Goal: Task Accomplishment & Management: Manage account settings

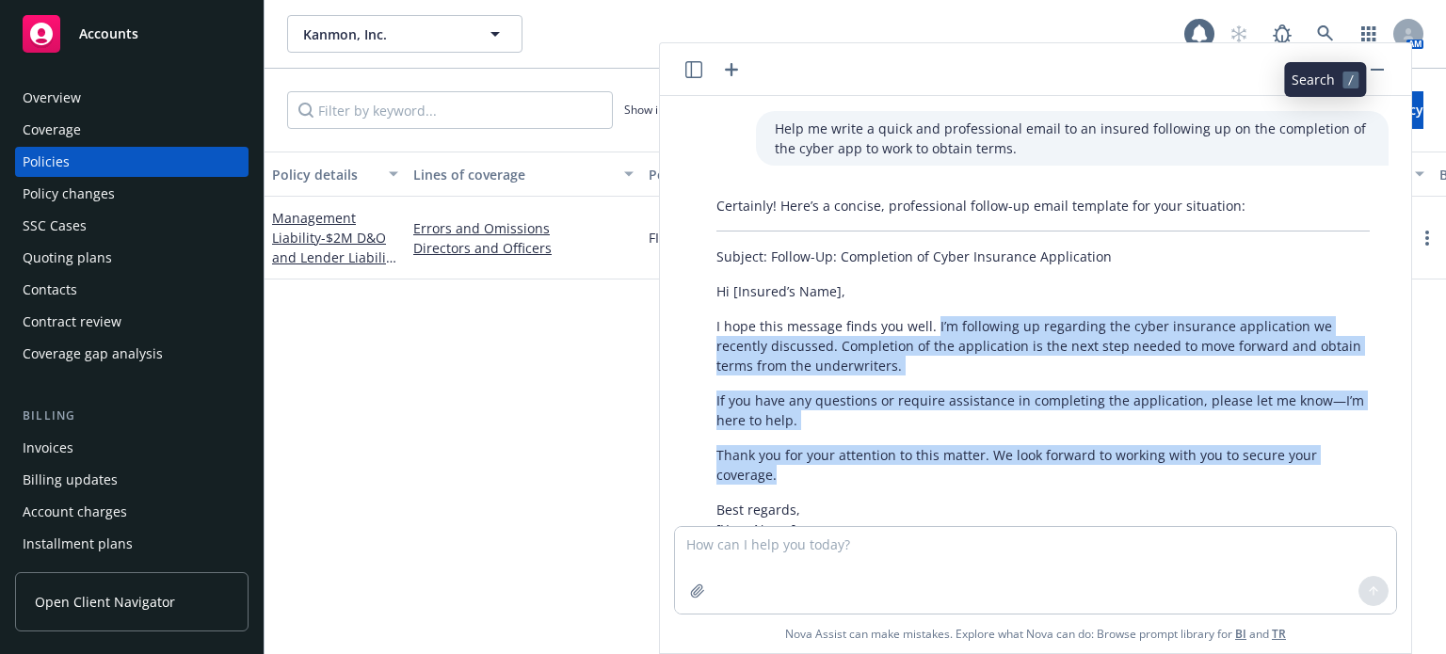
scroll to position [94, 0]
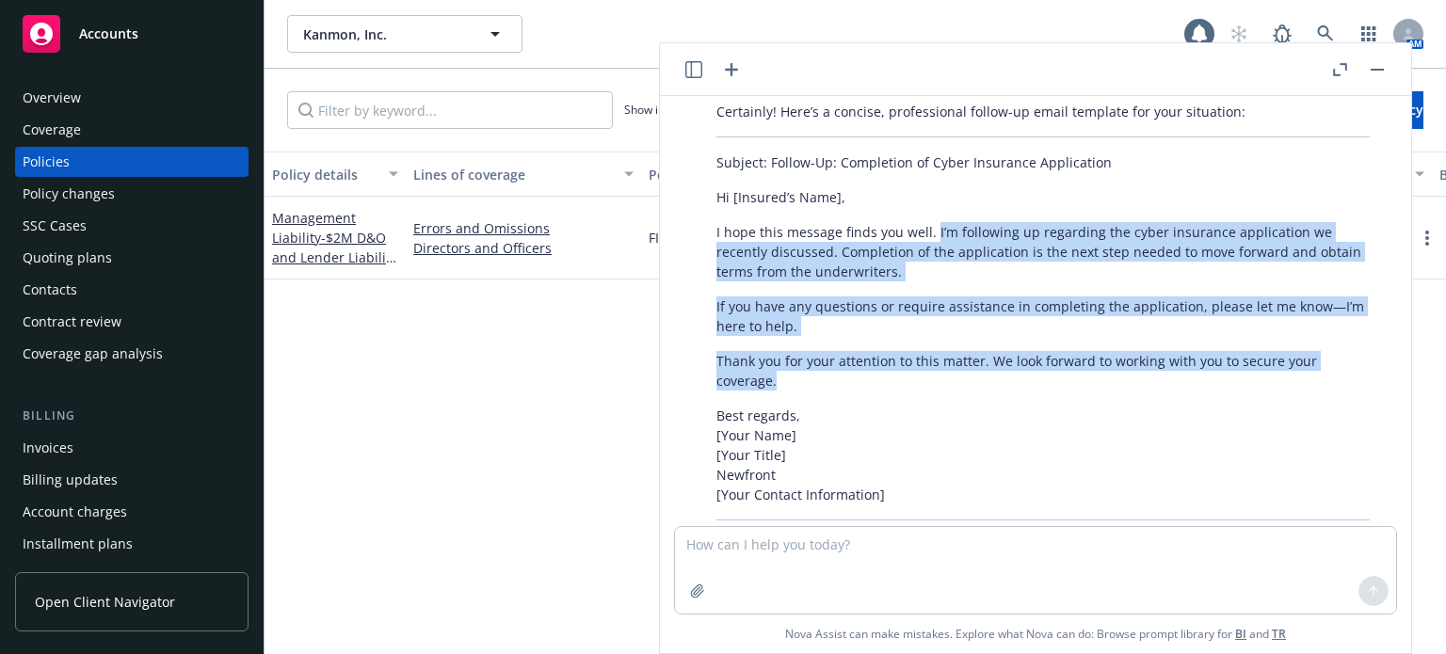
click at [1372, 65] on button "button" at bounding box center [1377, 69] width 23 height 23
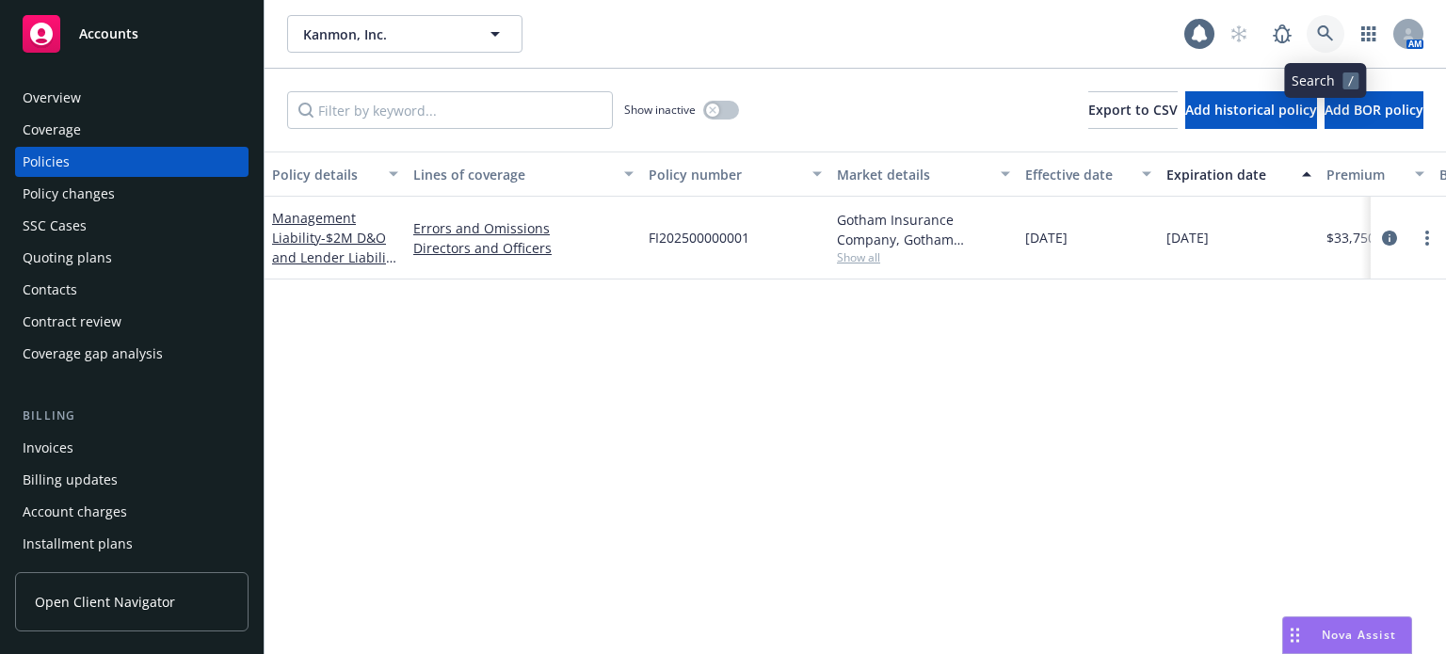
click at [1329, 32] on icon at bounding box center [1325, 33] width 17 height 17
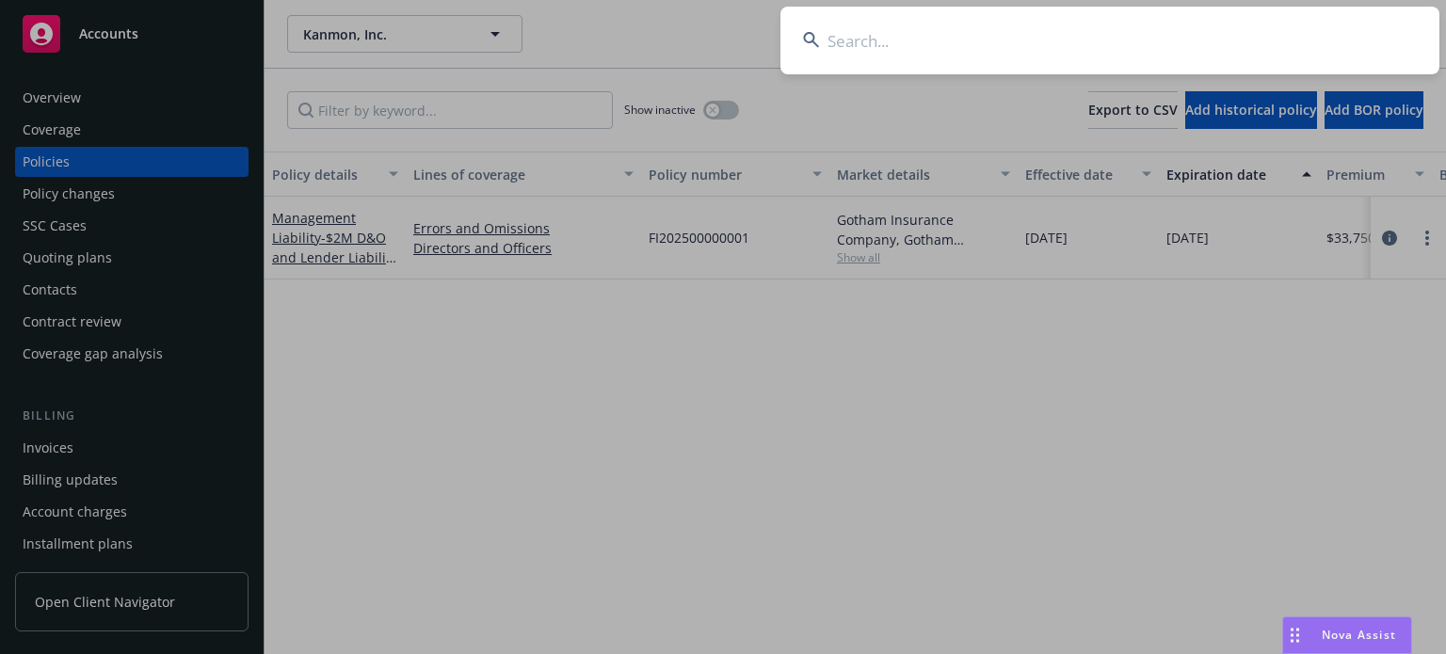
click at [988, 41] on input at bounding box center [1109, 41] width 659 height 68
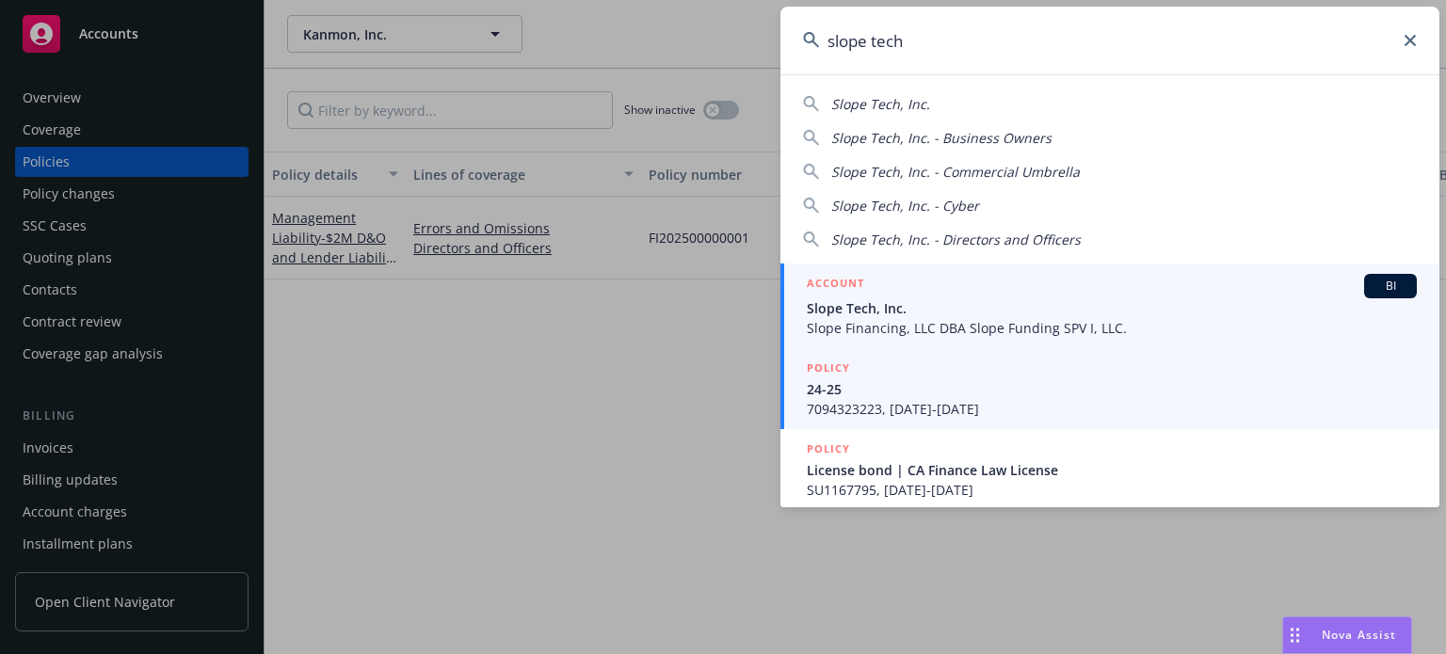
type input "slope tech"
click at [870, 349] on link "POLICY 24-25 7094323223, [DATE]-[DATE]" at bounding box center [1109, 388] width 659 height 81
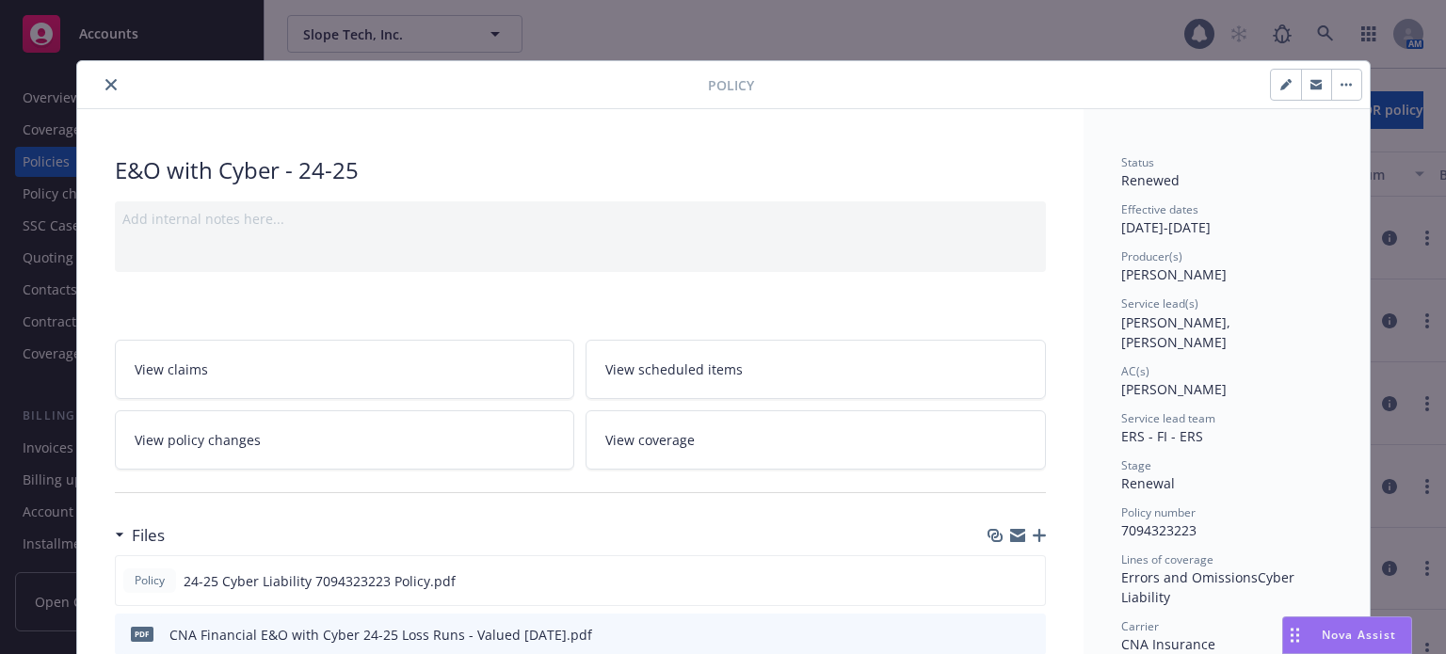
click at [100, 92] on button "close" at bounding box center [111, 84] width 23 height 23
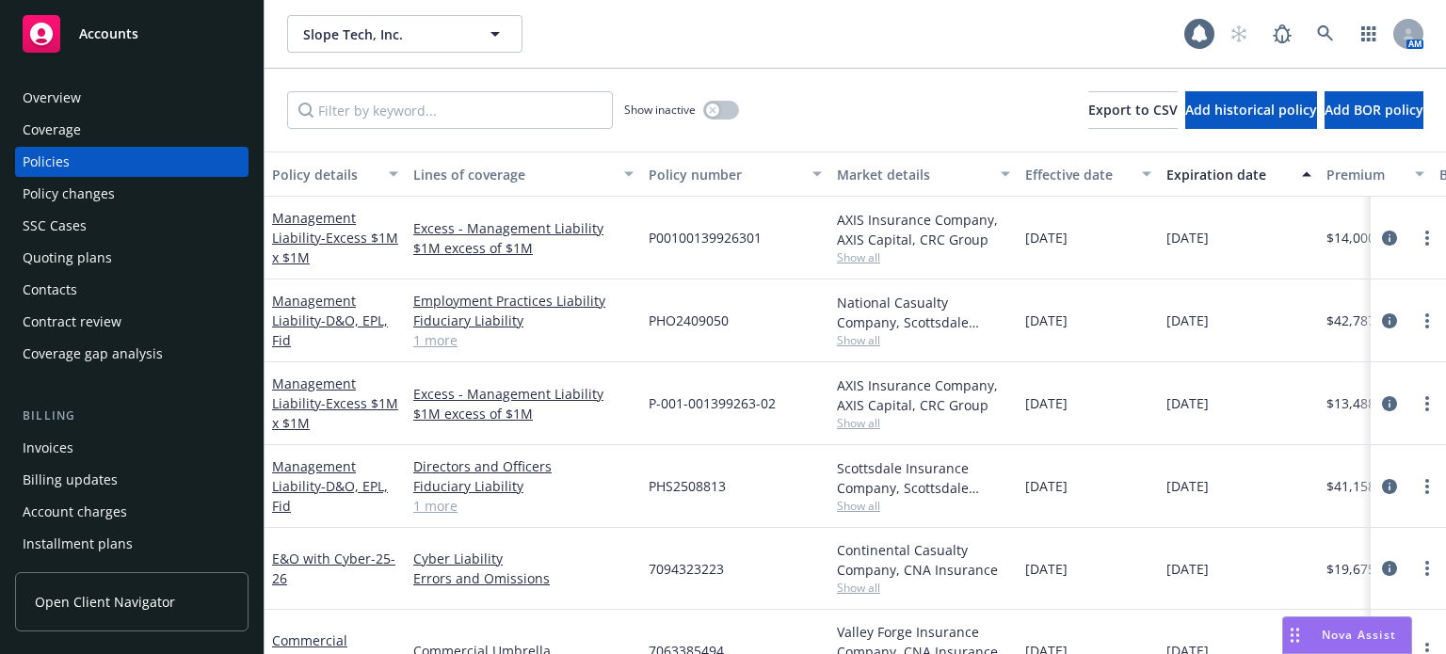
click at [45, 166] on div "Policies" at bounding box center [46, 162] width 47 height 30
click at [330, 168] on div "Policy details" at bounding box center [324, 175] width 105 height 20
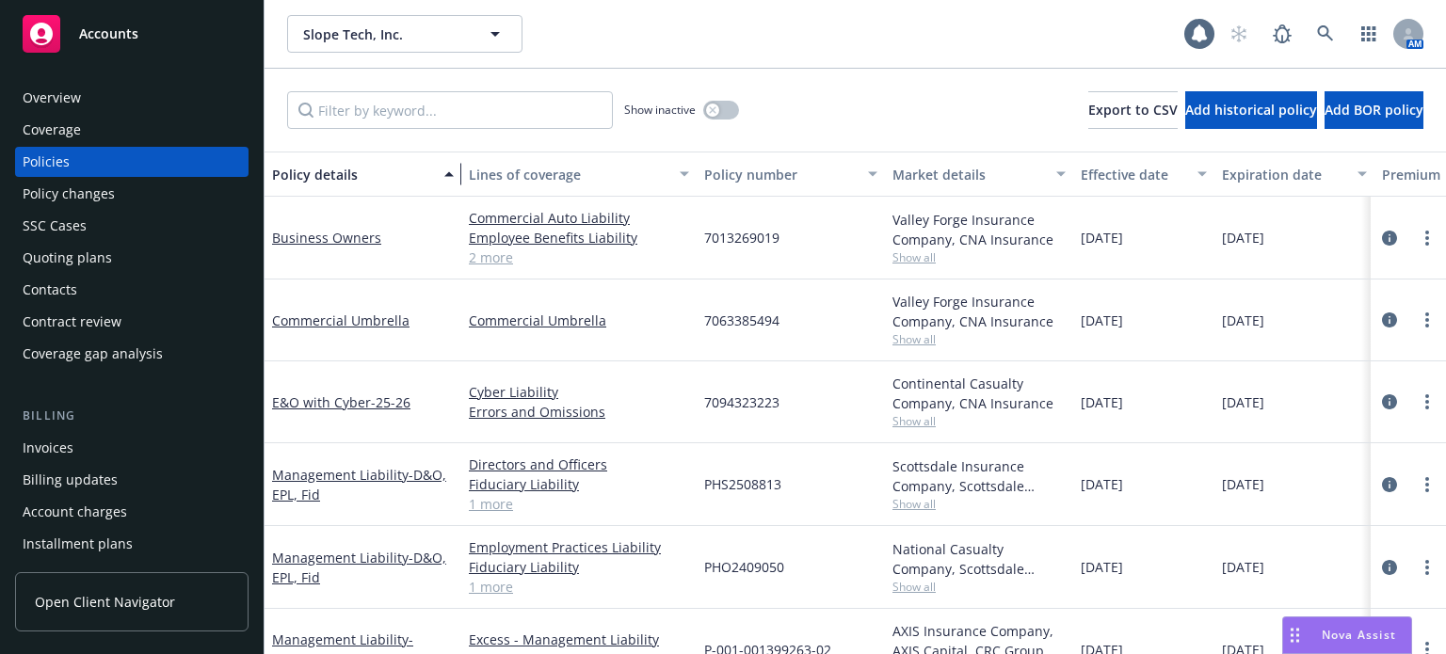
drag, startPoint x: 403, startPoint y: 176, endPoint x: 464, endPoint y: 176, distance: 61.2
click at [456, 176] on div "button" at bounding box center [451, 173] width 9 height 43
click at [371, 406] on span "- 25-26" at bounding box center [391, 402] width 40 height 18
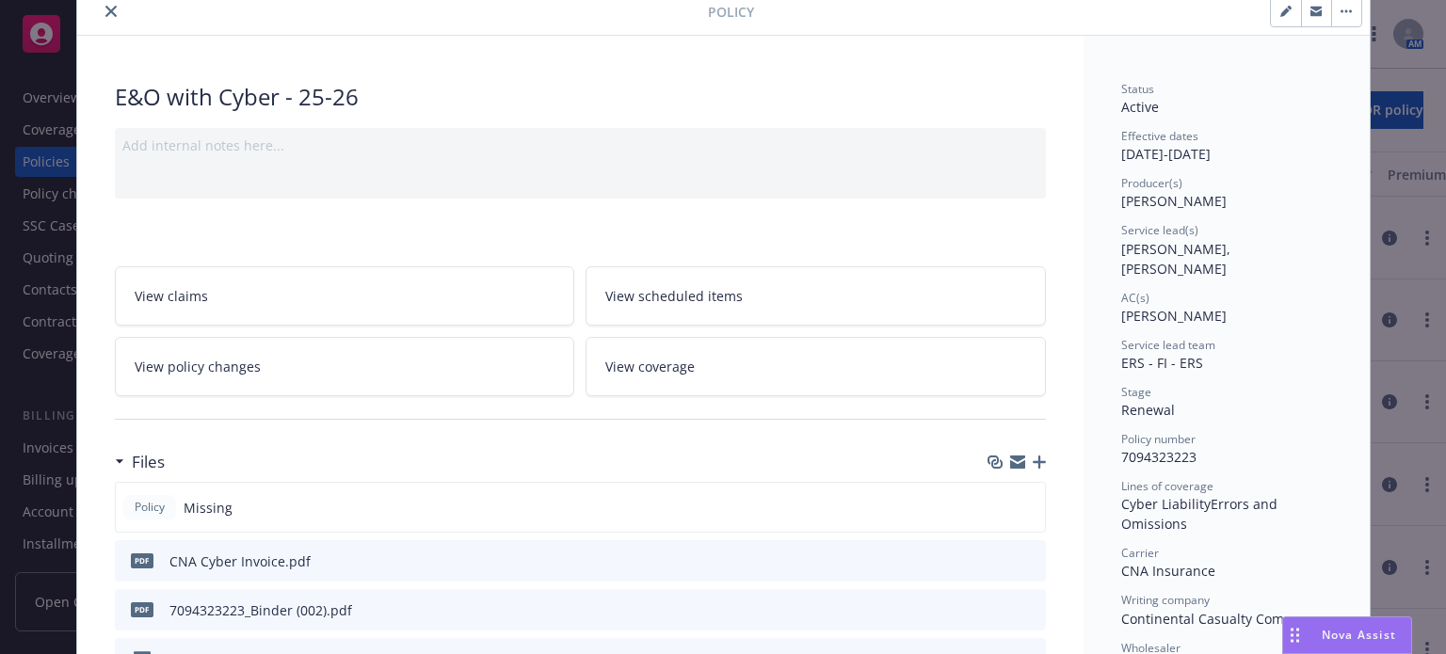
scroll to position [94, 0]
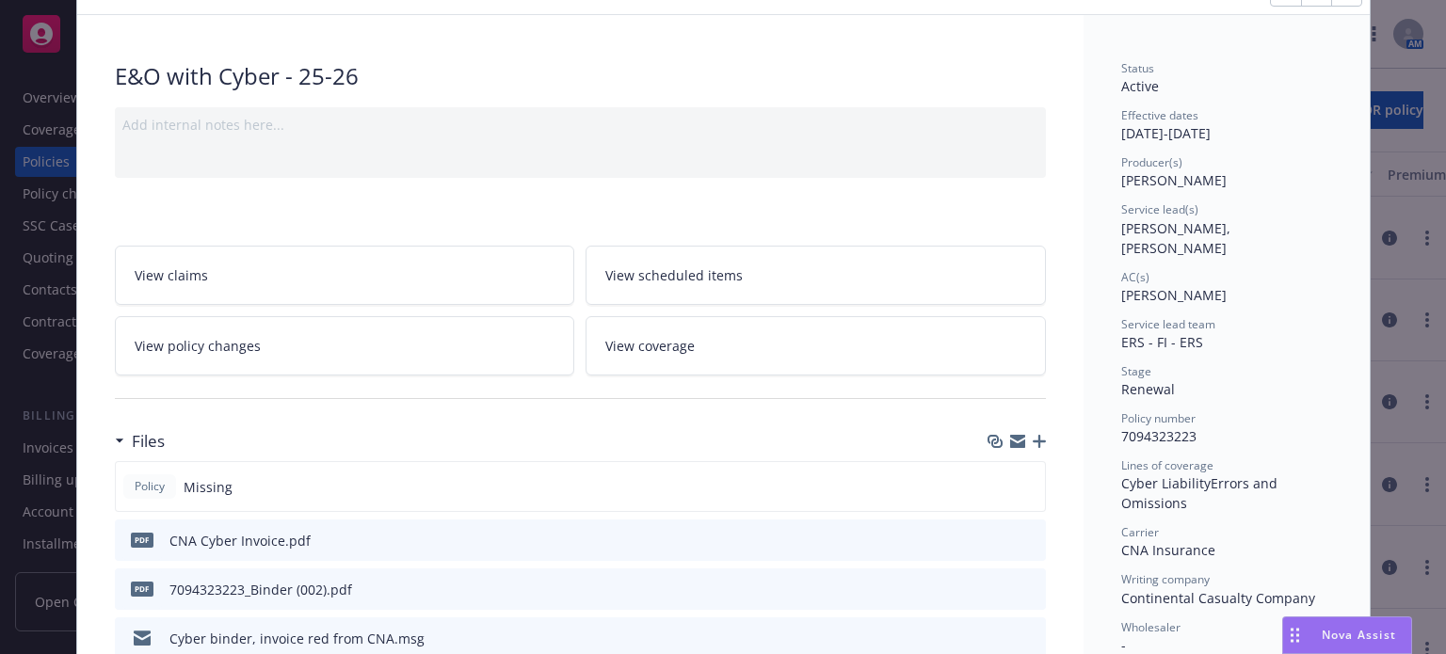
click at [1032, 436] on icon "button" at bounding box center [1038, 441] width 13 height 13
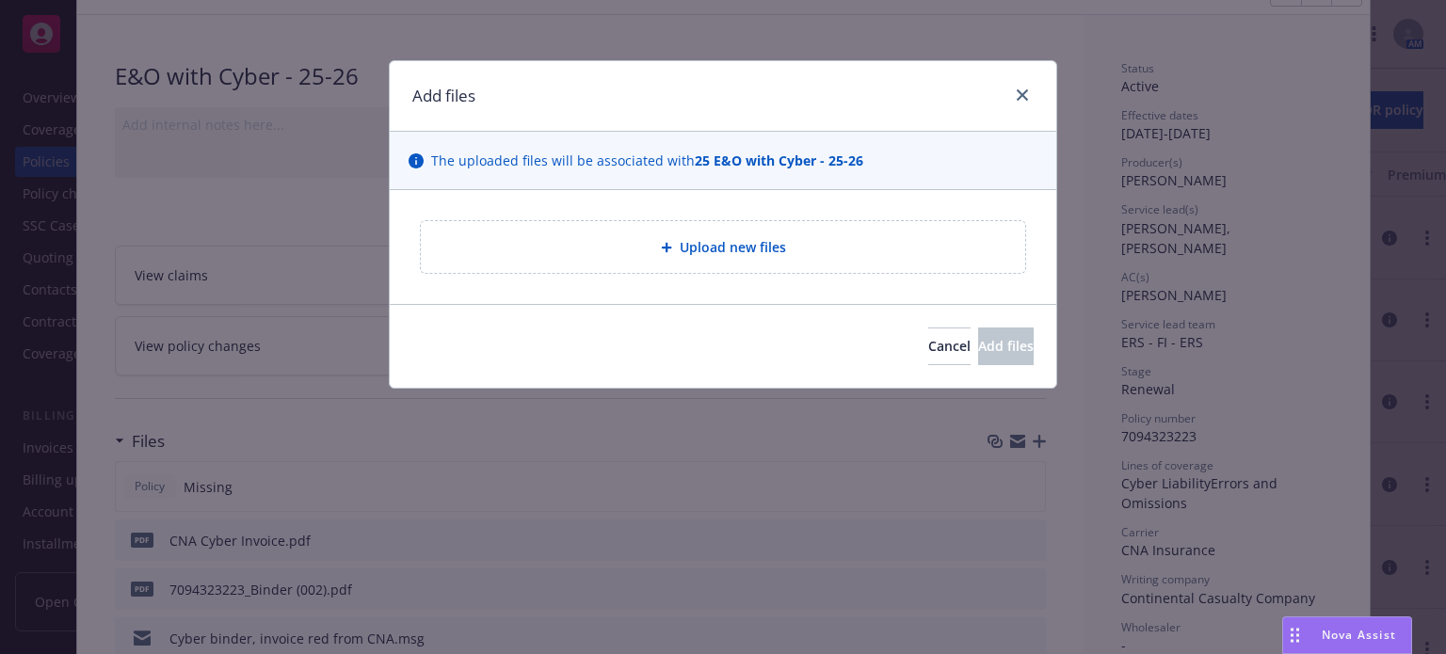
type textarea "x"
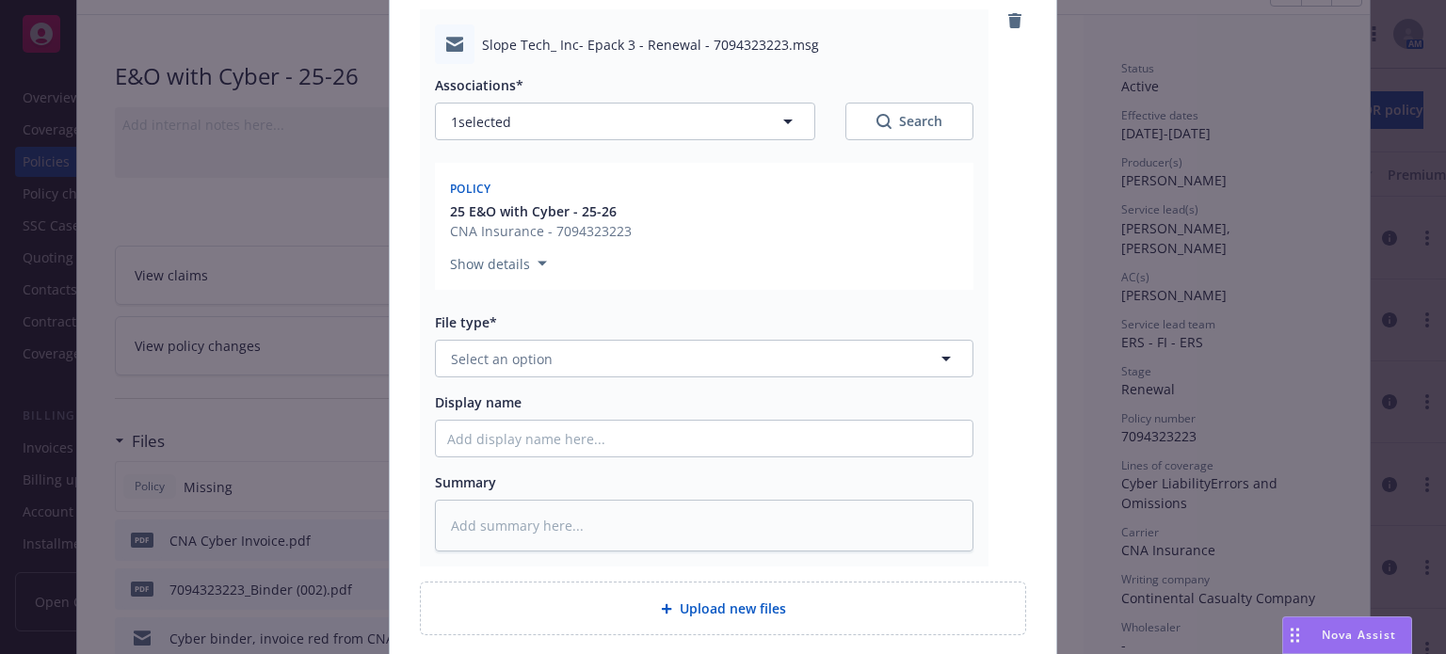
scroll to position [282, 0]
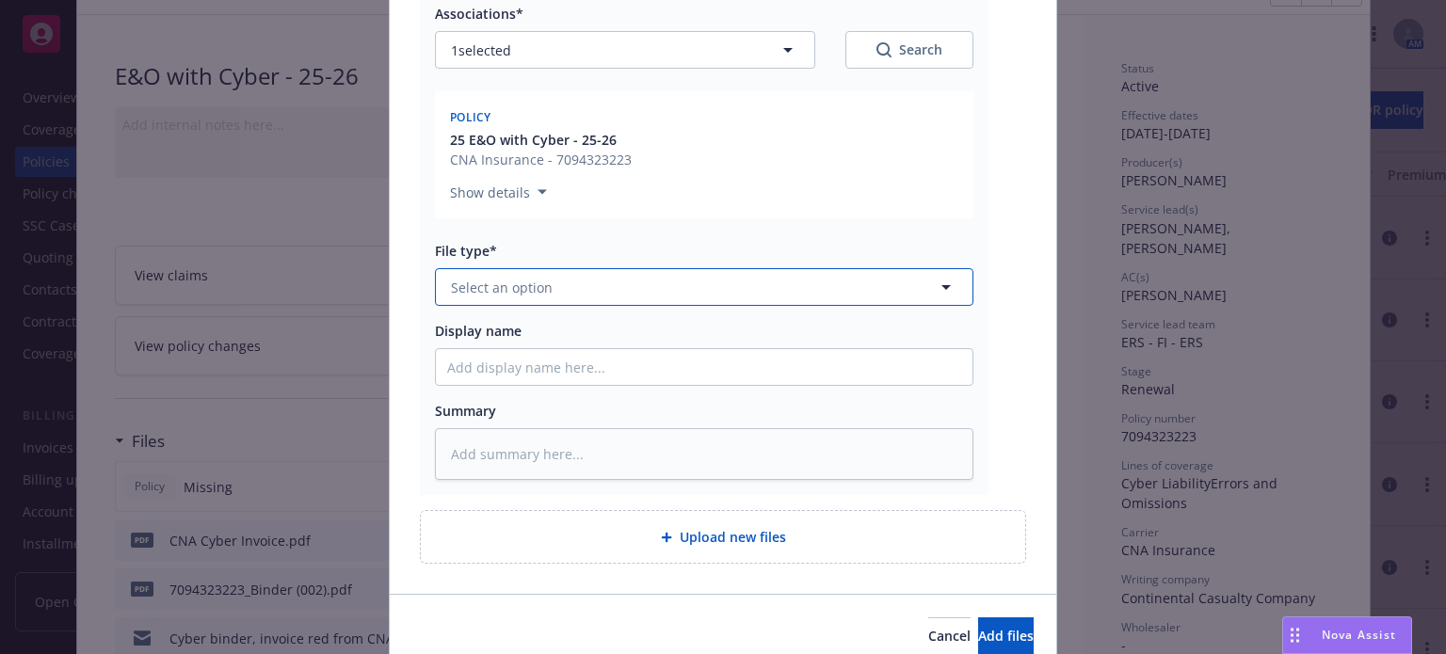
click at [536, 283] on span "Select an option" at bounding box center [502, 288] width 102 height 20
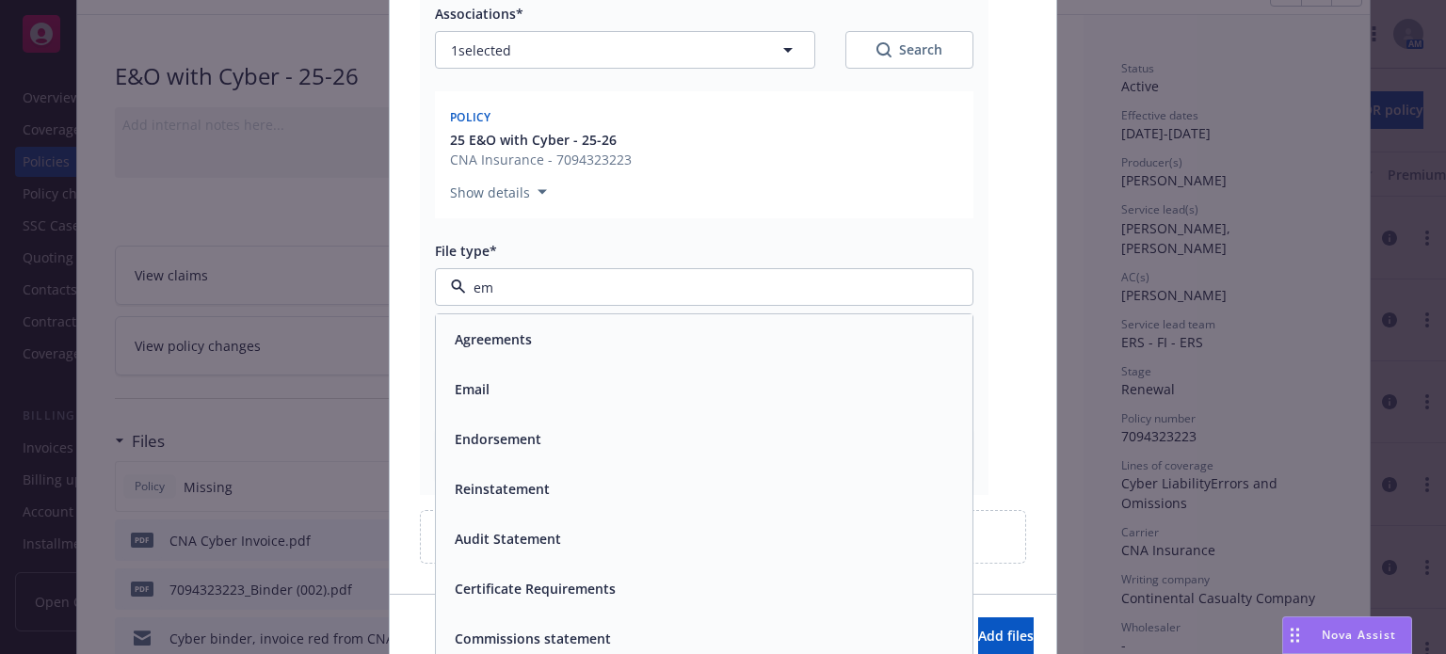
type input "ema"
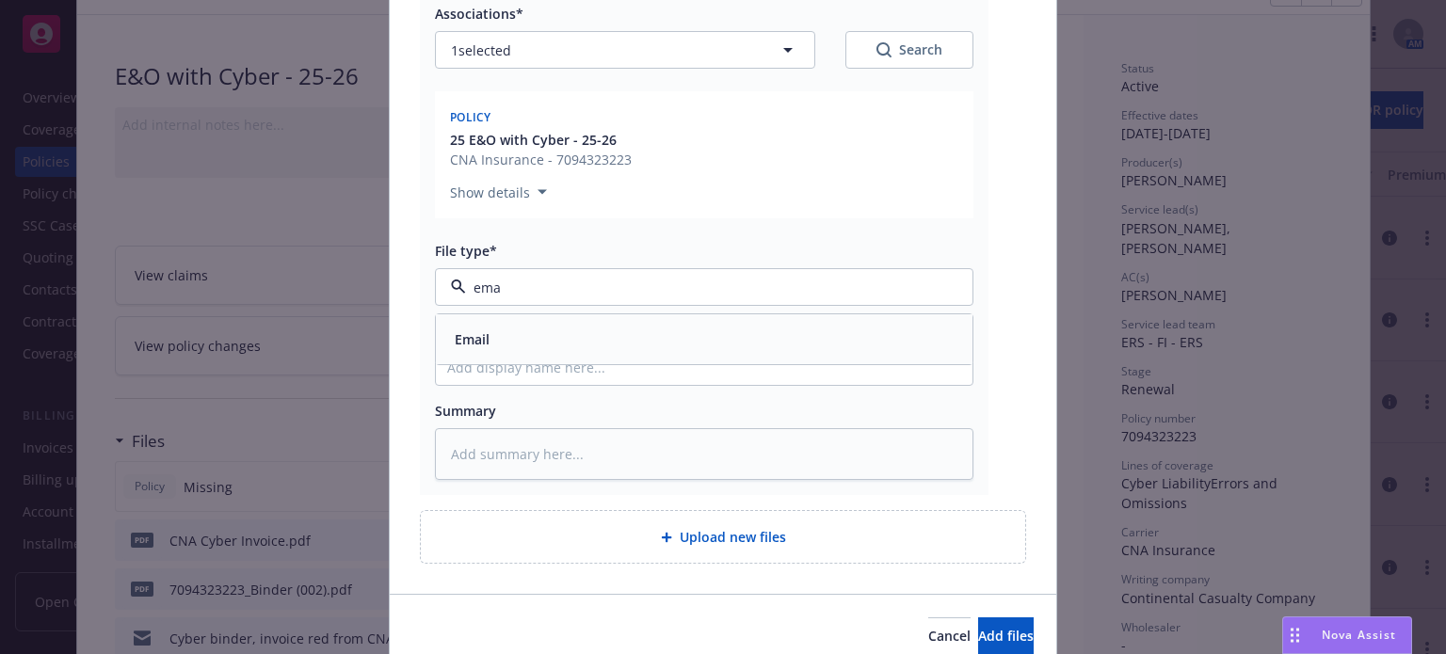
click at [517, 335] on div "Email" at bounding box center [704, 339] width 514 height 27
click at [503, 370] on input "Display name" at bounding box center [704, 367] width 536 height 36
type textarea "x"
type input "C"
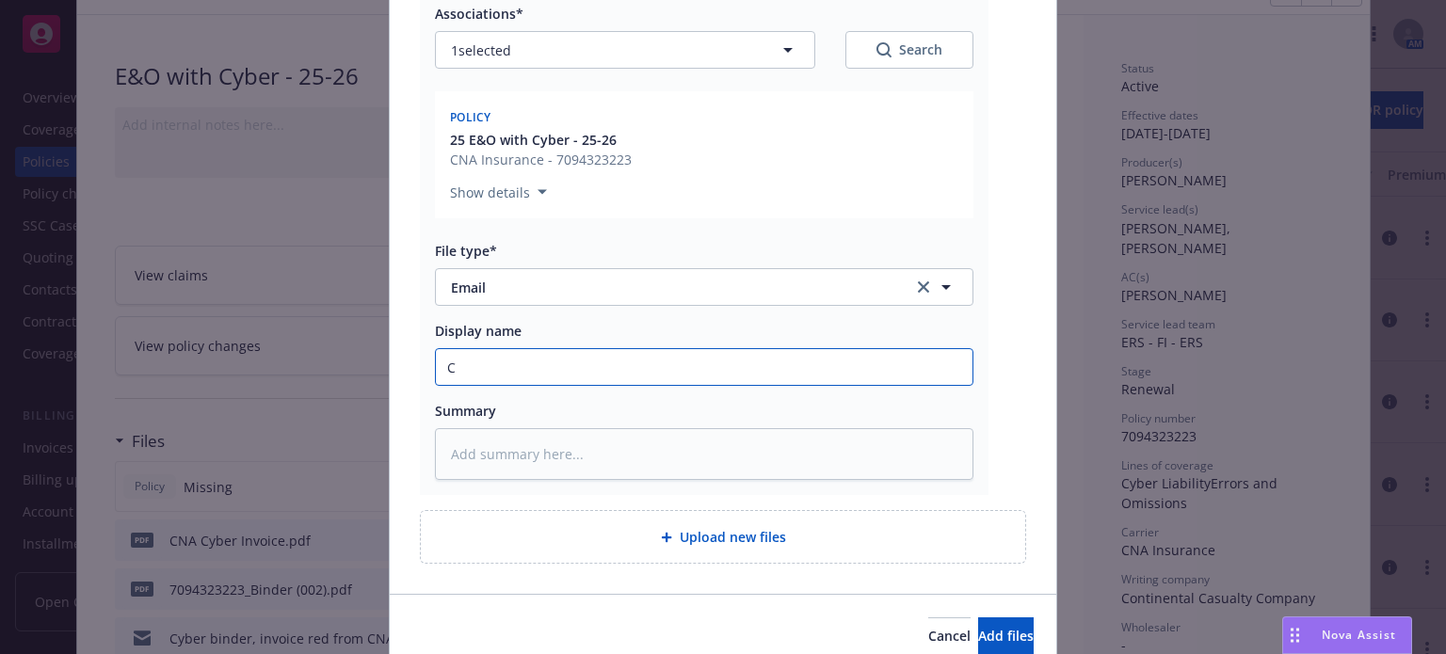
type textarea "x"
type input "Cy"
type textarea "x"
type input "Cyb"
type textarea "x"
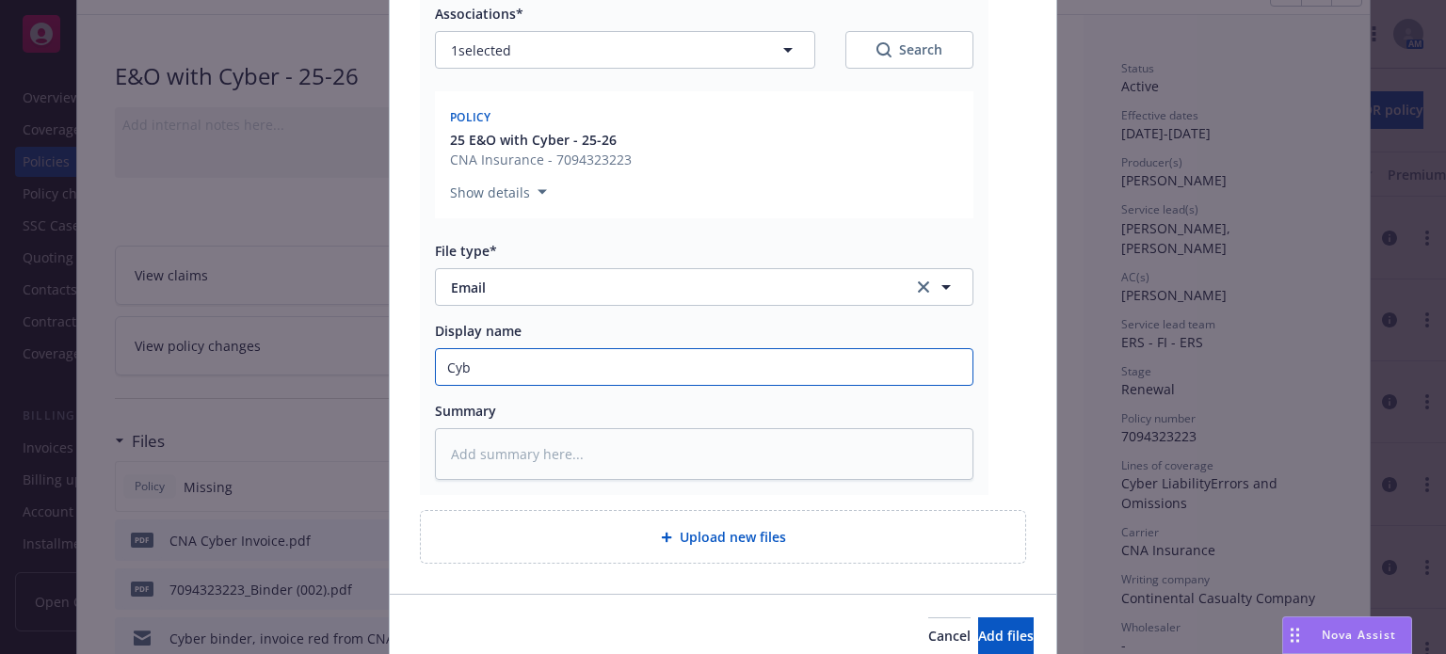
type input "Cybe"
type textarea "x"
type input "Cyber"
type textarea "x"
type input "Cyber"
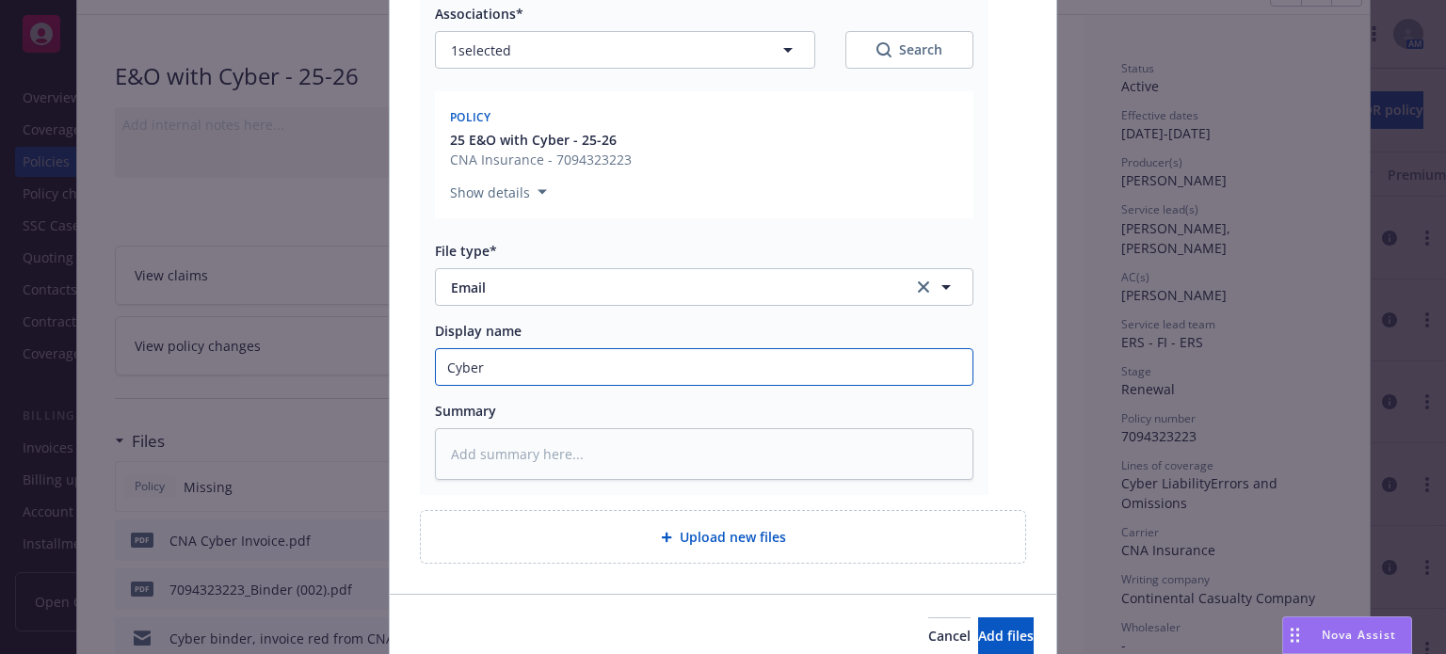
type textarea "x"
type input "Cyber p"
type textarea "x"
type input "Cyber po"
type textarea "x"
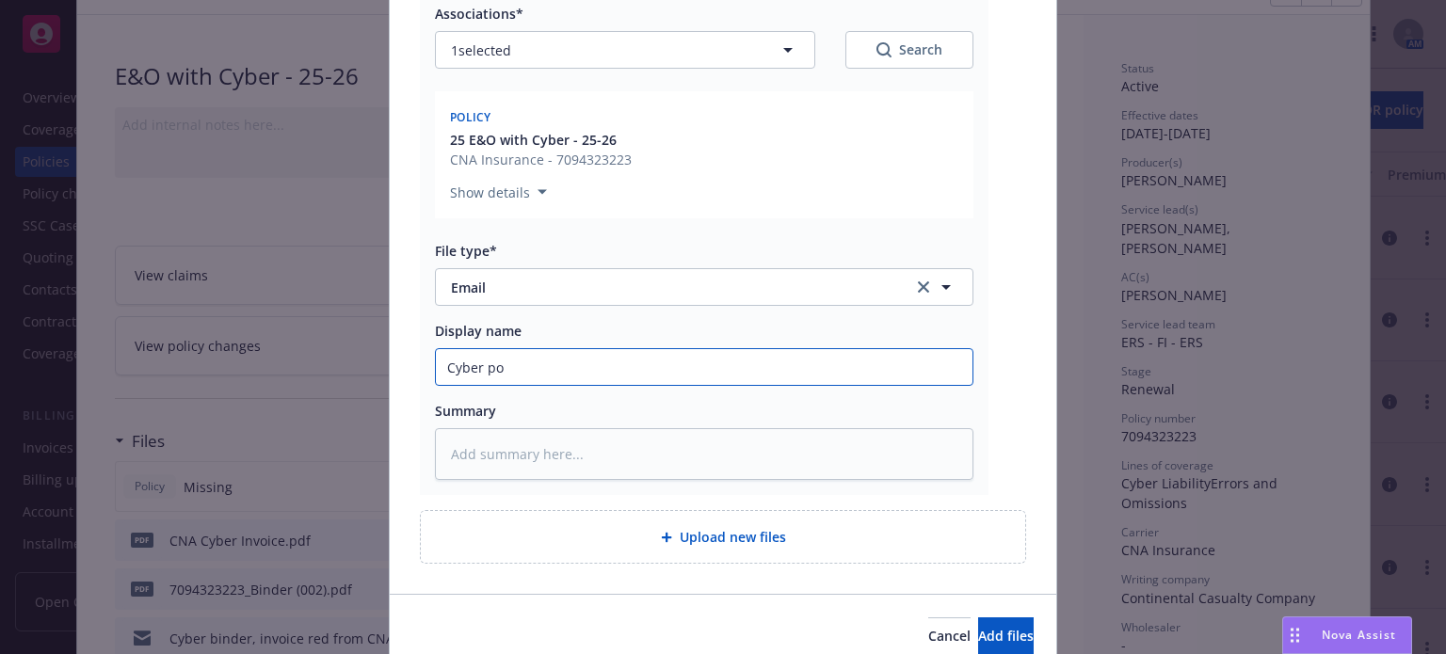
type input "Cyber pol"
type textarea "x"
type input "Cyber poli"
type textarea "x"
type input "Cyber polic"
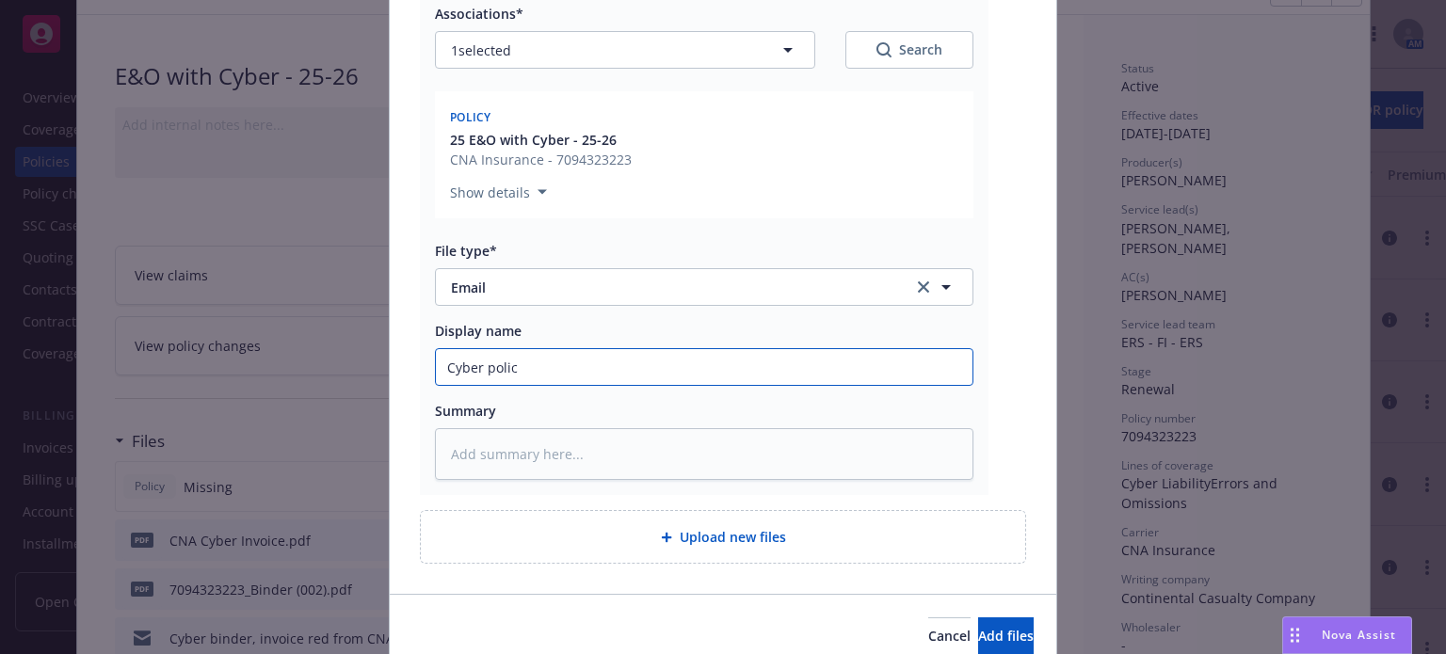
type textarea "x"
type input "Cyber policy"
type textarea "x"
type input "Cyber policy"
type textarea "x"
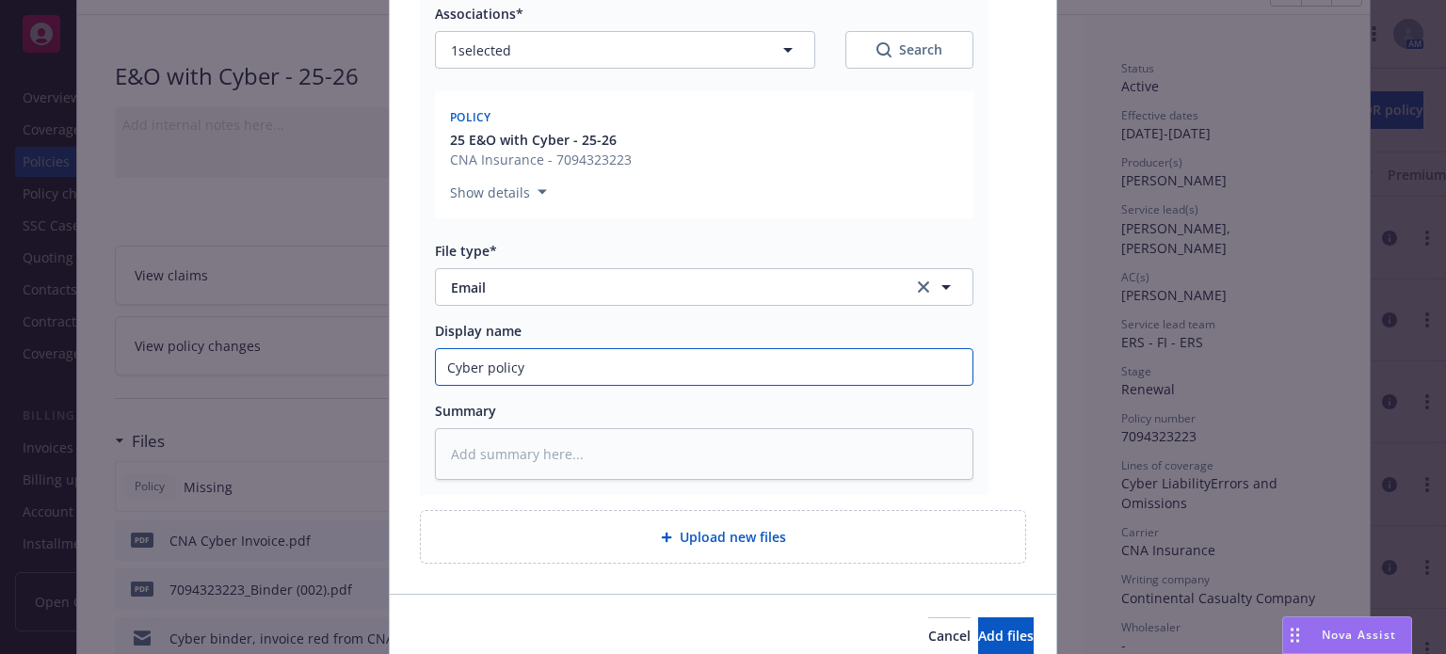
type input "Cyber policy r"
type textarea "x"
type input "Cyber policy re"
type textarea "x"
type input "Cyber policy rec"
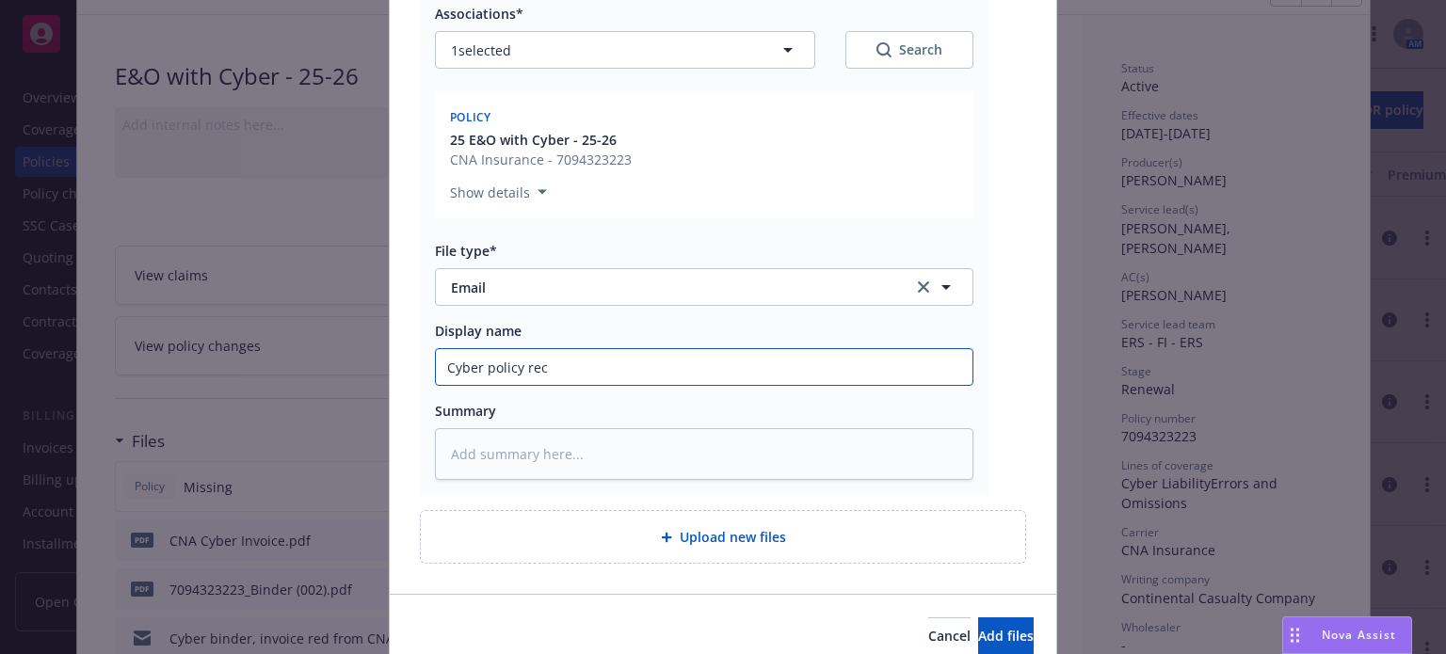
type textarea "x"
type input "Cyber policy recd"
type textarea "x"
type input "Cyber policy recd f"
type textarea "x"
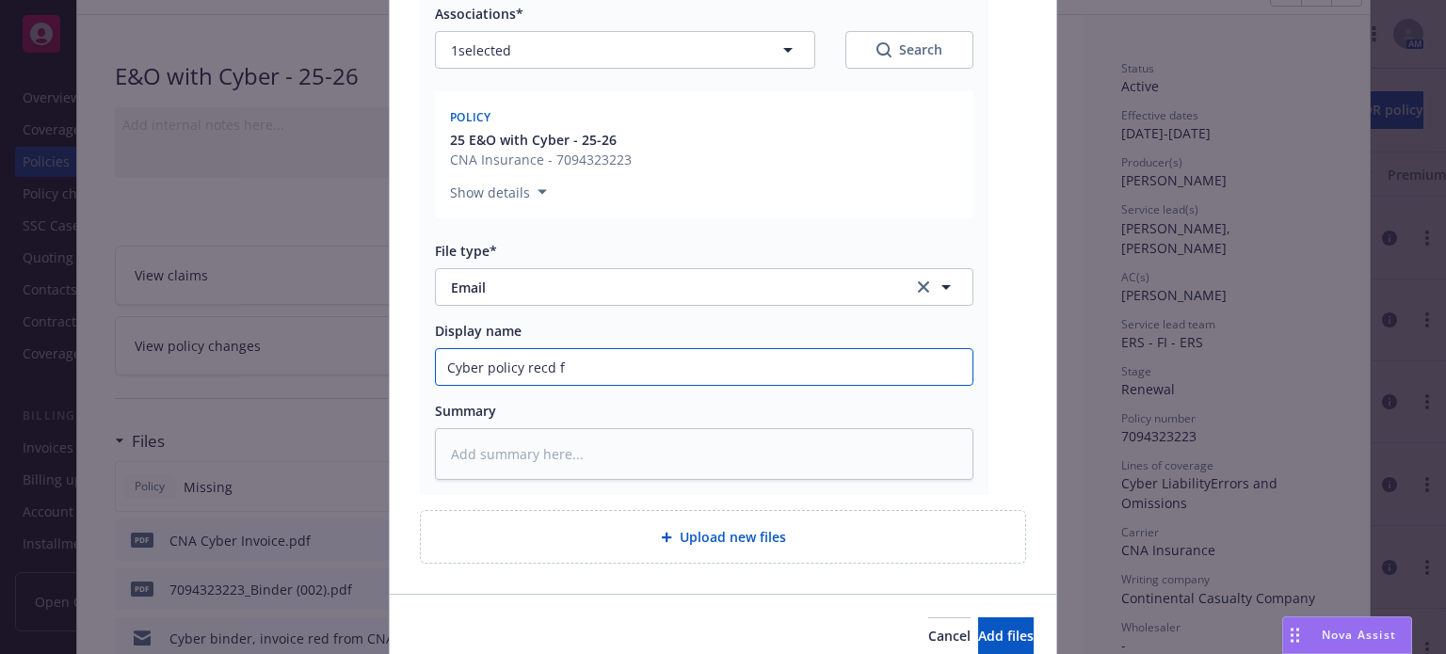
type input "Cyber policy recd fr"
type textarea "x"
type input "Cyber policy recd fro"
type textarea "x"
type input "Cyber policy recd from"
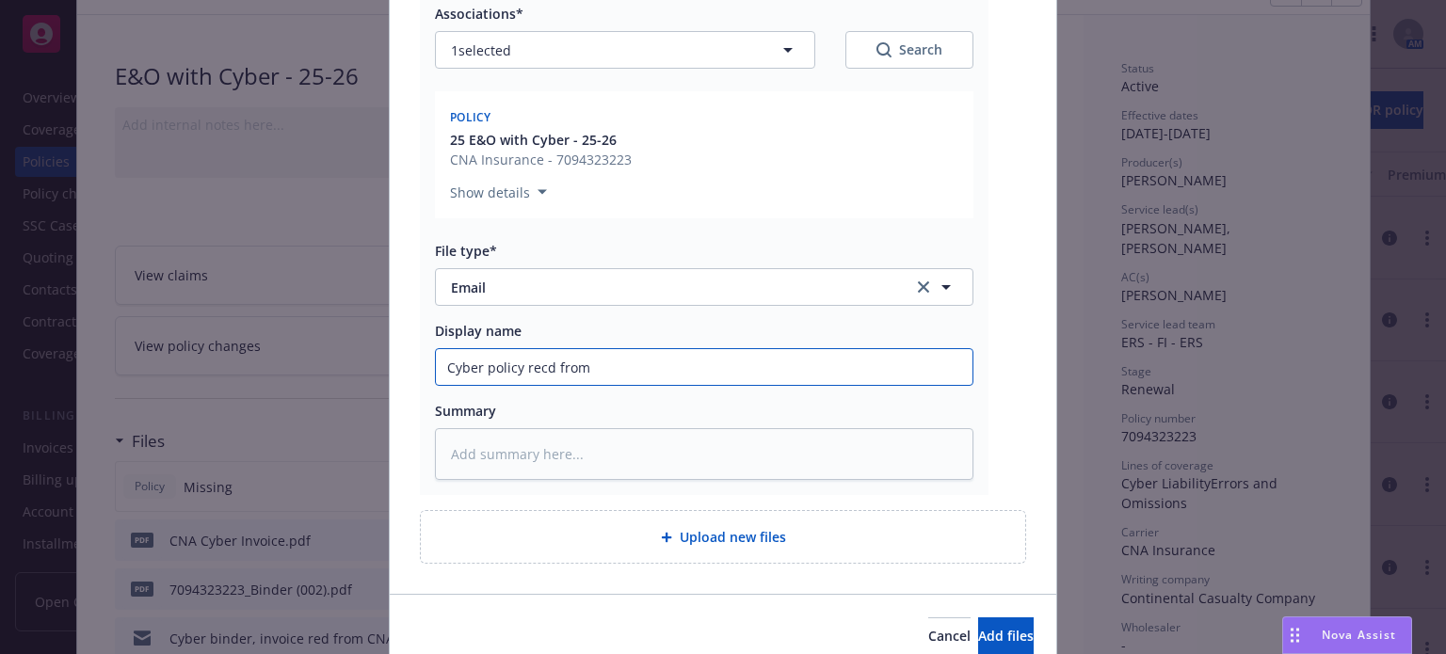
type textarea "x"
type input "Cyber policy recd from"
type textarea "x"
type input "Cyber policy recd from C"
type textarea "x"
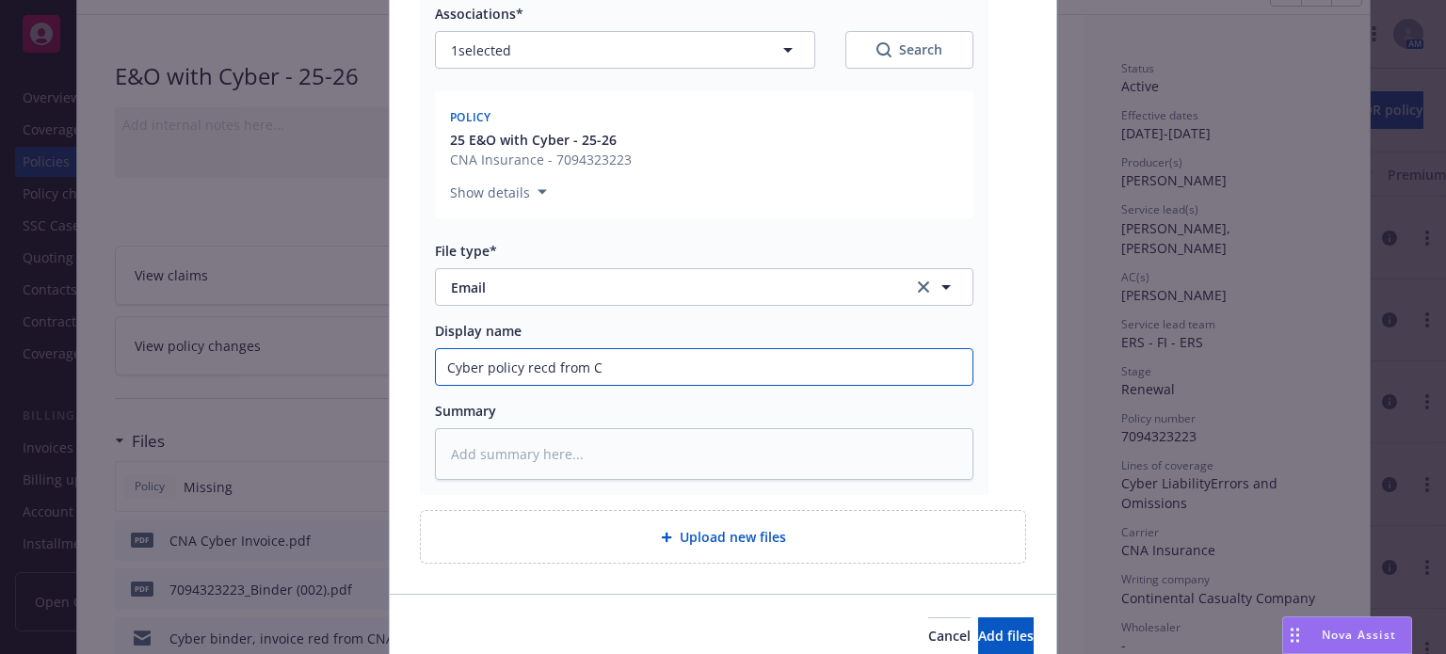
type input "Cyber policy recd from [GEOGRAPHIC_DATA]"
type textarea "x"
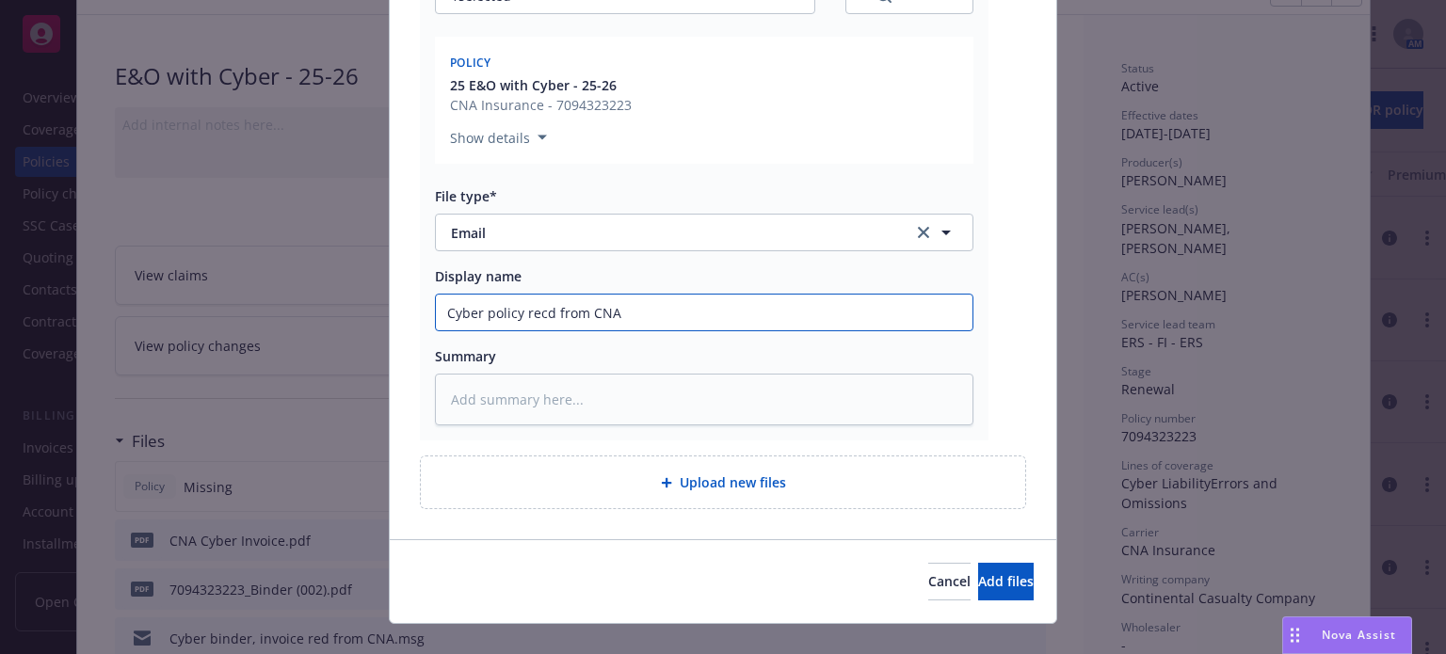
scroll to position [365, 0]
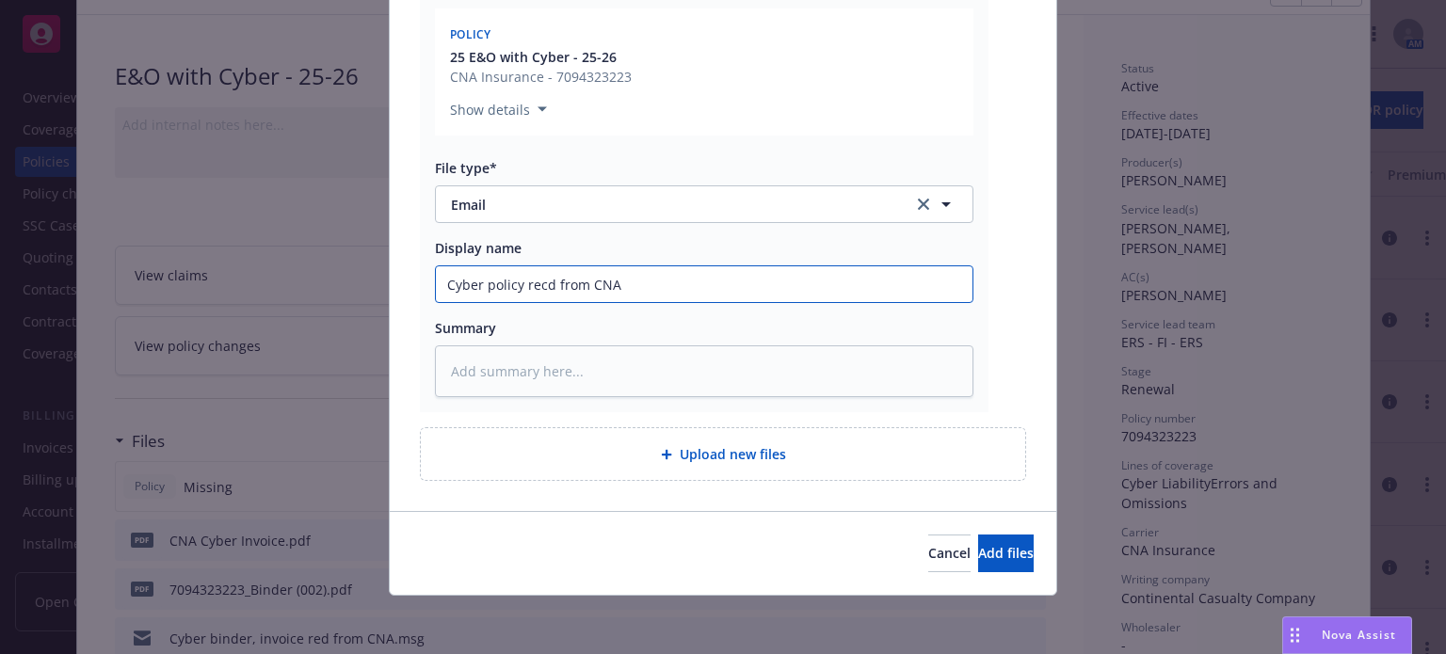
type input "Cyber policy recd from CNA"
type textarea "x"
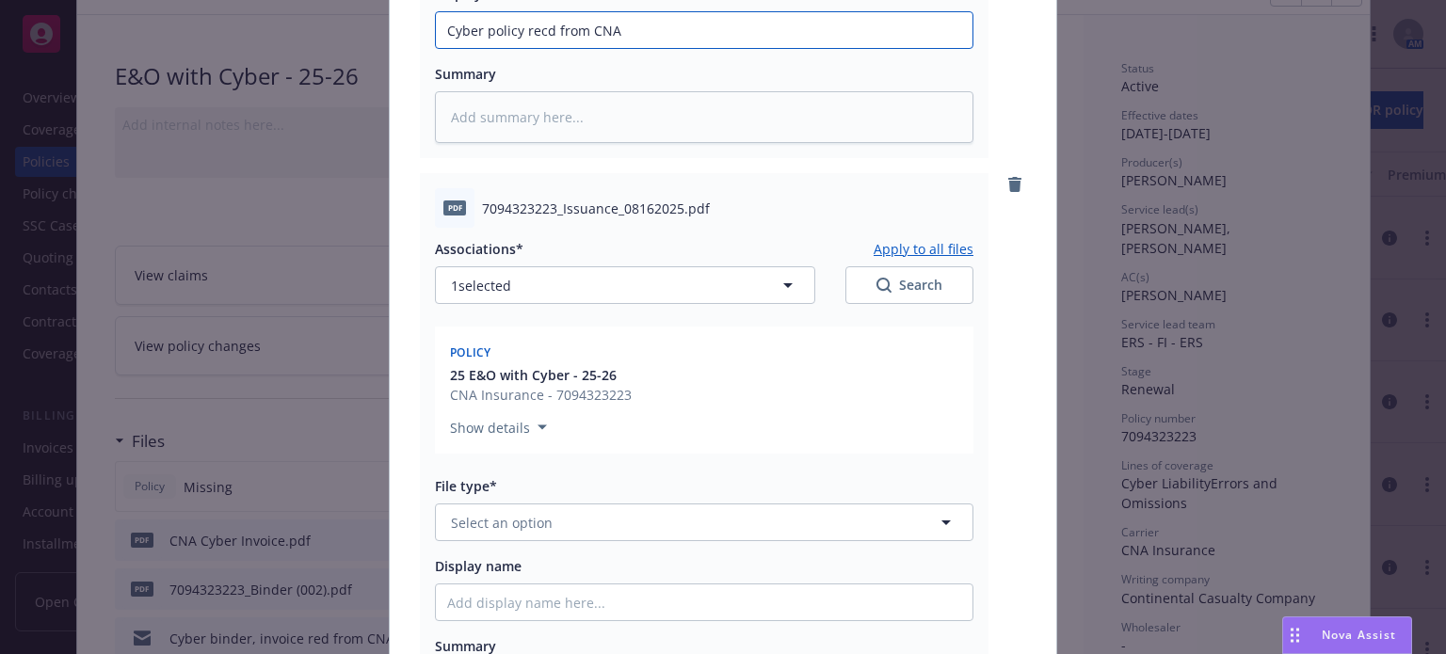
scroll to position [647, 0]
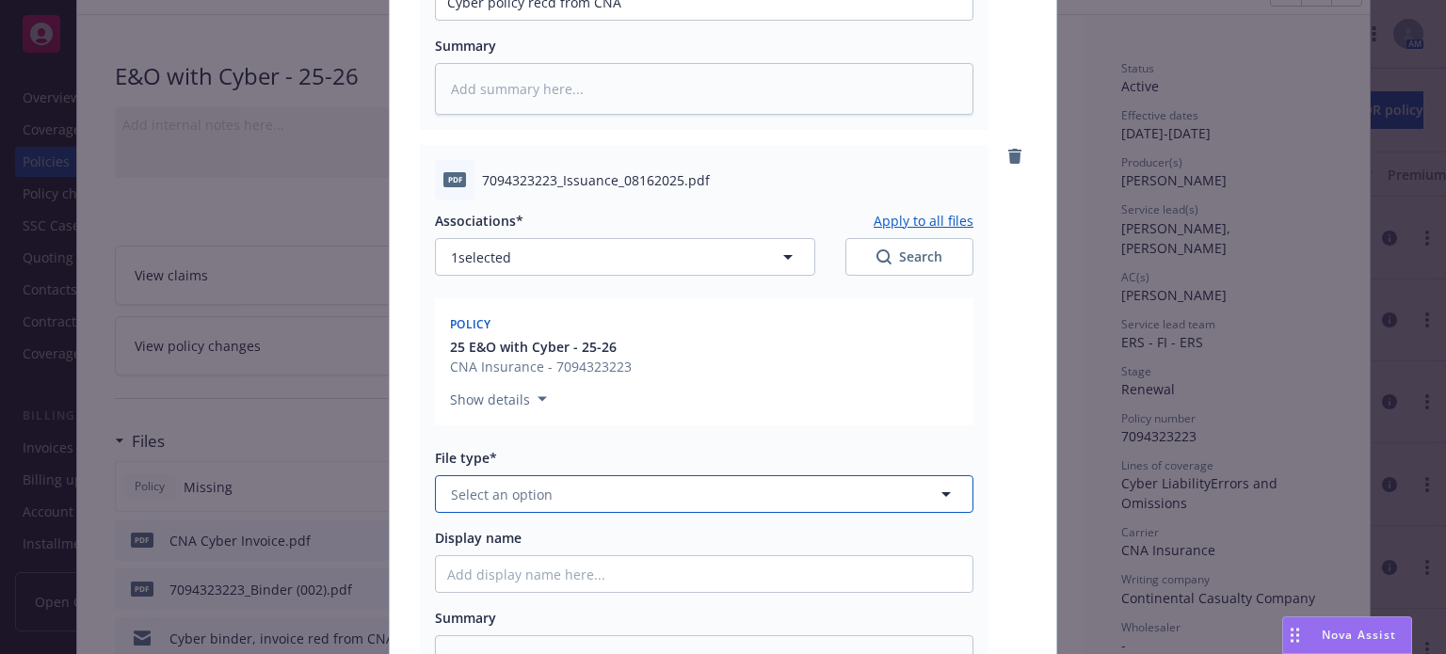
click at [481, 500] on span "Select an option" at bounding box center [502, 495] width 102 height 20
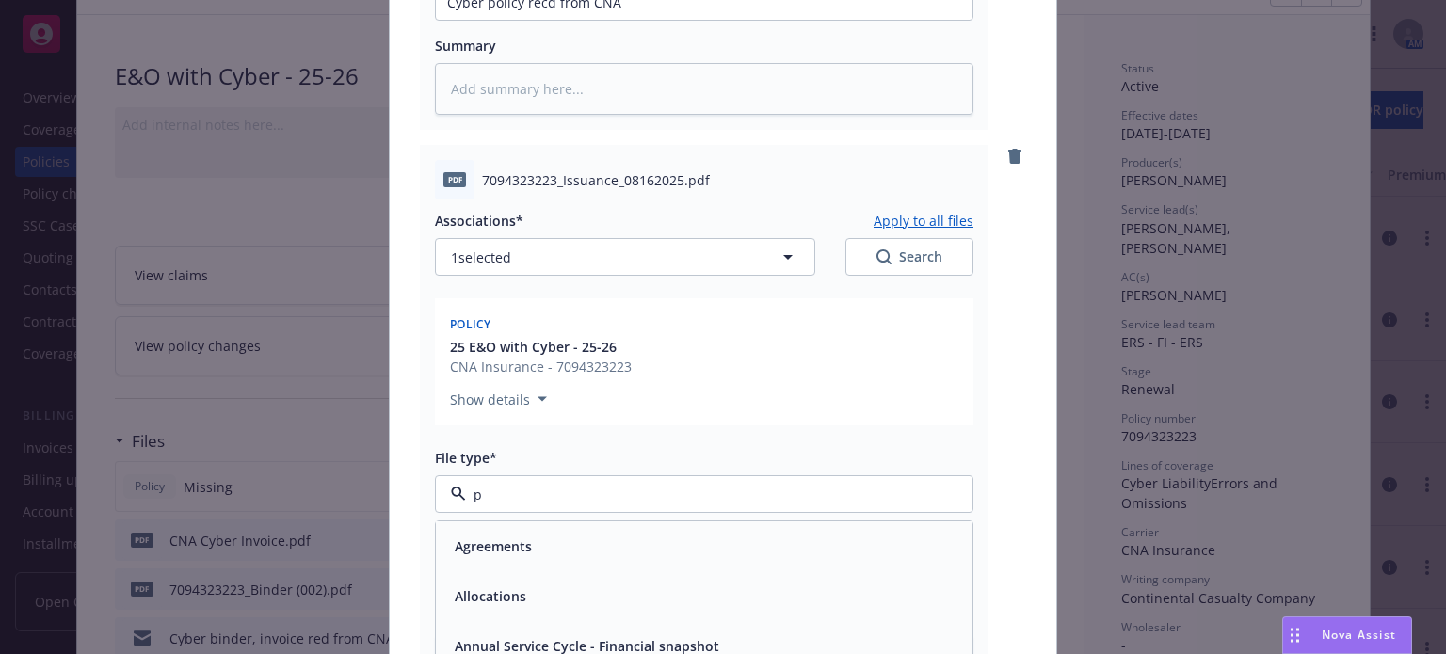
type input "po"
click at [475, 538] on span "Policy" at bounding box center [474, 546] width 39 height 20
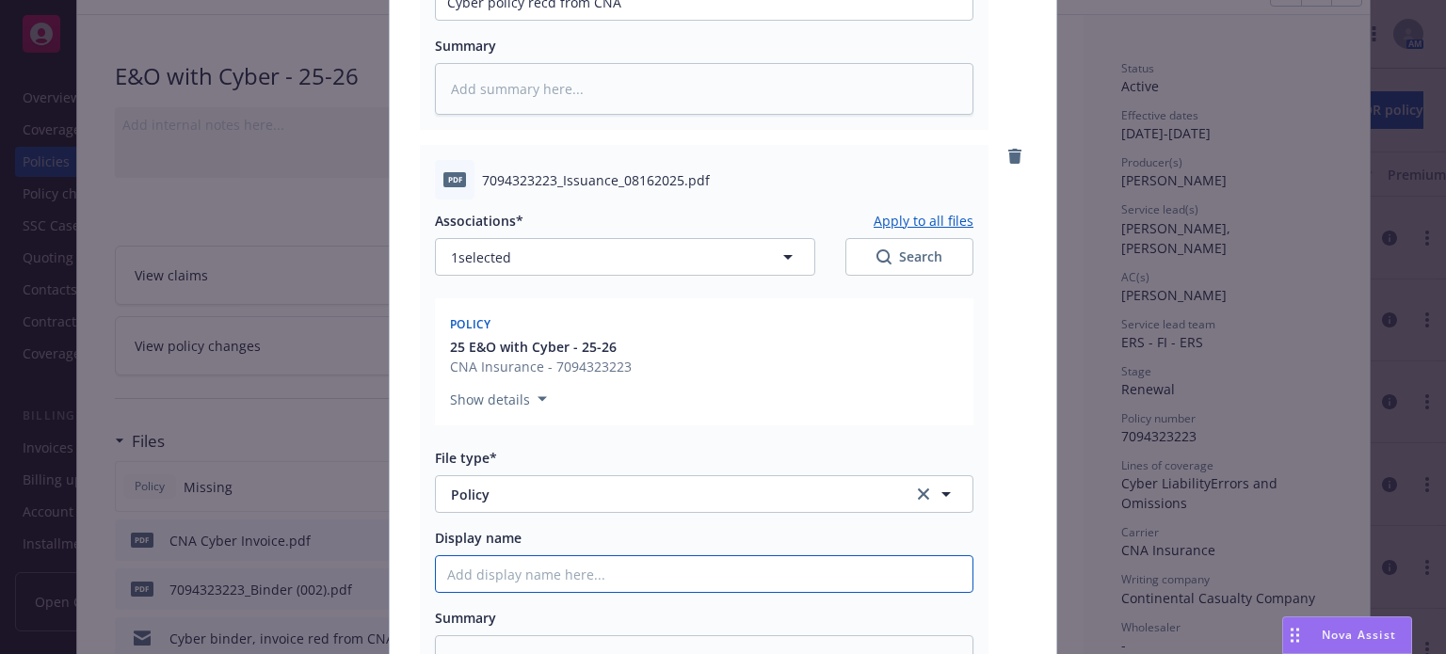
click at [488, 20] on input "Display name" at bounding box center [704, 2] width 536 height 36
type textarea "x"
type input "2"
type textarea "x"
type input "25"
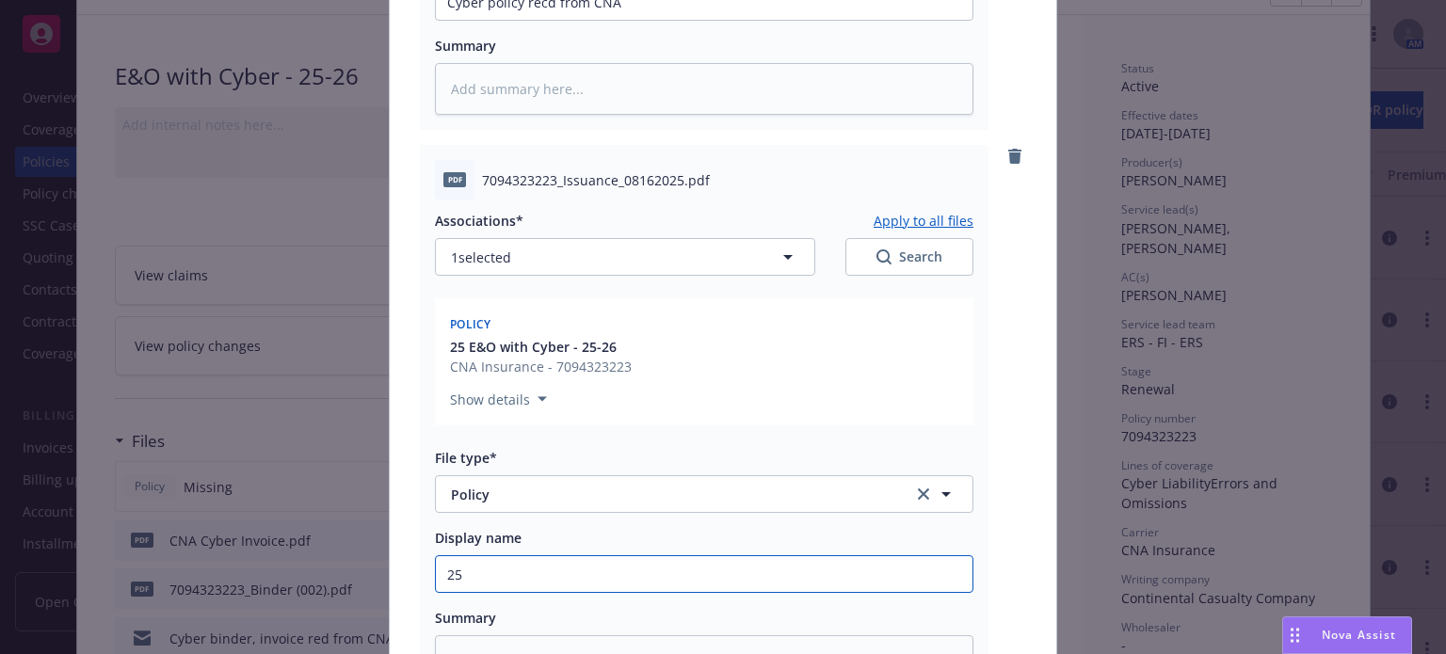
type textarea "x"
type input "25-"
type textarea "x"
type input "25-2"
type textarea "x"
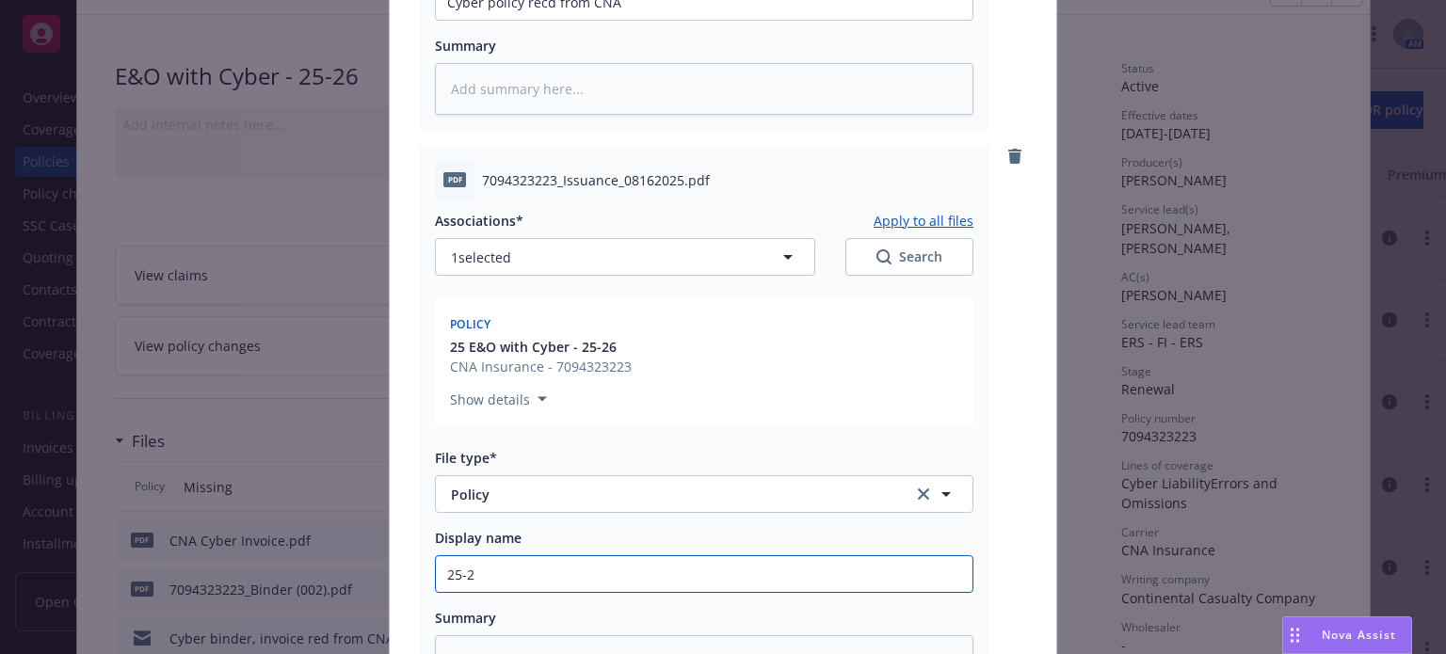
type input "25-26"
type textarea "x"
type input "25-26"
type textarea "x"
type input "25-26 C"
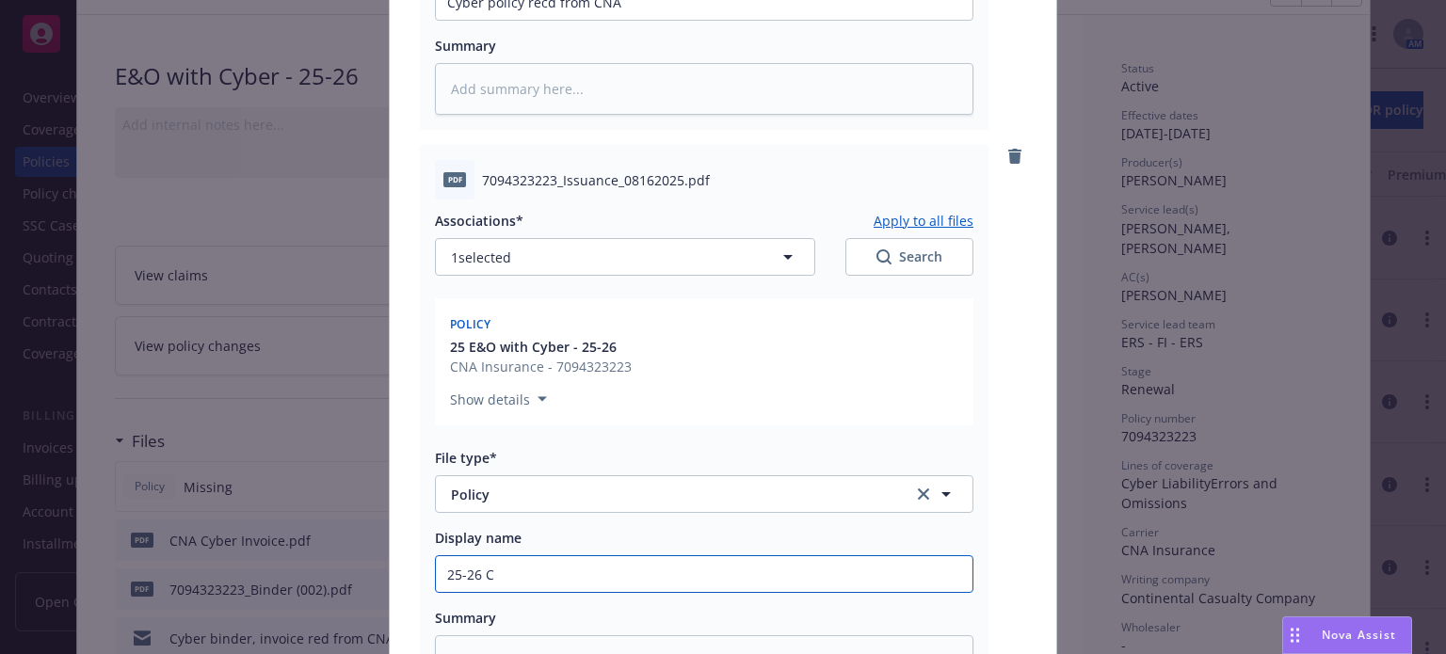
type textarea "x"
type input "25-26 Cy"
type textarea "x"
type input "25-26 Cyb"
type textarea "x"
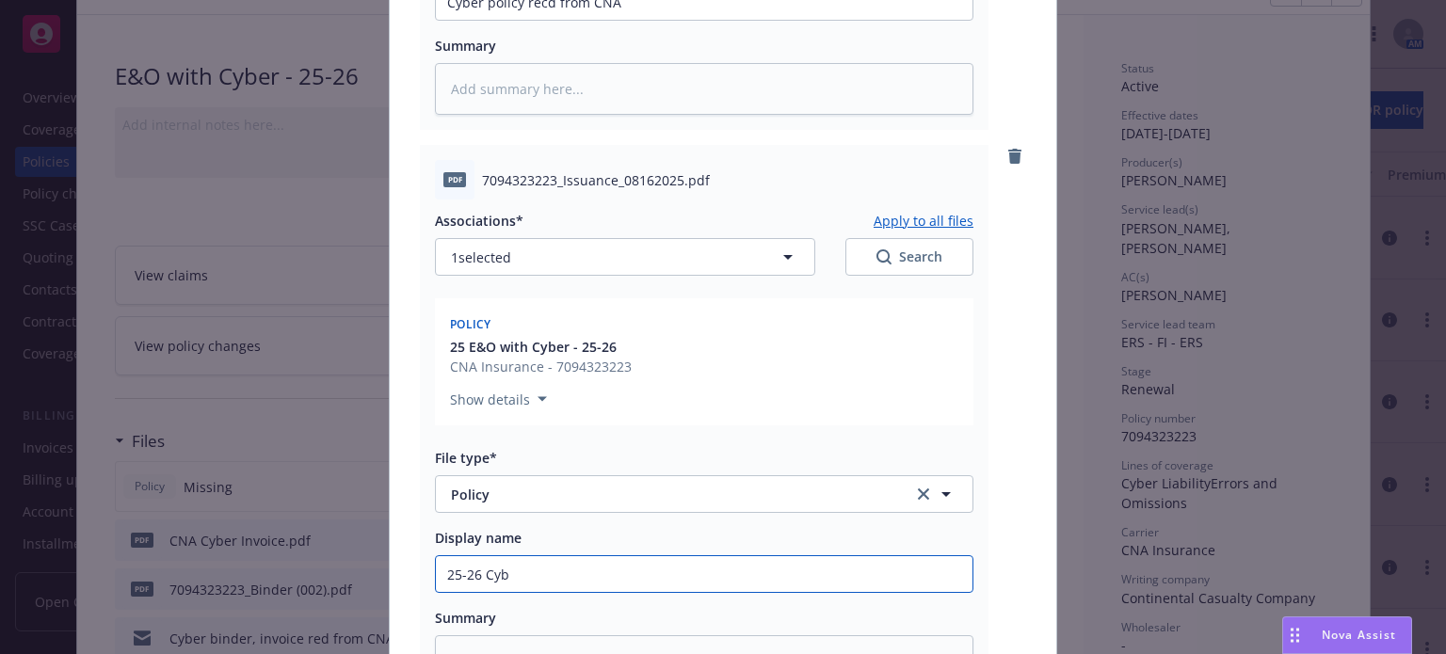
type input "25-26 Cybe"
type textarea "x"
type input "25-26 Cyber"
type textarea "x"
type input "25-26 Cyber"
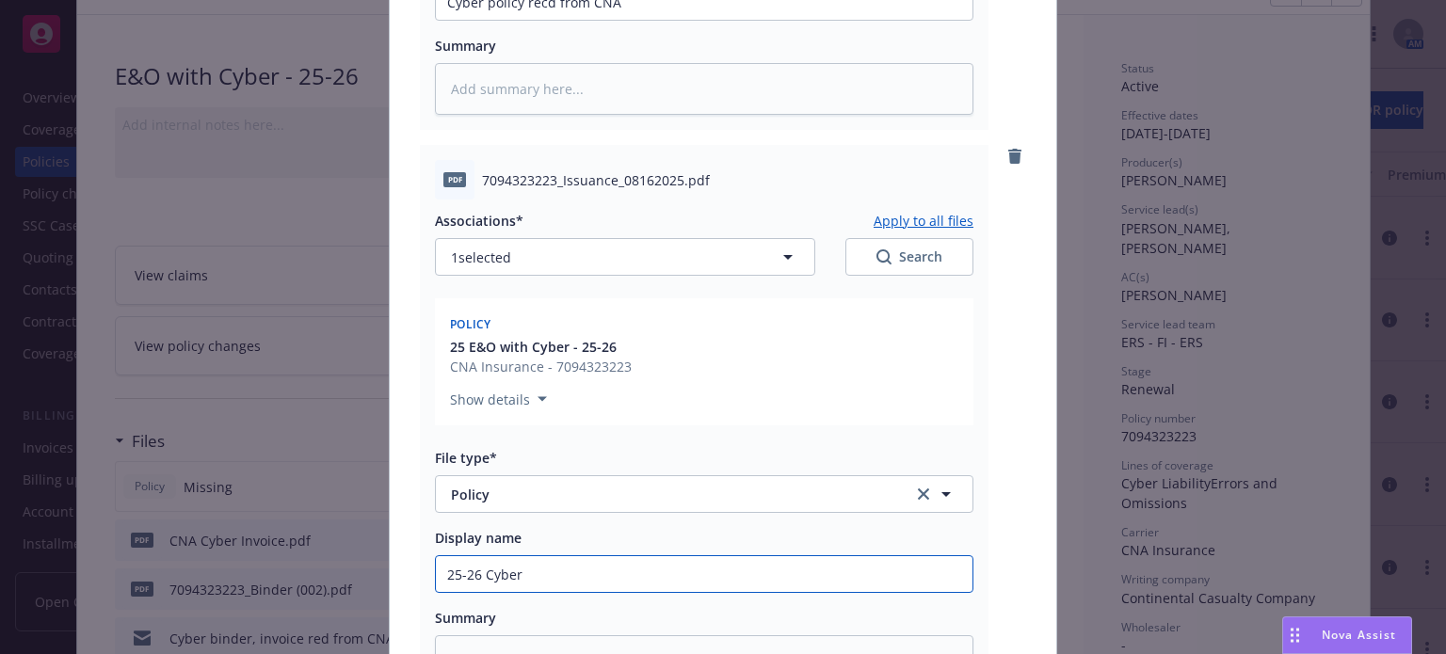
type textarea "x"
type input "25-26 Cyber P"
type textarea "x"
type input "25-26 Cyber Po"
type textarea "x"
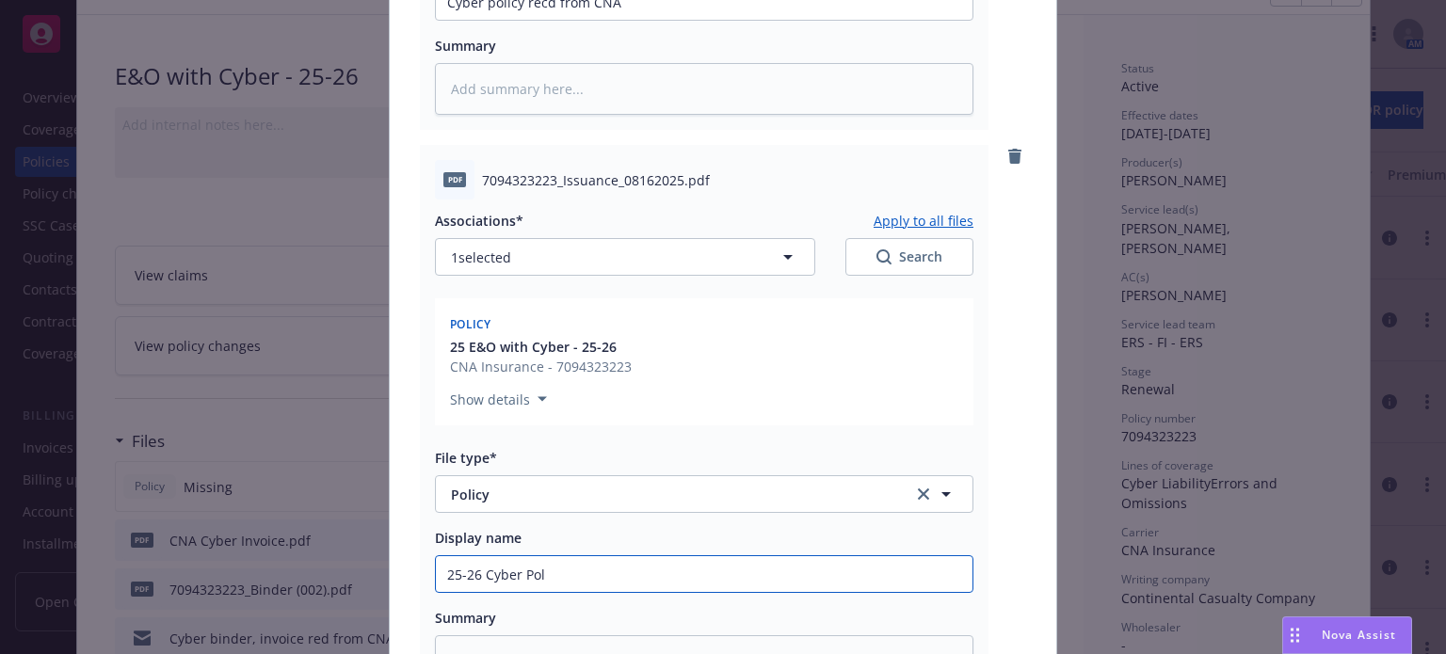
type input "25-26 Cyber Poli"
type textarea "x"
type input "25-26 Cyber Polic"
type textarea "x"
type input "25-26 Cyber Policy"
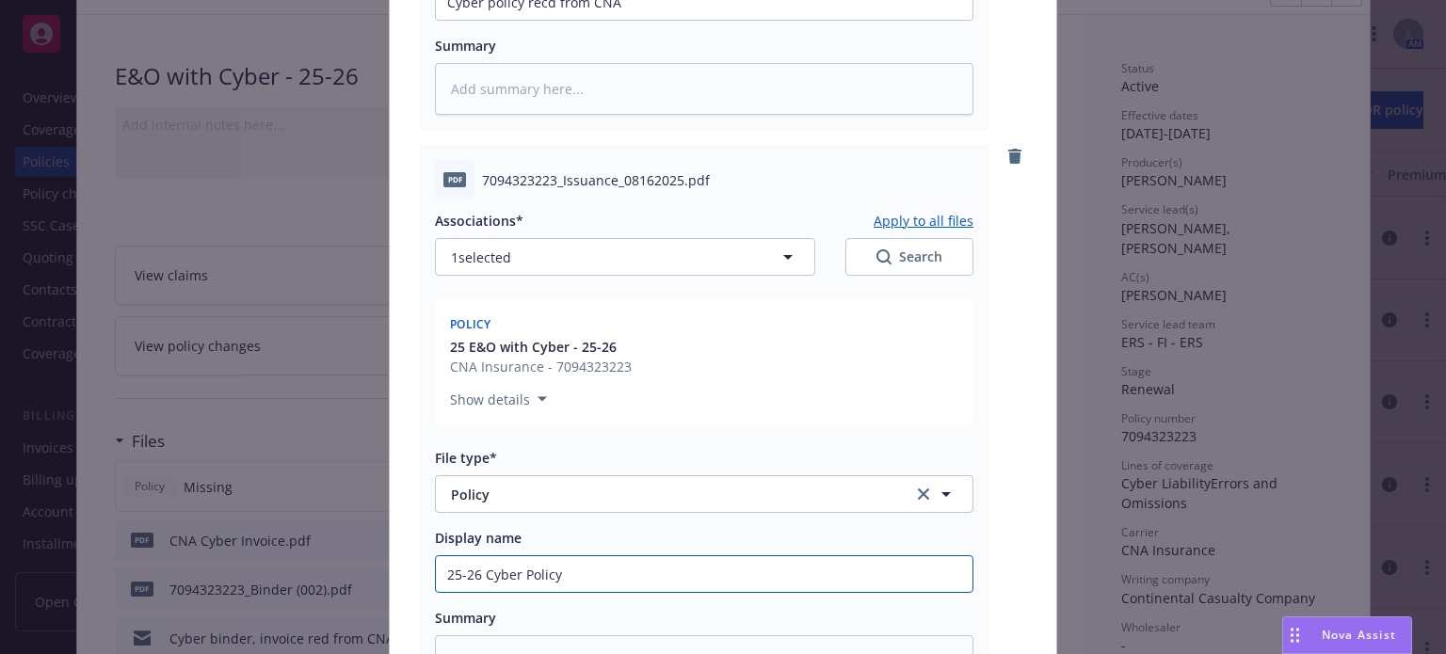
type textarea "x"
type input "25-26 Cyber Policy"
type textarea "x"
type input "25-26 Cyber Policy $"
type textarea "x"
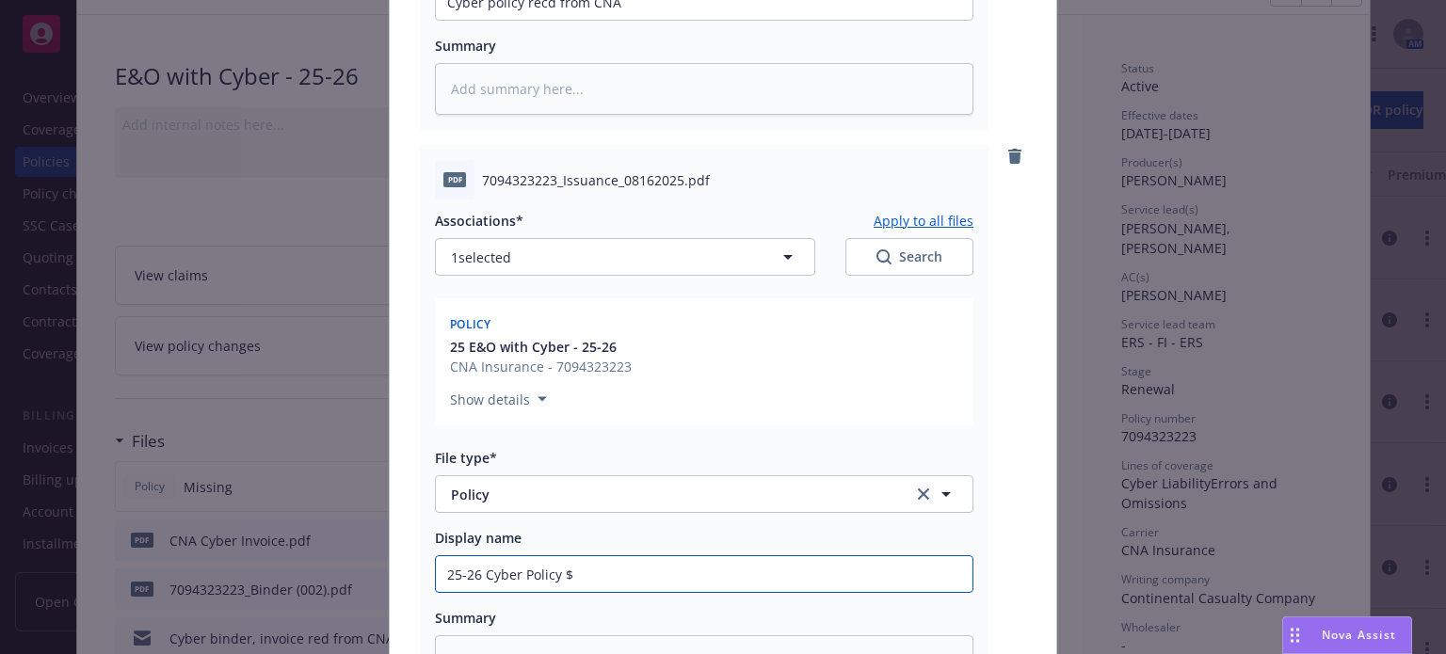
type input "25-26 Cyber Policy $5"
type textarea "x"
type input "25-26 Cyber Policy $5M"
type textarea "x"
type input "25-26 Cyber Policy $5M-"
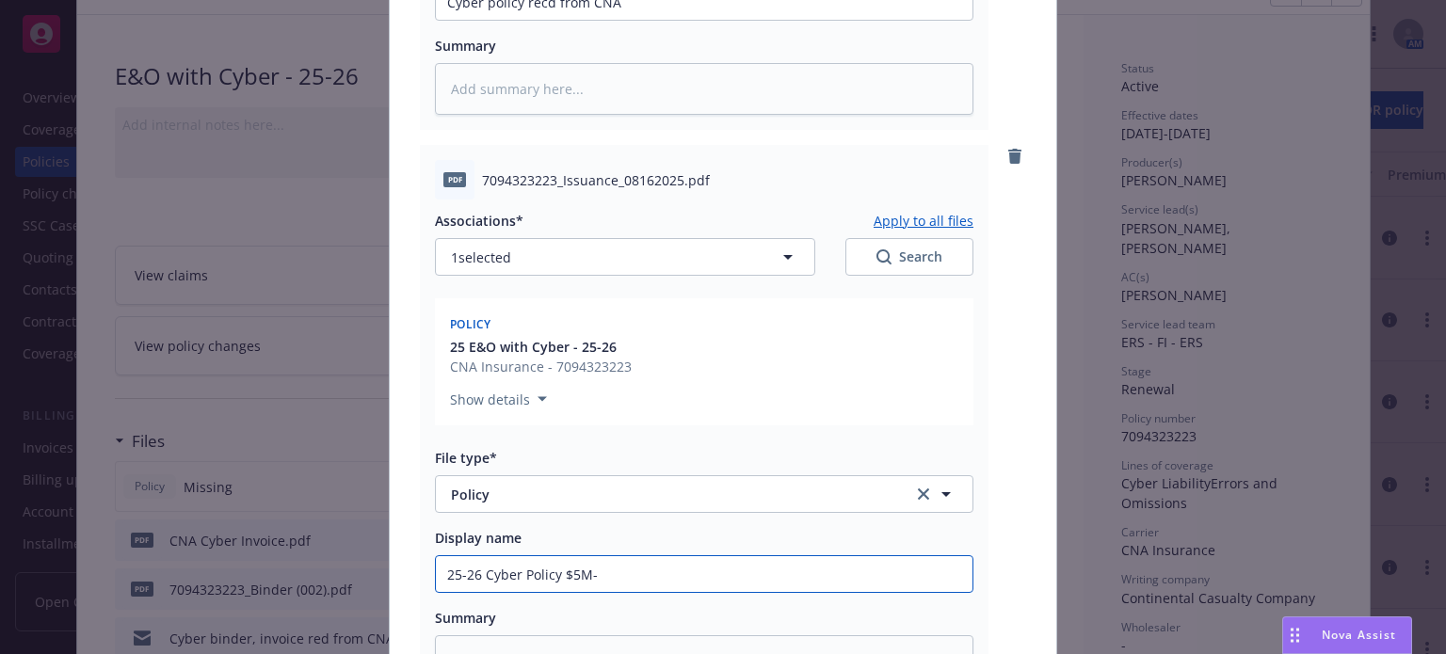
type textarea "x"
type input "25-26 Cyber Policy $5M"
type textarea "x"
type input "25-26 Cyber Policy $5M"
type textarea "x"
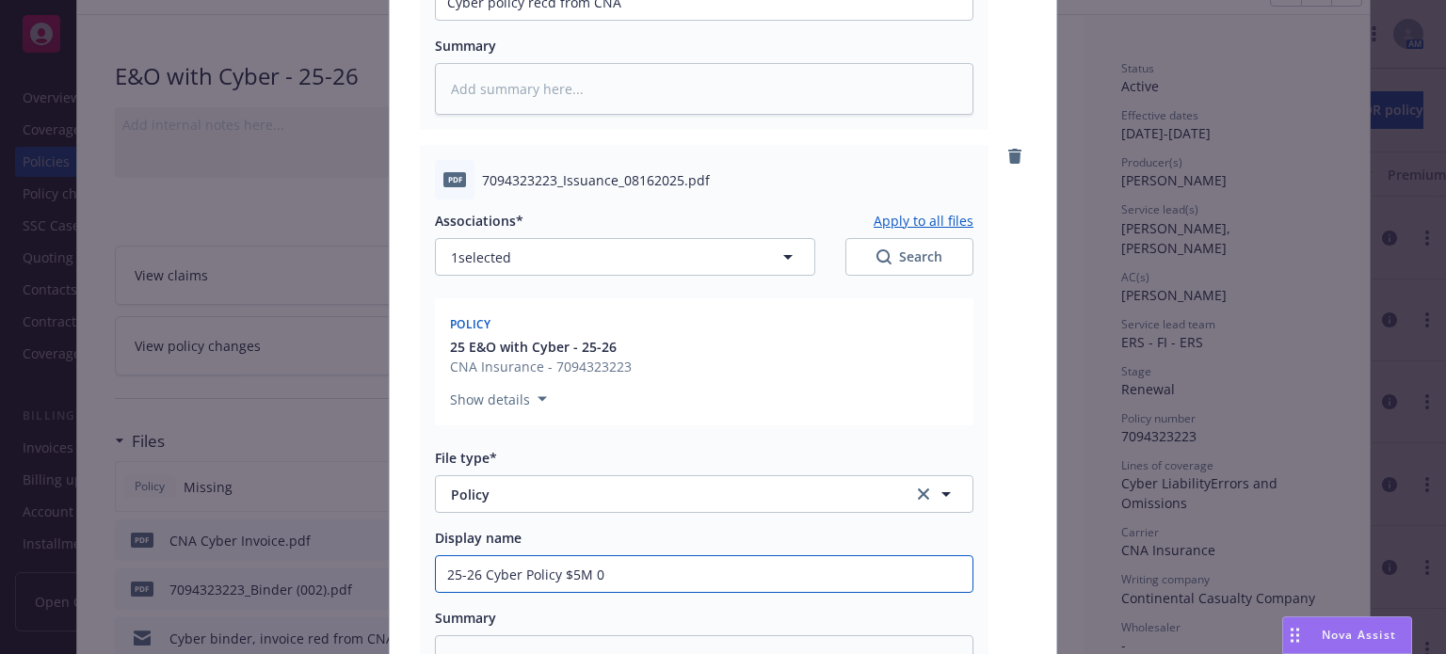
type input "25-26 Cyber Policy $5M 0"
type textarea "x"
type input "25-26 Cyber Policy $5M 0 C"
type textarea "x"
type input "25-26 Cyber Policy $5M 0 CN"
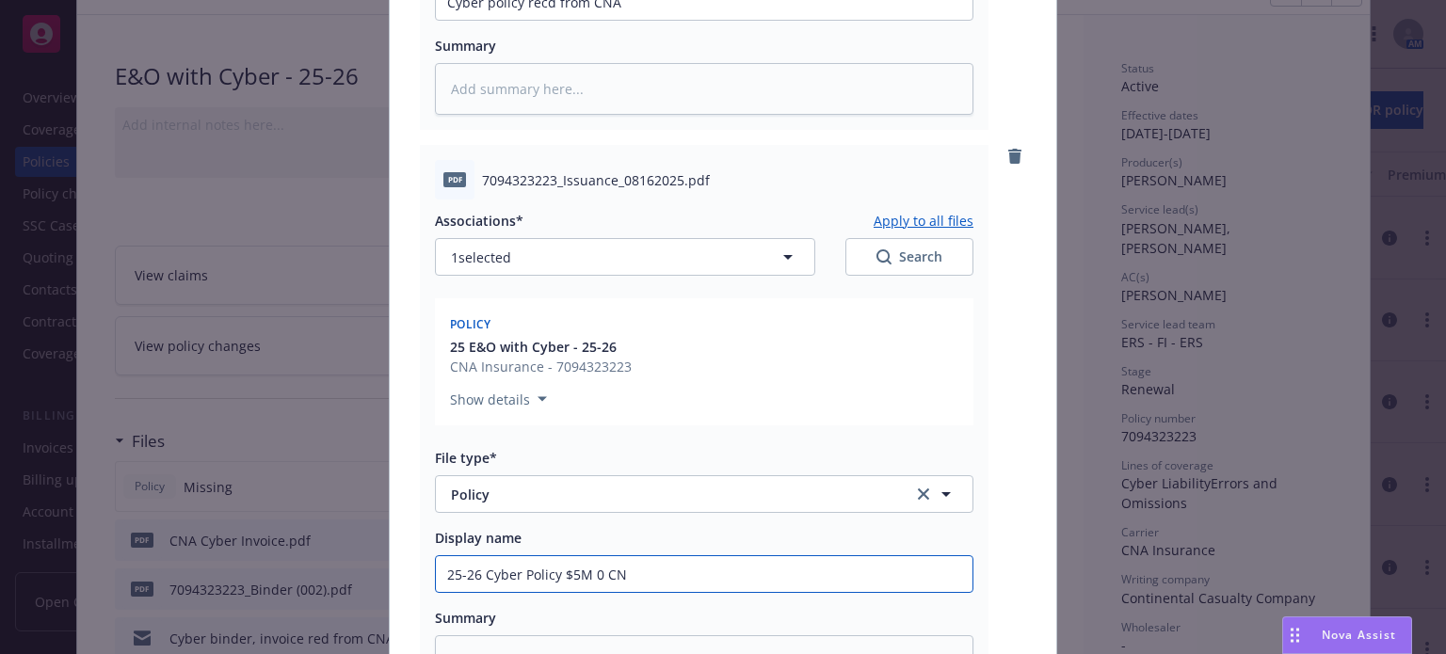
type textarea "x"
type input "25-26 Cyber Policy $5M 0 CNA"
type textarea "x"
type input "25-26 Cyber Policy $5M 0 CN"
type textarea "x"
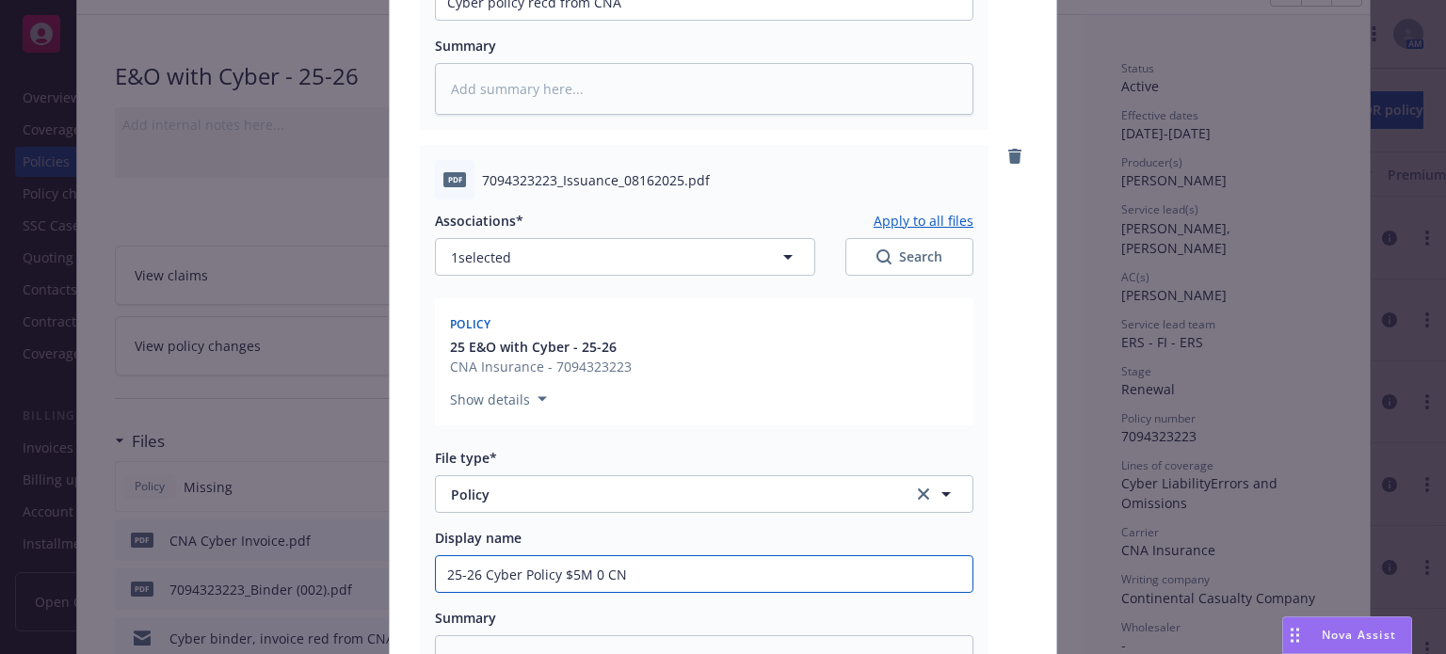
type input "25-26 Cyber Policy $5M 0 C"
type textarea "x"
type input "25-26 Cyber Policy $5M 0"
type textarea "x"
type input "25-26 Cyber Policy $5M 0"
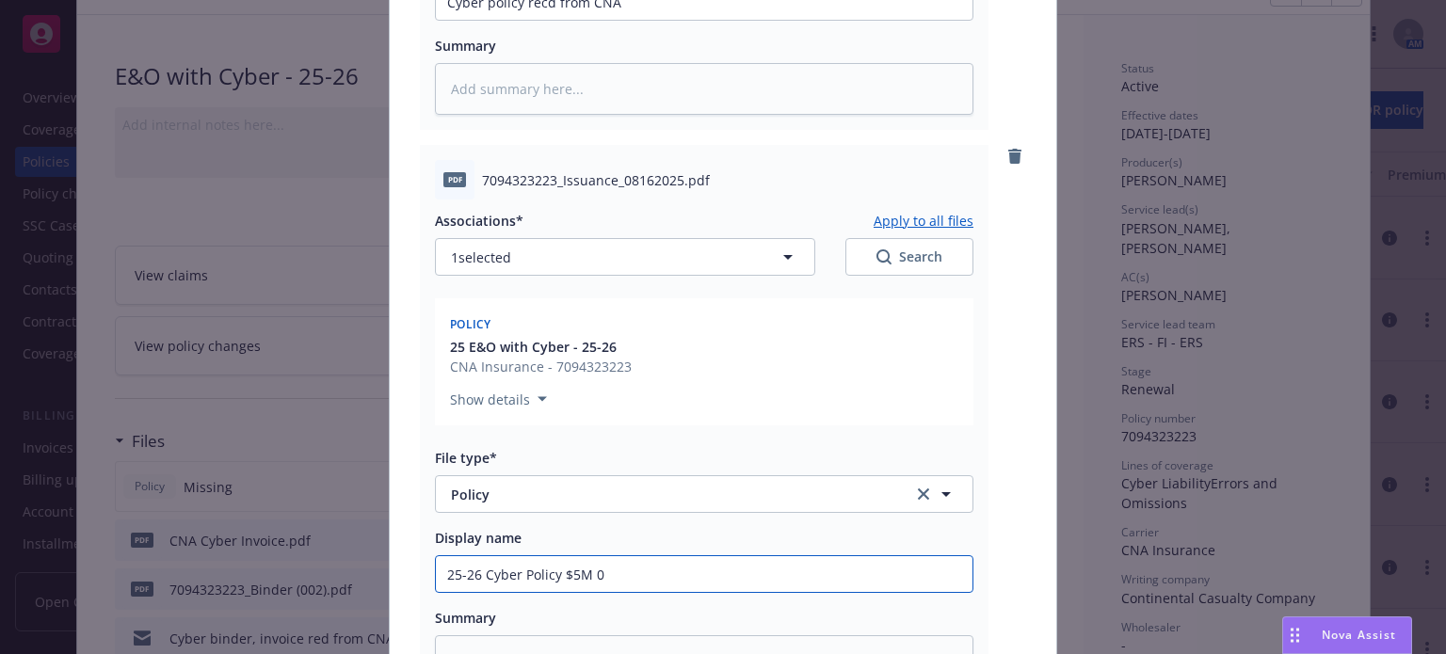
type textarea "x"
type input "25-26 Cyber Policy $5M"
type textarea "x"
type input "25-26 Cyber Policy $5M -"
type textarea "x"
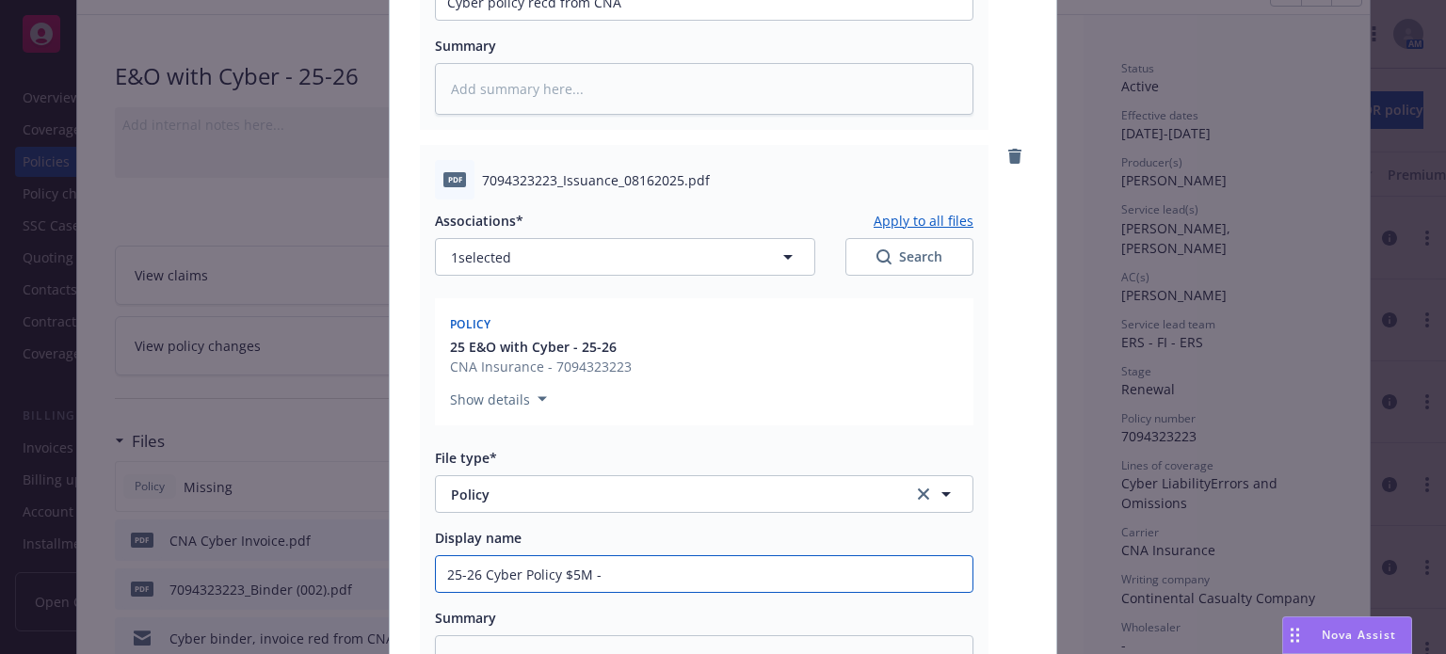
type input "25-26 Cyber Policy $5M -"
type textarea "x"
type input "25-26 Cyber Policy $5M - C"
type textarea "x"
type input "25-26 Cyber Policy $5M - CN"
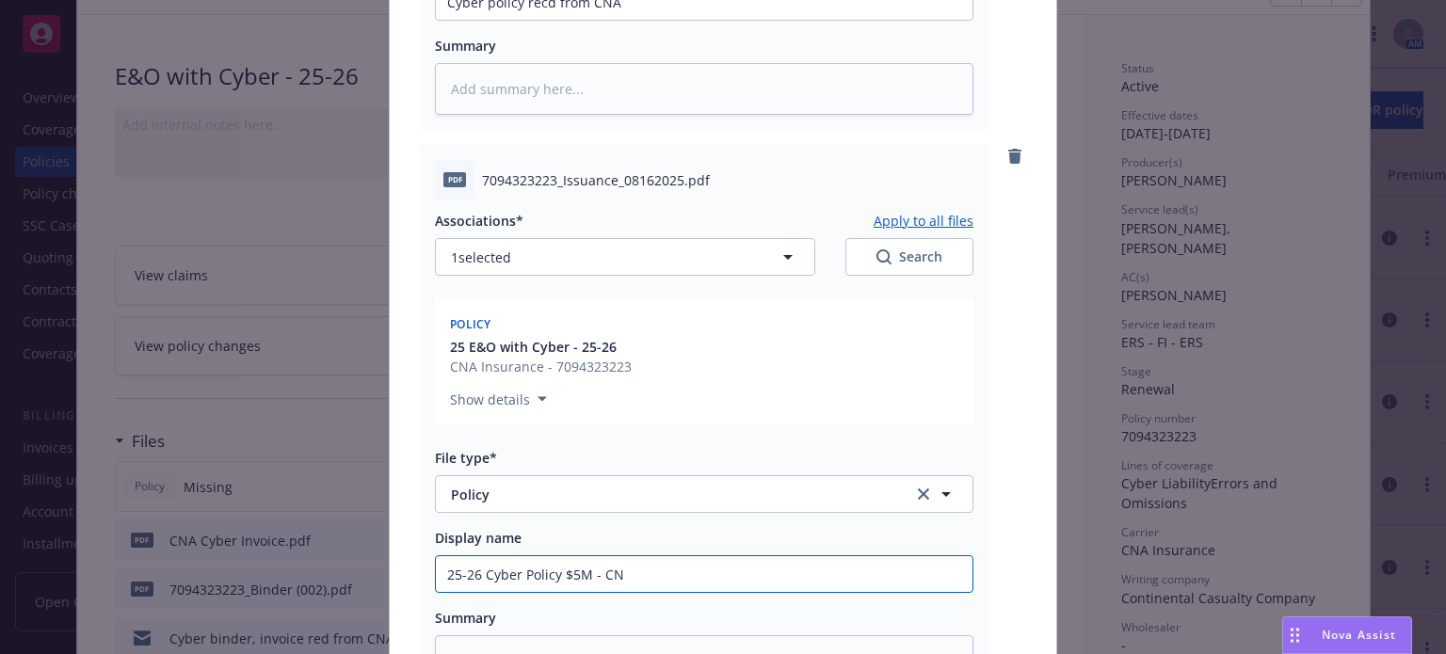
type textarea "x"
type input "25-26 Cyber Policy $5M - CNA"
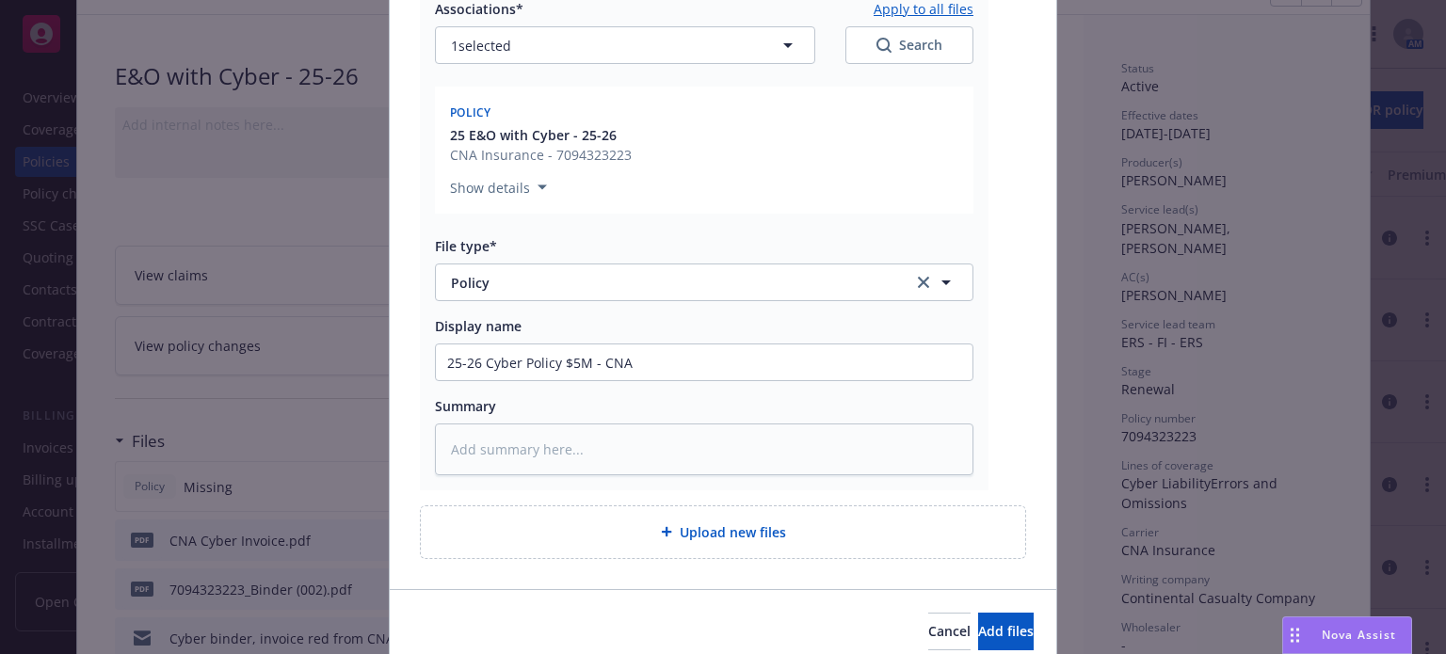
scroll to position [937, 0]
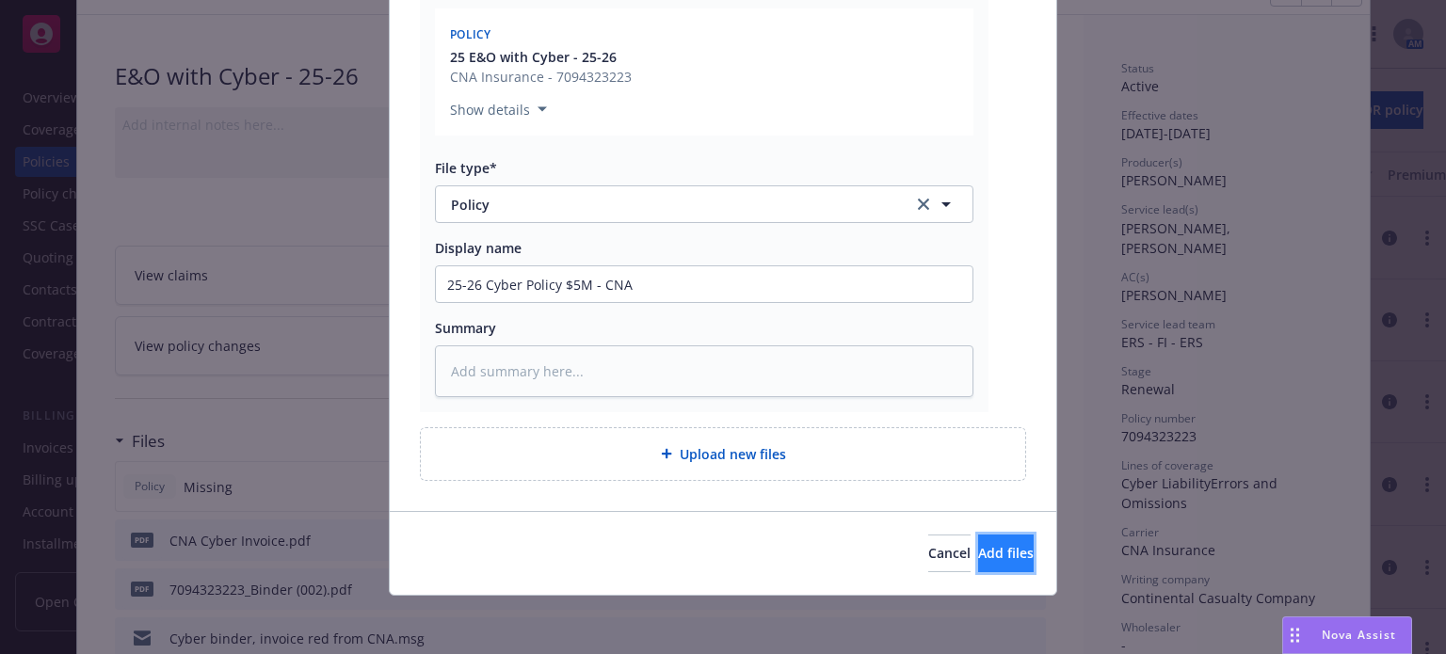
click at [978, 551] on span "Add files" at bounding box center [1006, 553] width 56 height 18
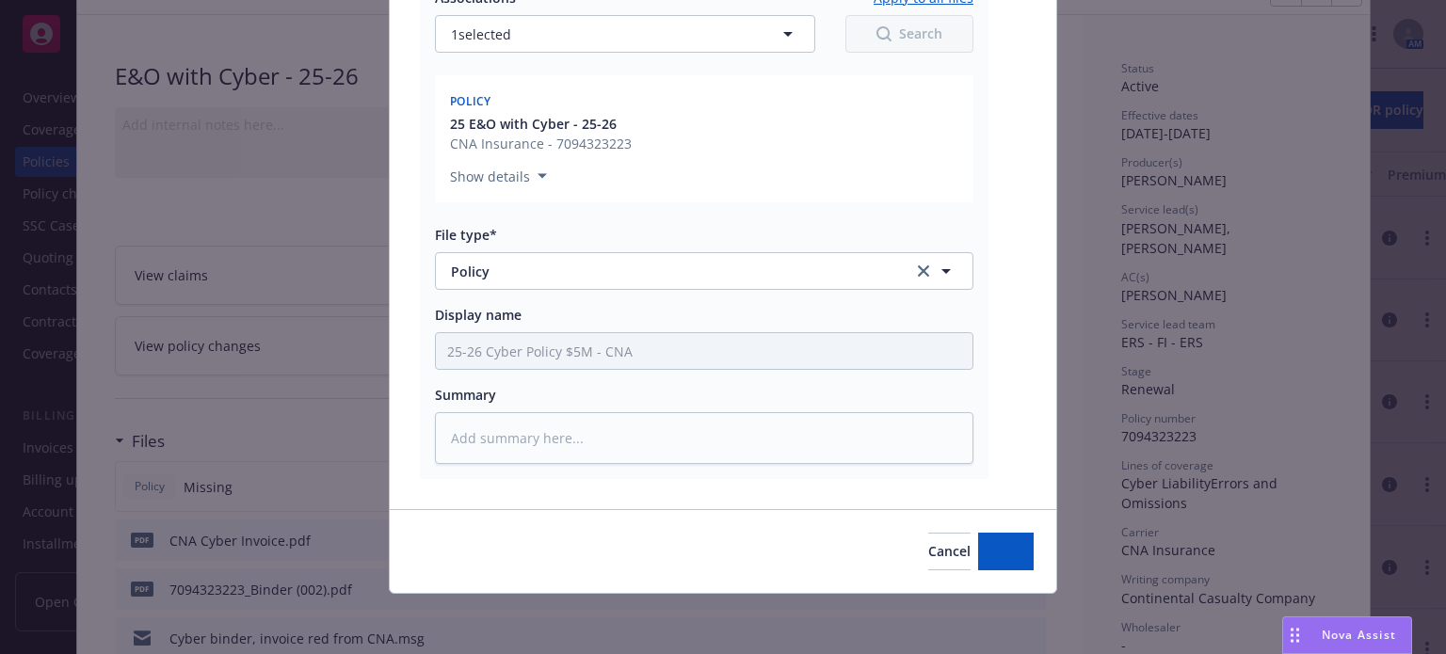
scroll to position [869, 0]
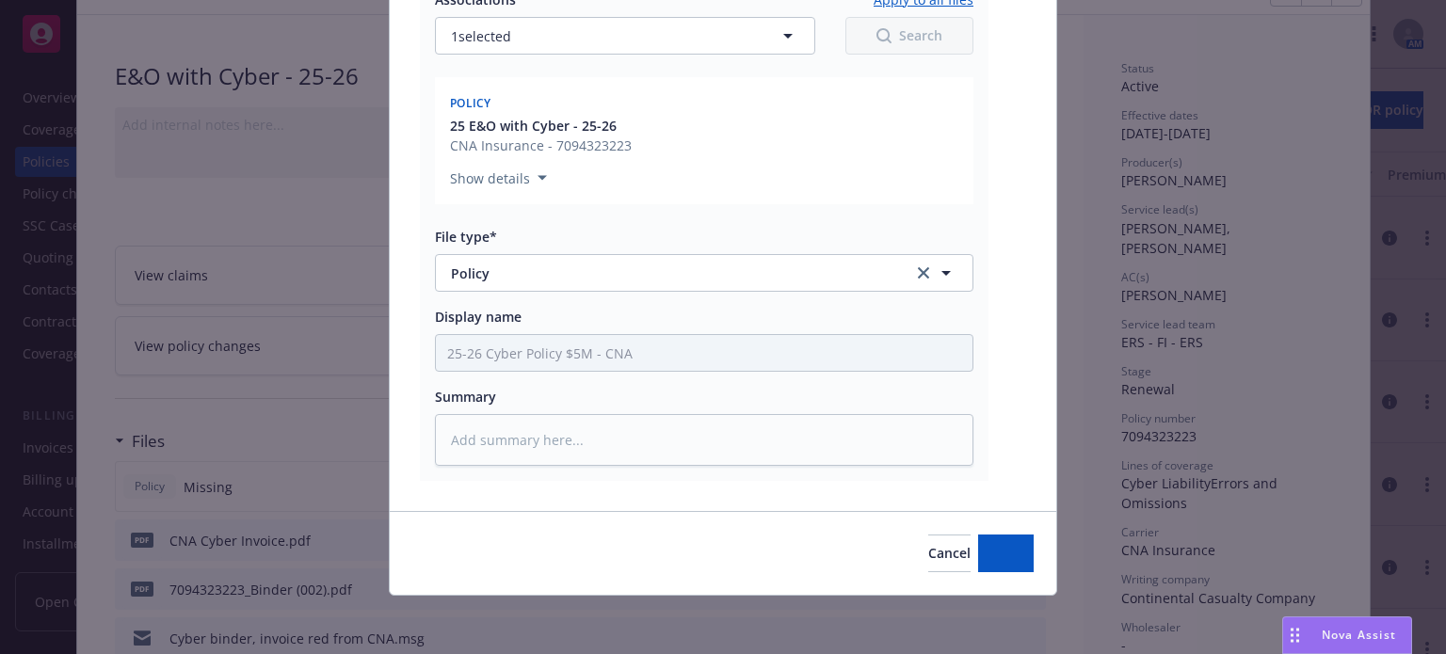
type textarea "x"
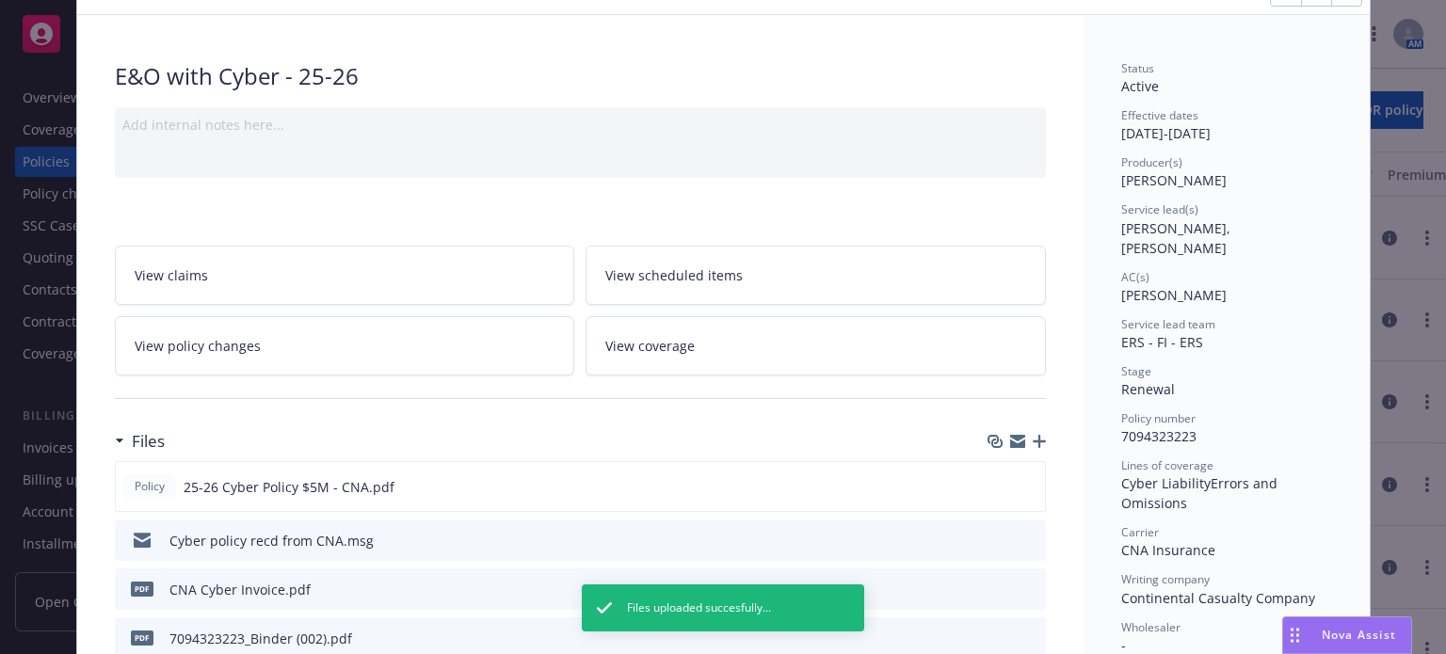
click at [694, 352] on link "View coverage" at bounding box center [815, 345] width 460 height 59
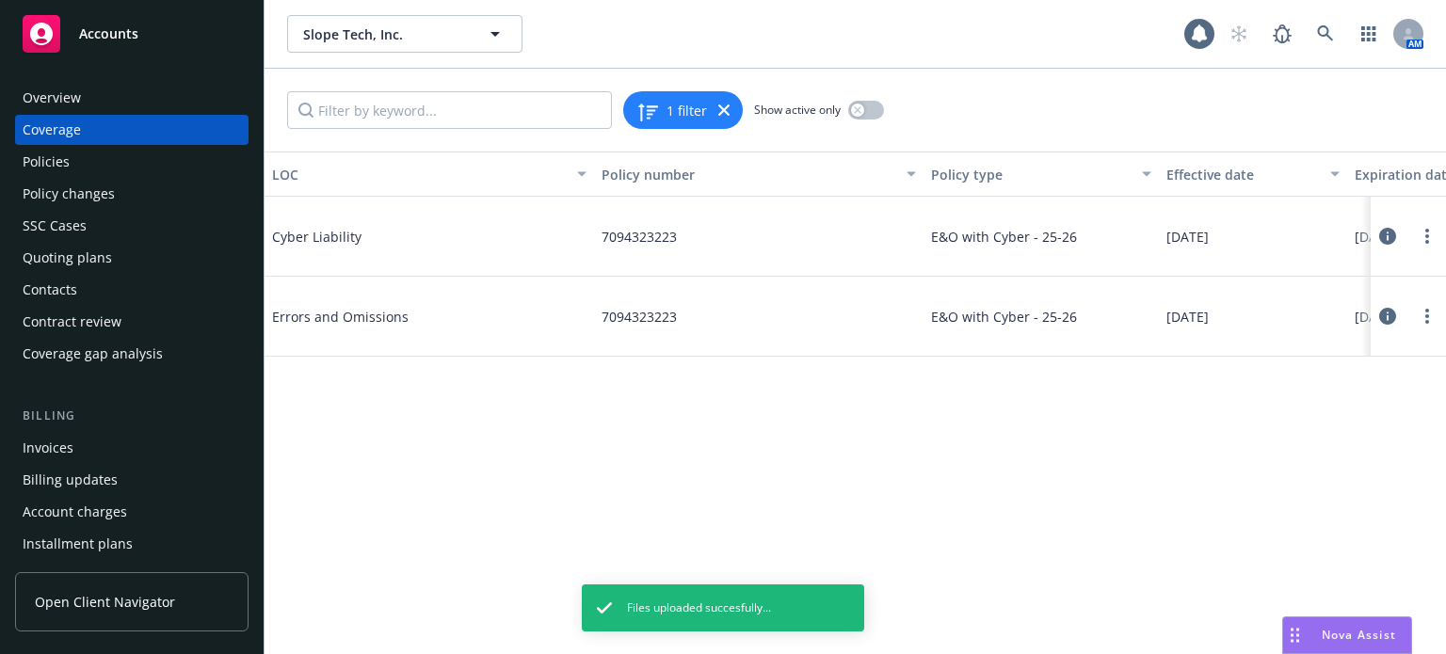
click at [1374, 236] on div at bounding box center [1407, 237] width 75 height 80
click at [1378, 232] on button at bounding box center [1387, 236] width 19 height 38
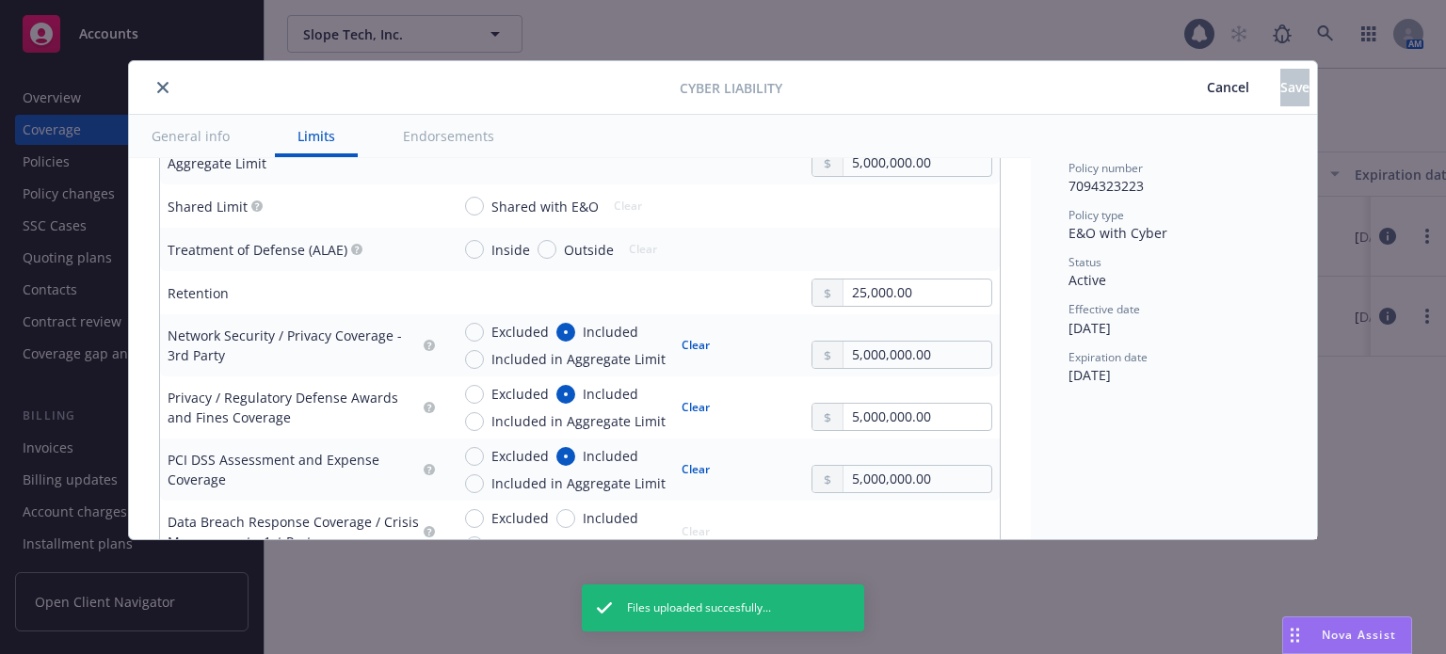
scroll to position [565, 0]
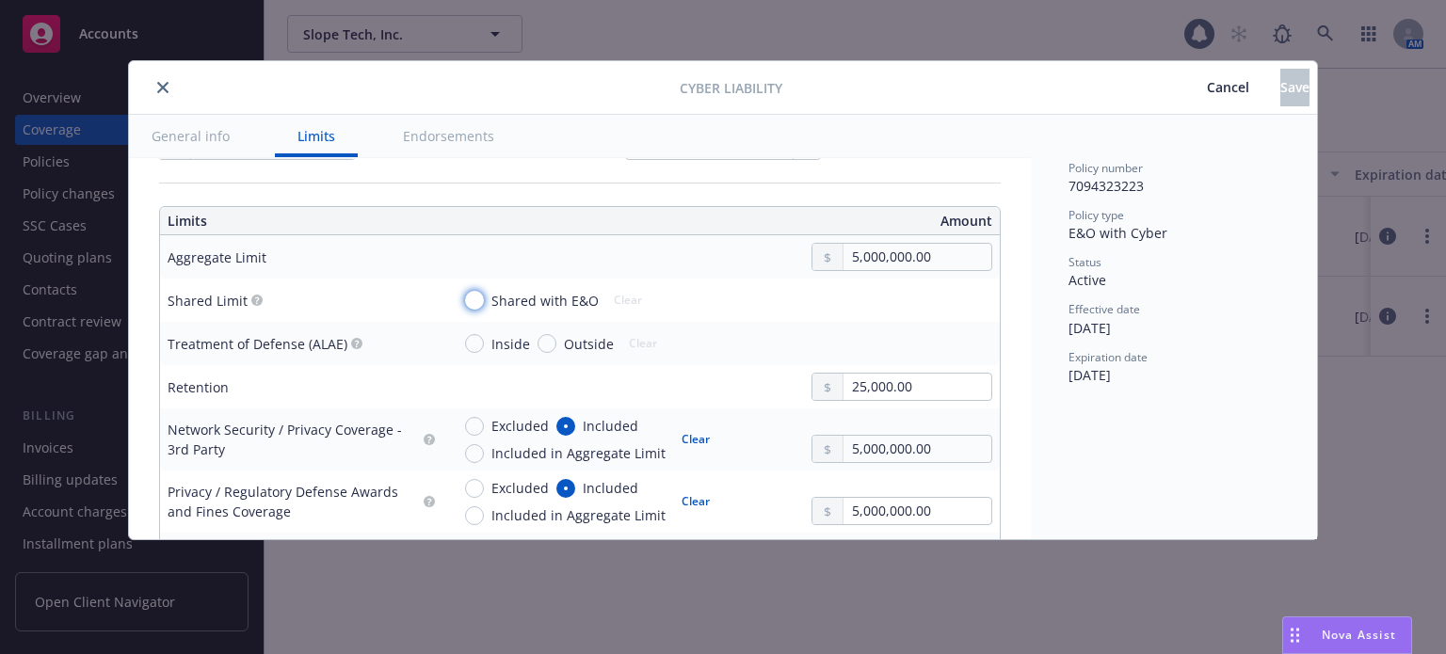
click at [471, 298] on input "Shared with E&O" at bounding box center [474, 300] width 19 height 19
radio input "true"
click at [1280, 96] on button "Save" at bounding box center [1294, 88] width 29 height 38
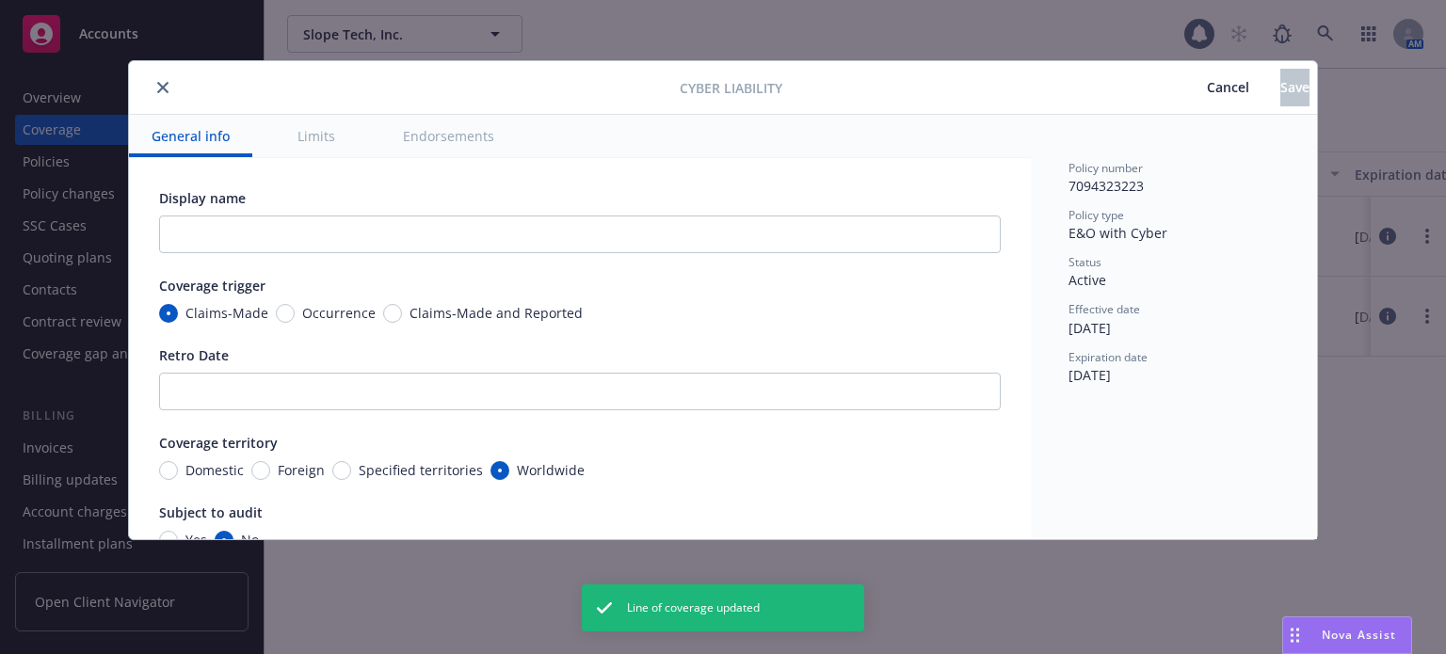
radio input "true"
click at [165, 85] on icon "close" at bounding box center [162, 87] width 11 height 11
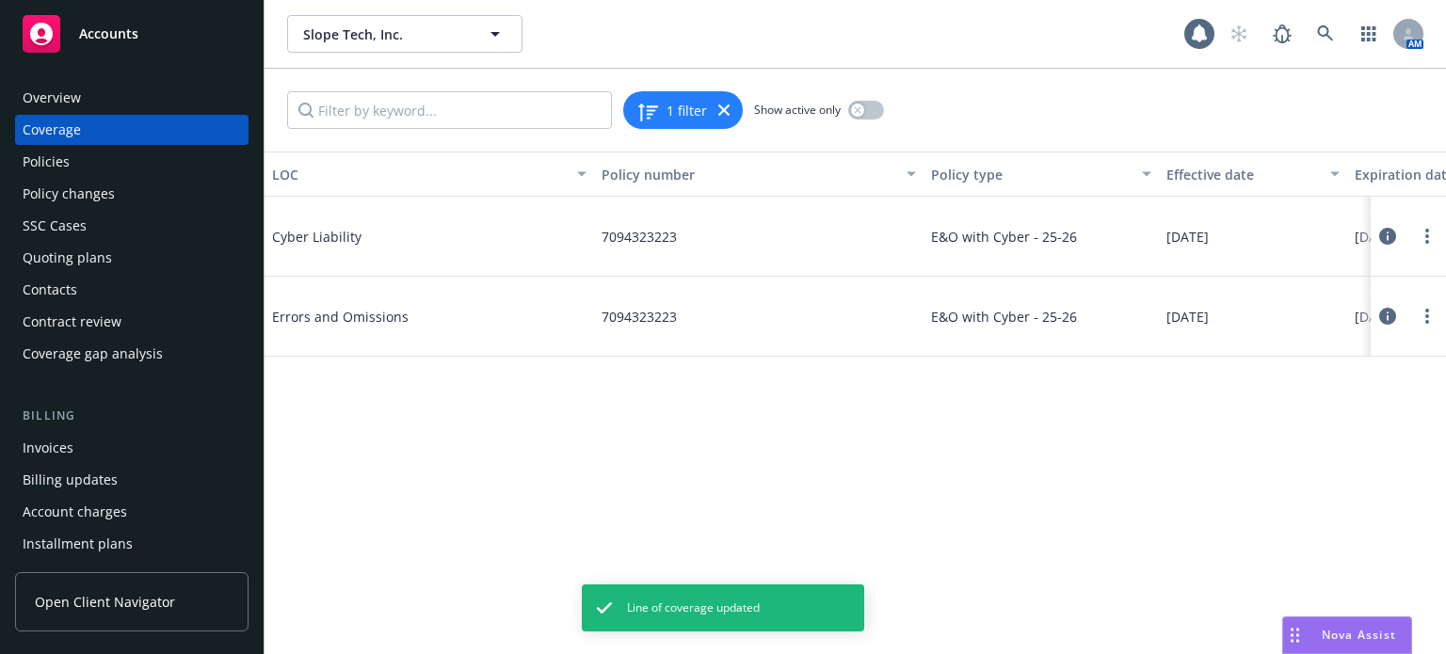
click at [1385, 313] on icon at bounding box center [1387, 316] width 17 height 17
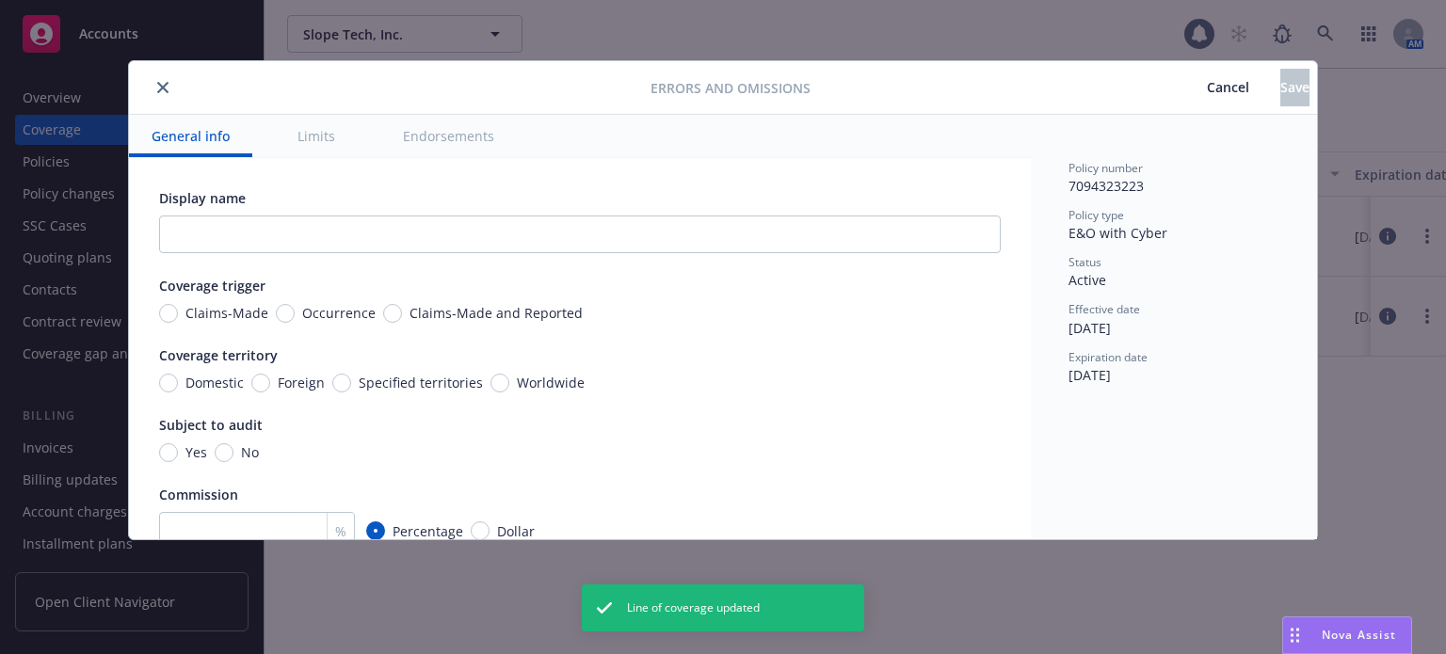
click at [509, 383] on span "Worldwide" at bounding box center [546, 383] width 75 height 20
click at [503, 383] on input "Worldwide" at bounding box center [499, 383] width 19 height 19
radio input "true"
click at [384, 297] on div "Coverage trigger Claims-Made Occurrence Claims-Made and Reported" at bounding box center [579, 299] width 841 height 47
click at [402, 312] on span "Claims-Made and Reported" at bounding box center [492, 313] width 181 height 20
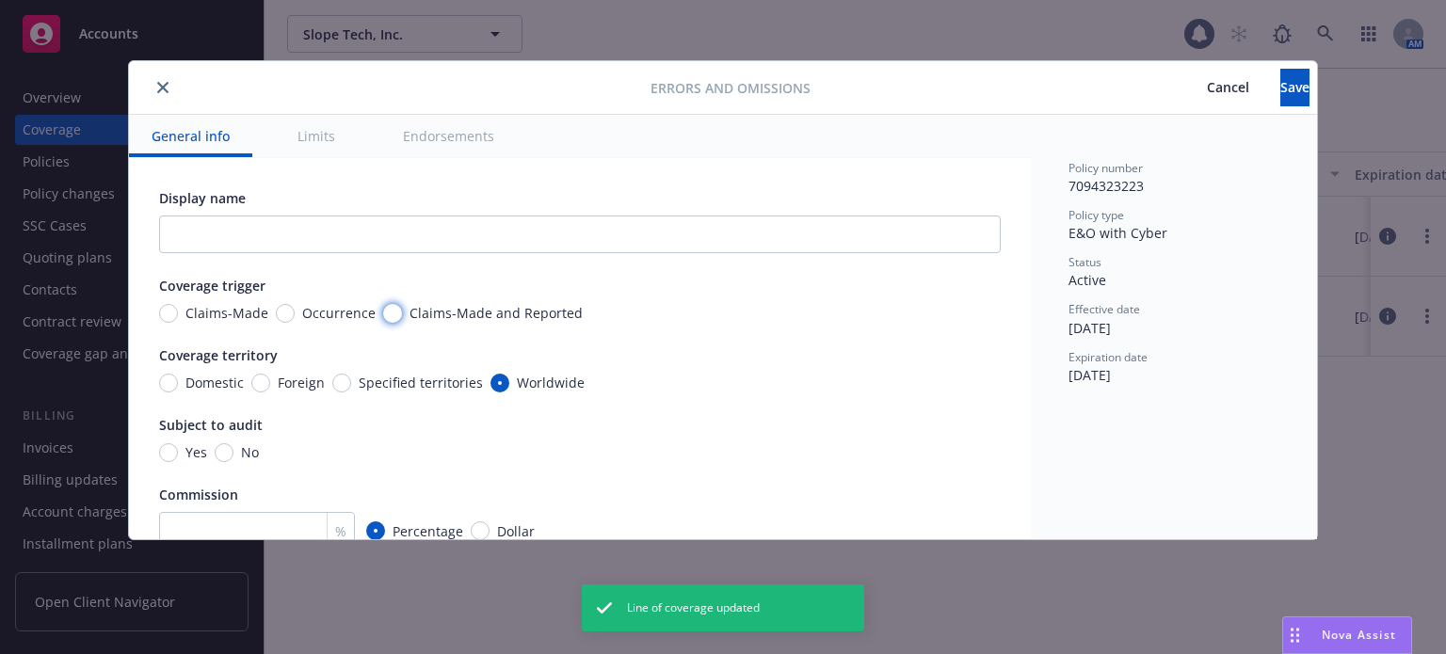
click at [396, 312] on input "Claims-Made and Reported" at bounding box center [392, 313] width 19 height 19
radio input "true"
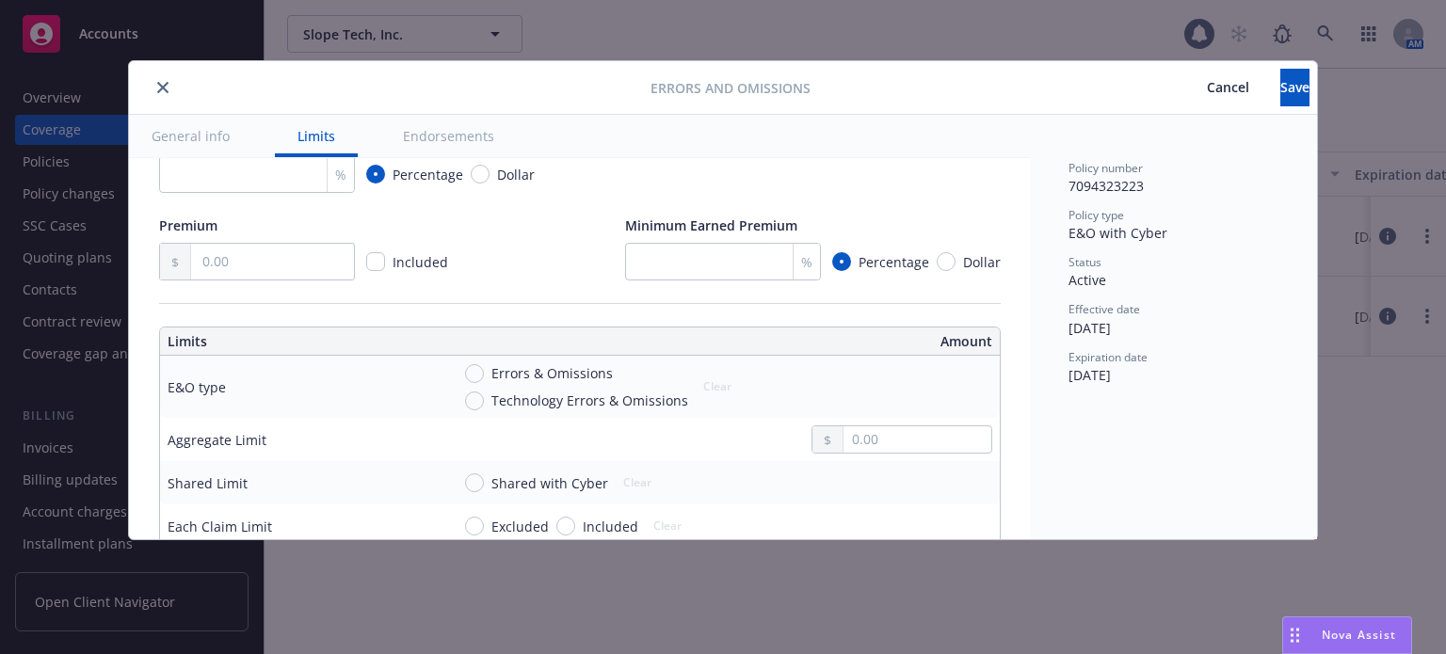
scroll to position [471, 0]
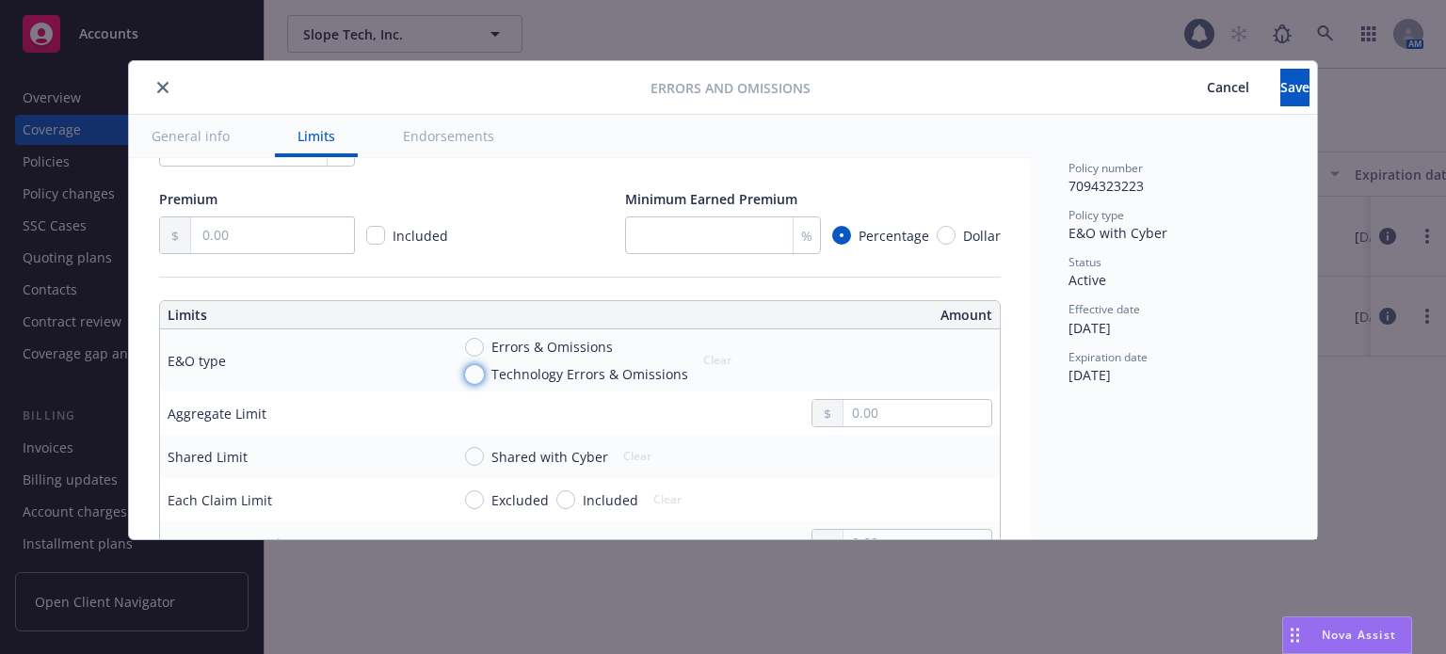
click at [481, 374] on input "Technology Errors & Omissions" at bounding box center [474, 374] width 19 height 19
radio input "true"
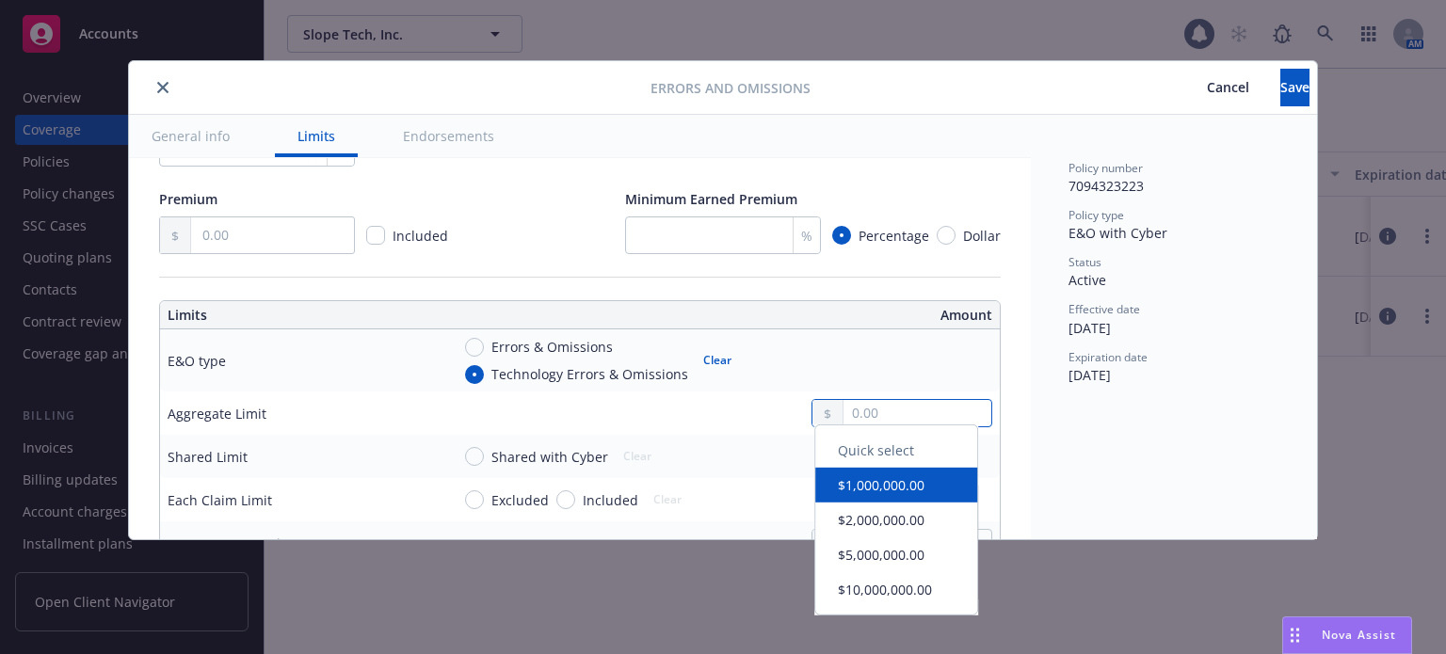
click at [921, 409] on input "text" at bounding box center [917, 413] width 148 height 26
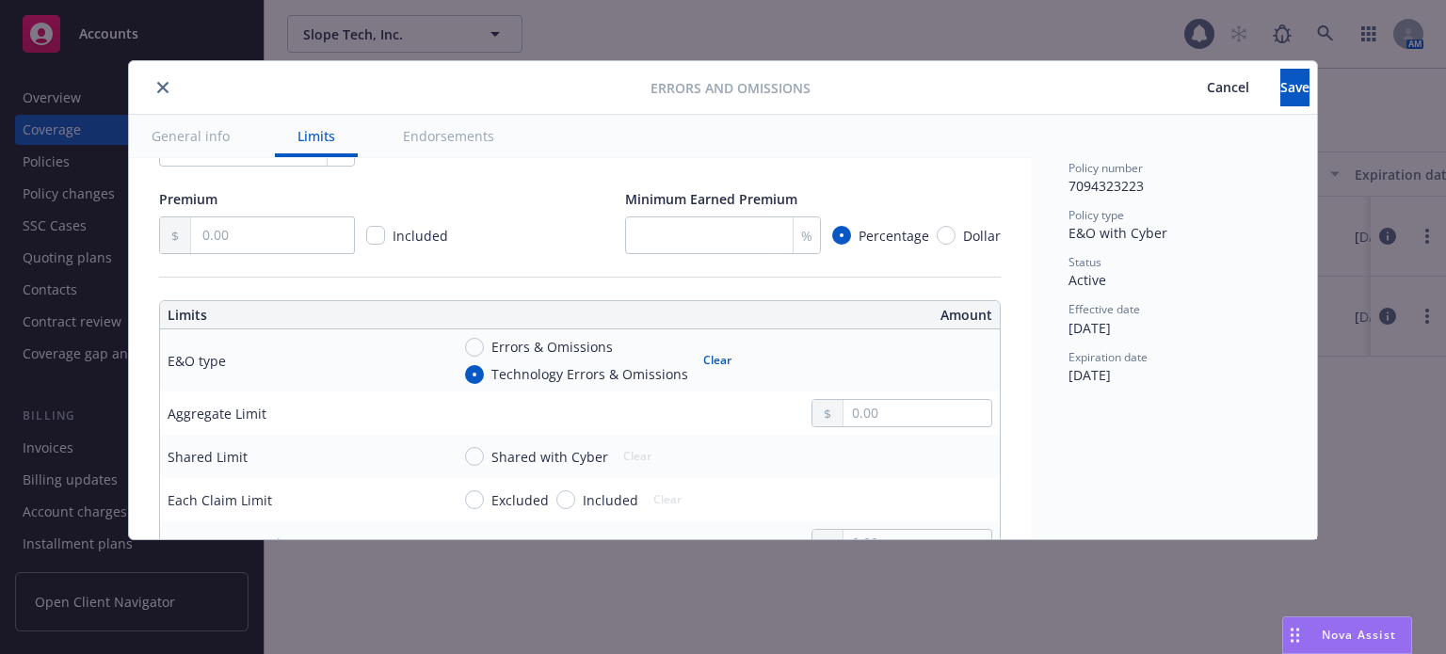
type input "5,000,000.00"
click at [860, 555] on button "$5,000,000.00" at bounding box center [896, 558] width 162 height 35
click at [471, 462] on input "Shared with Cyber" at bounding box center [474, 456] width 19 height 19
radio input "true"
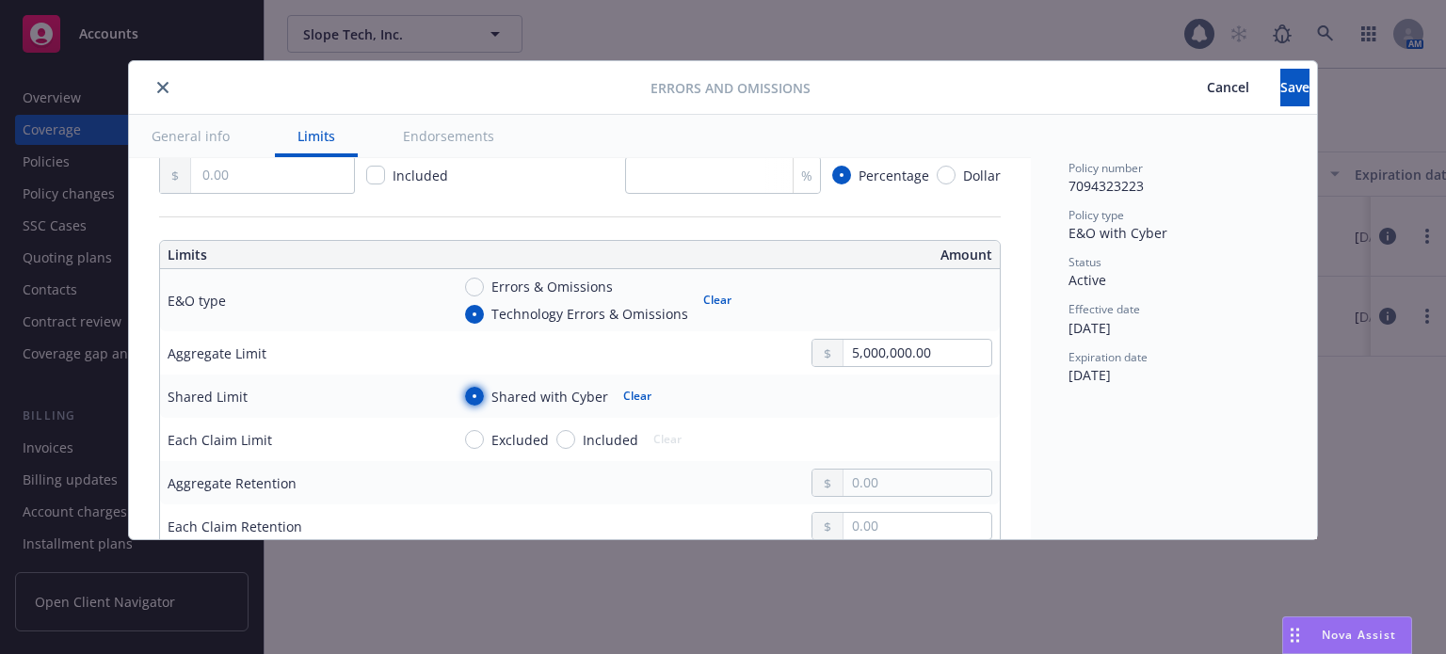
scroll to position [565, 0]
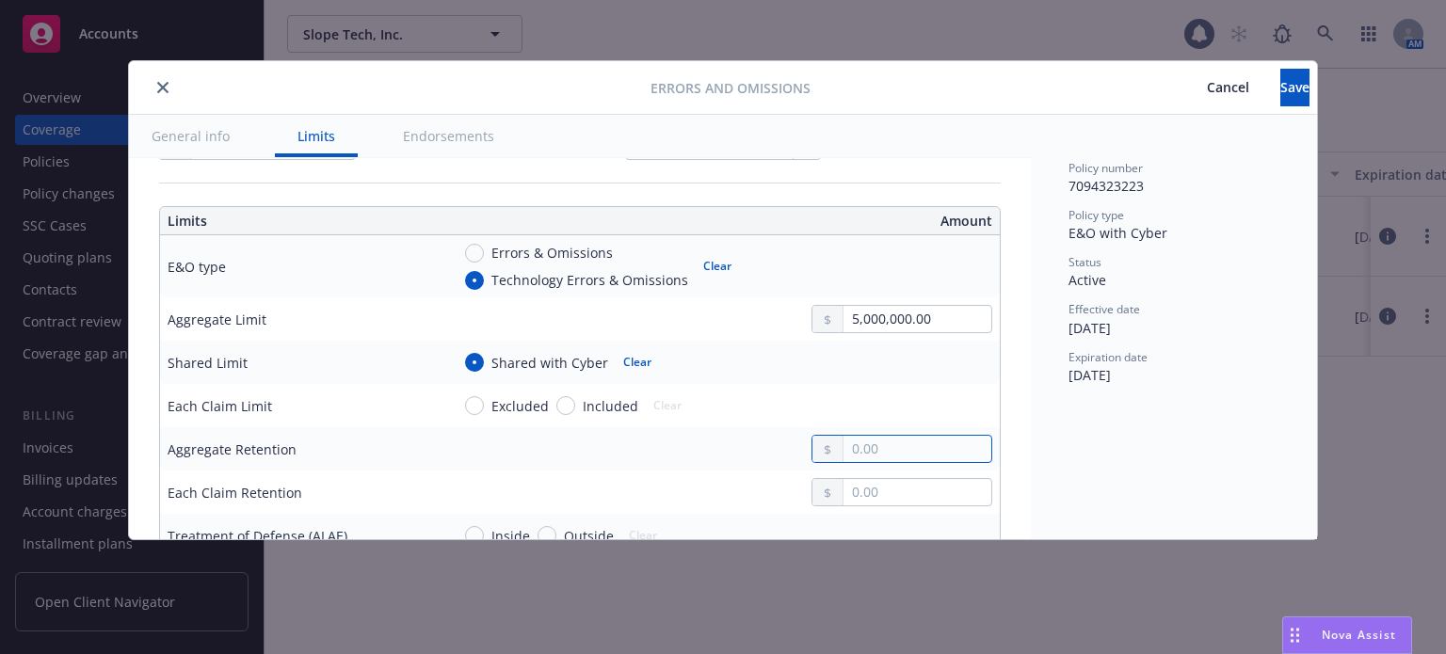
click at [892, 447] on input "text" at bounding box center [917, 449] width 148 height 26
type input "25,000.00"
click at [672, 442] on div "25,000.00" at bounding box center [721, 449] width 542 height 28
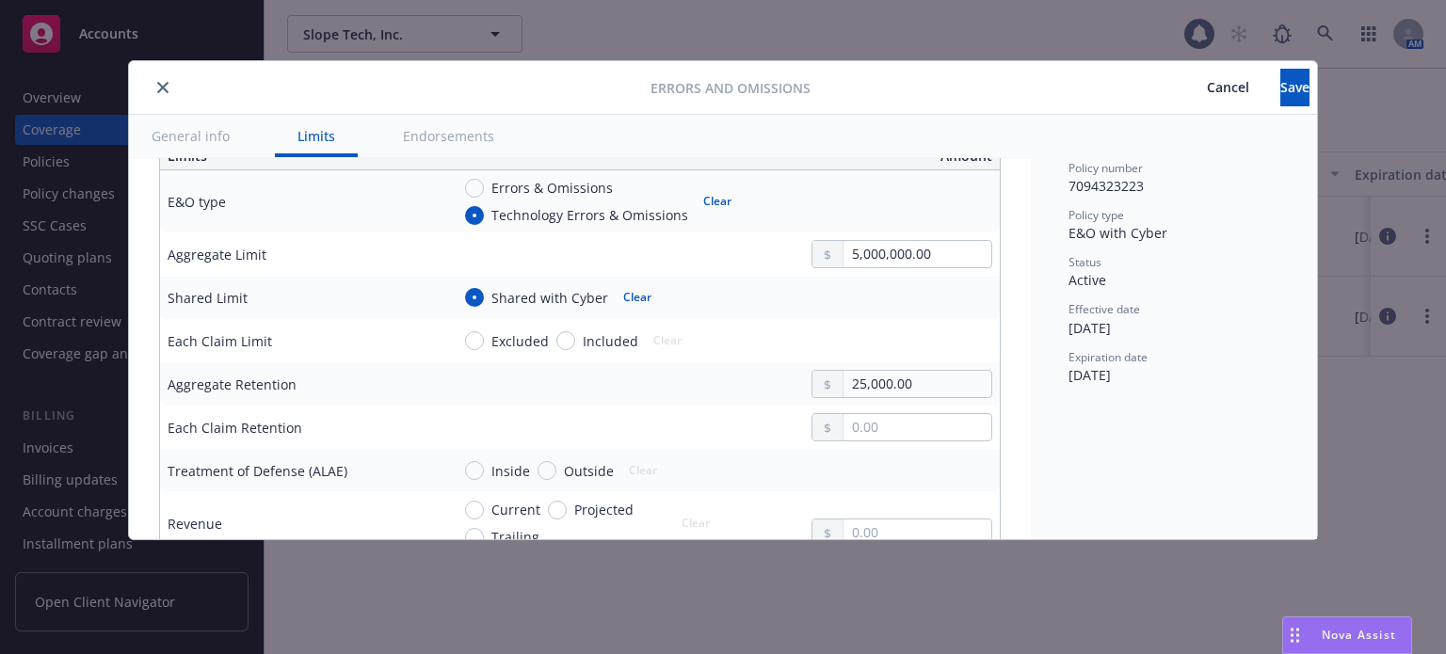
scroll to position [659, 0]
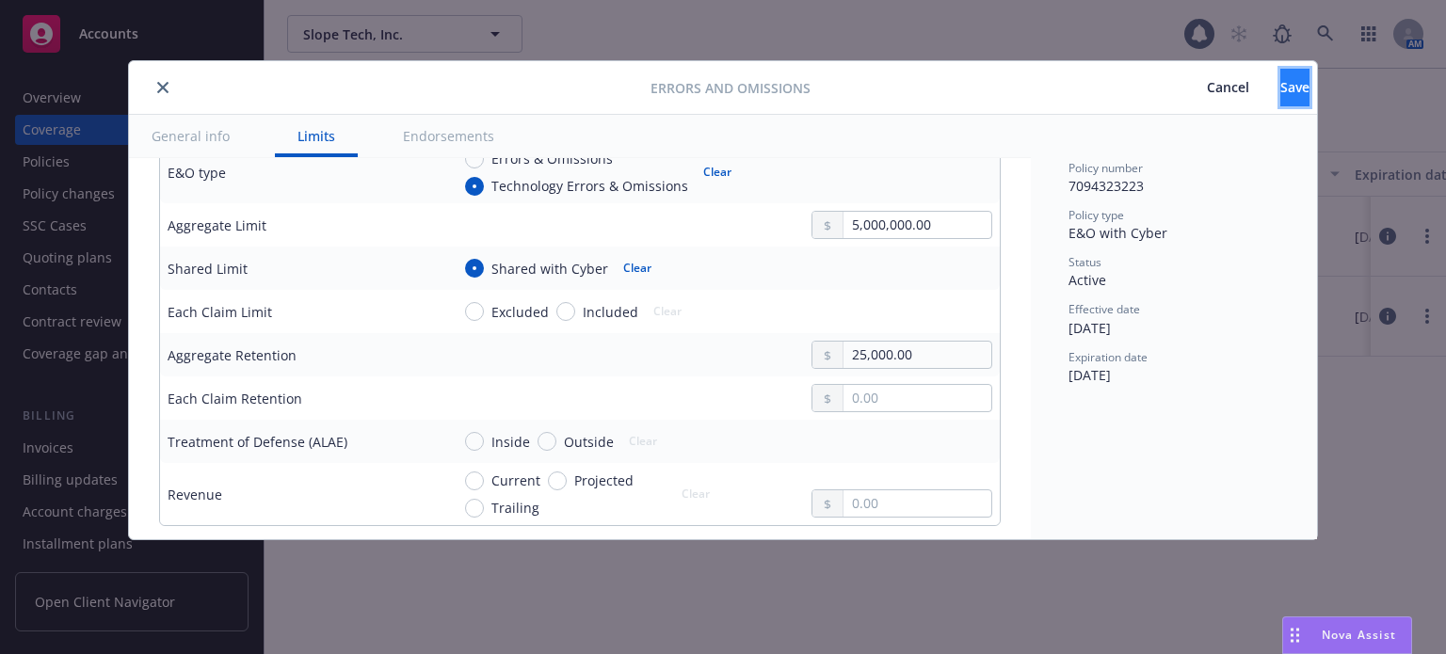
click at [1280, 74] on button "Save" at bounding box center [1294, 88] width 29 height 38
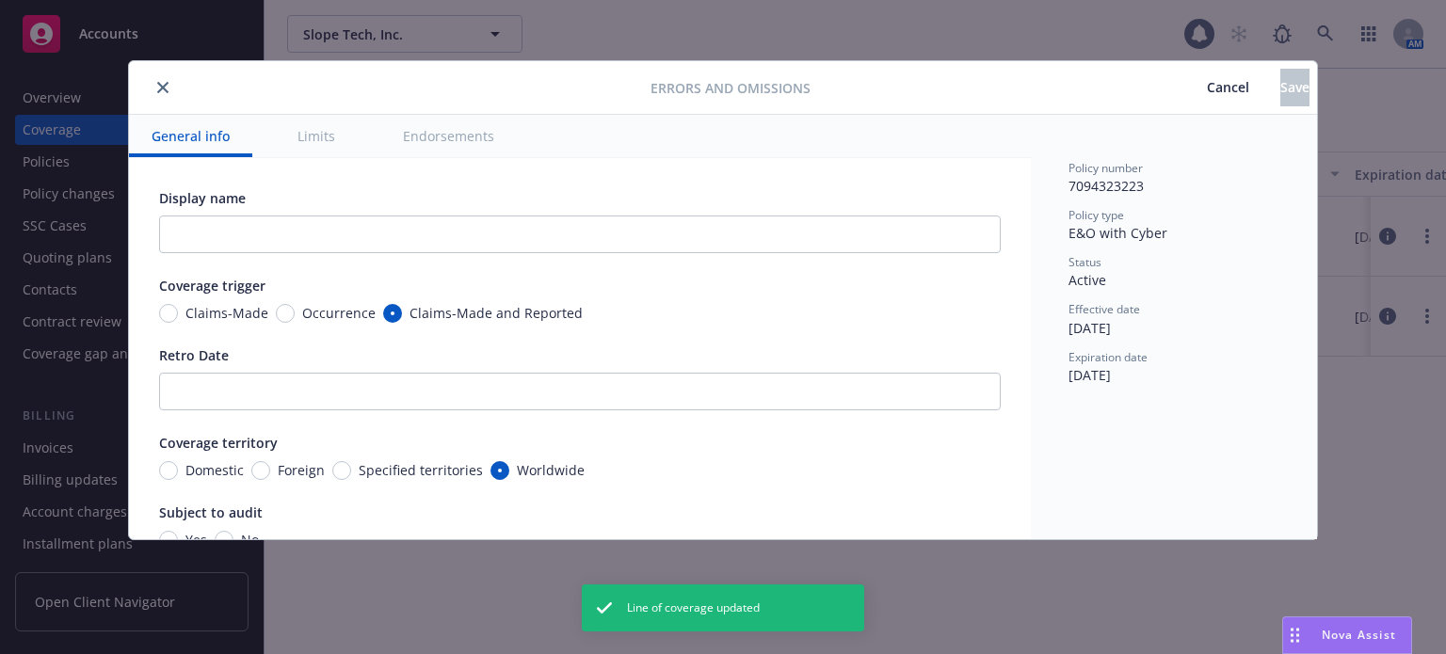
click at [162, 88] on icon "close" at bounding box center [162, 87] width 11 height 11
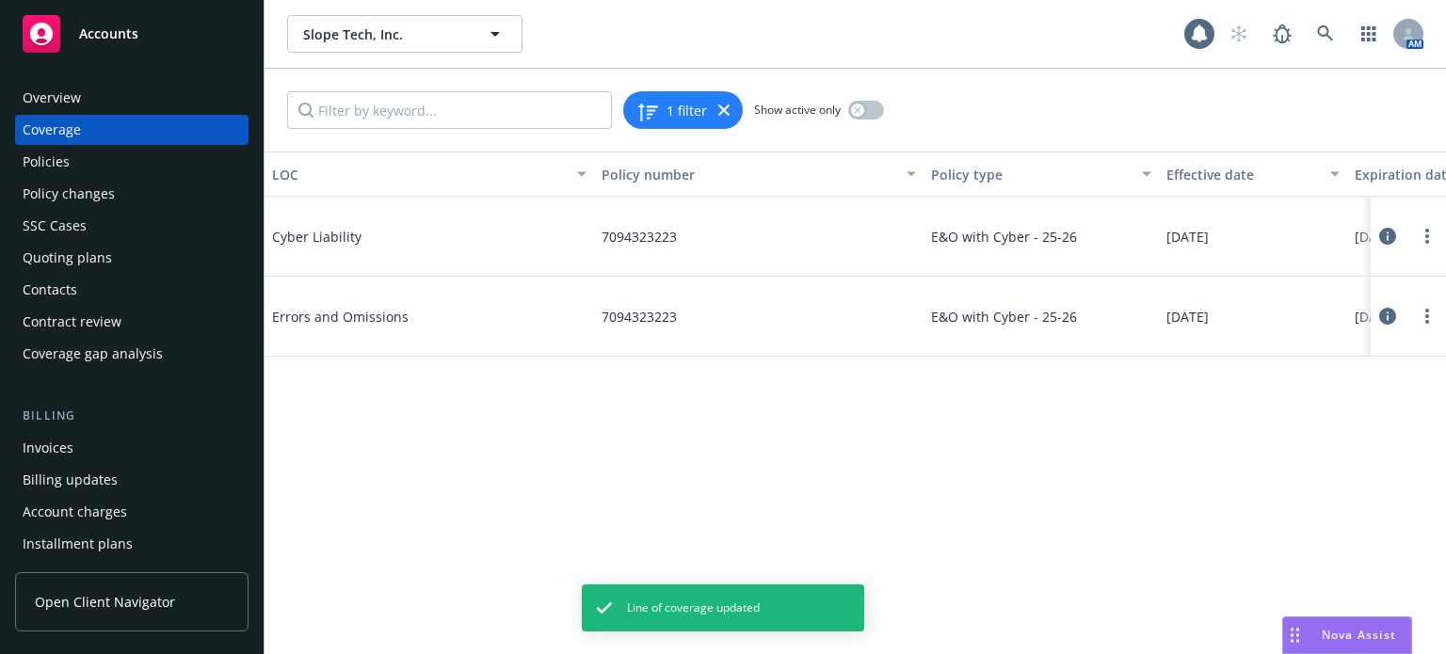
click at [74, 162] on div "Policies" at bounding box center [132, 162] width 218 height 30
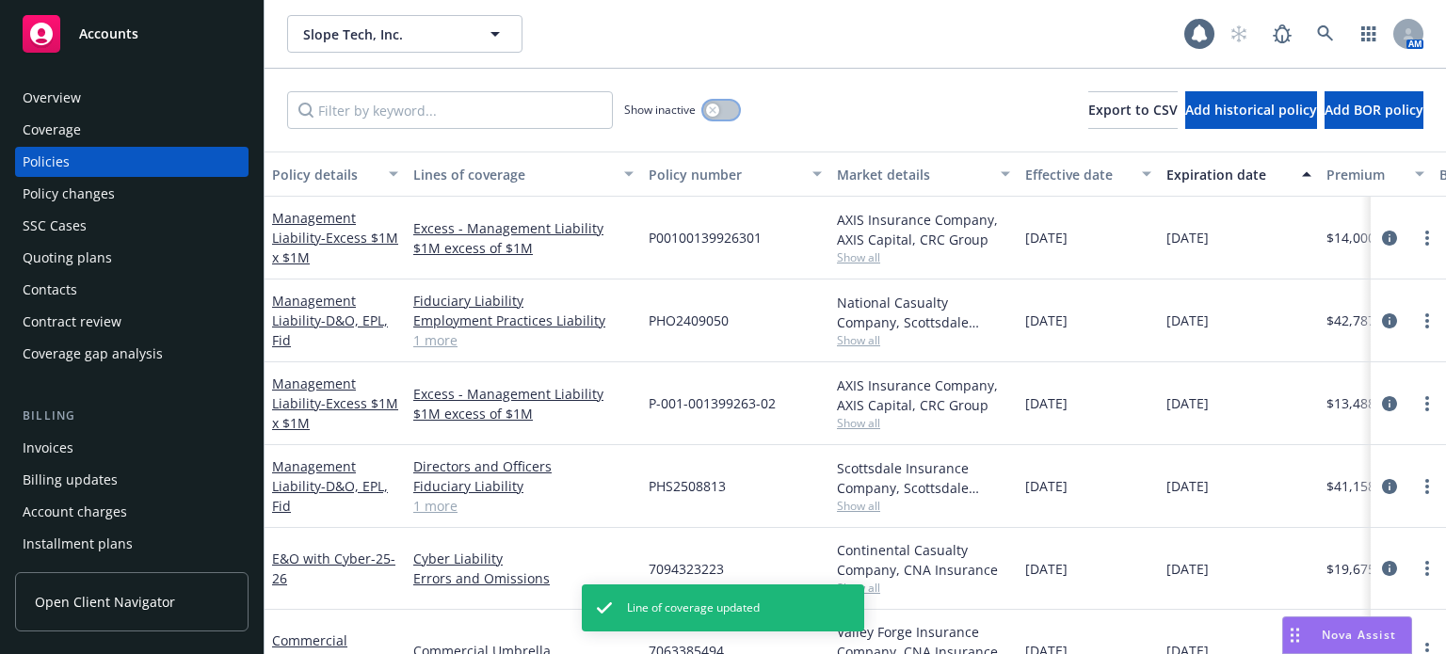
click at [716, 112] on div "button" at bounding box center [712, 110] width 13 height 13
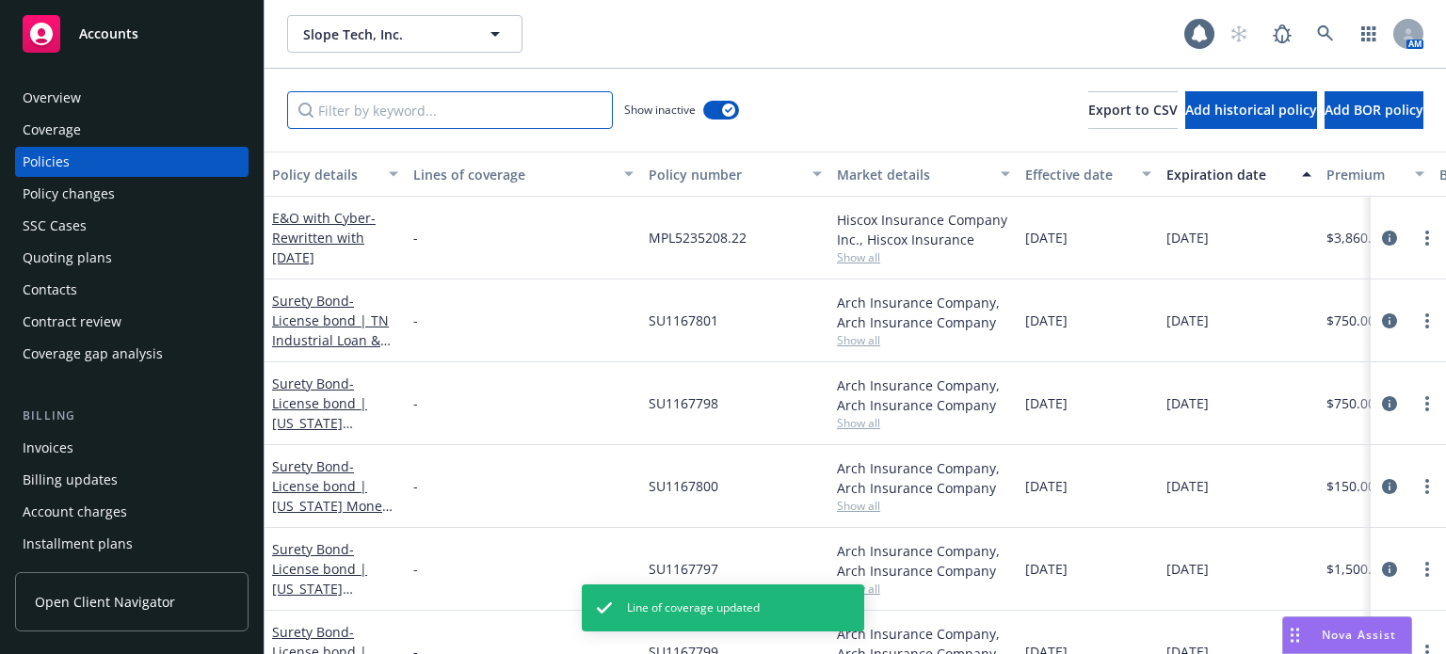
click at [468, 108] on input "Filter by keyword..." at bounding box center [450, 110] width 326 height 38
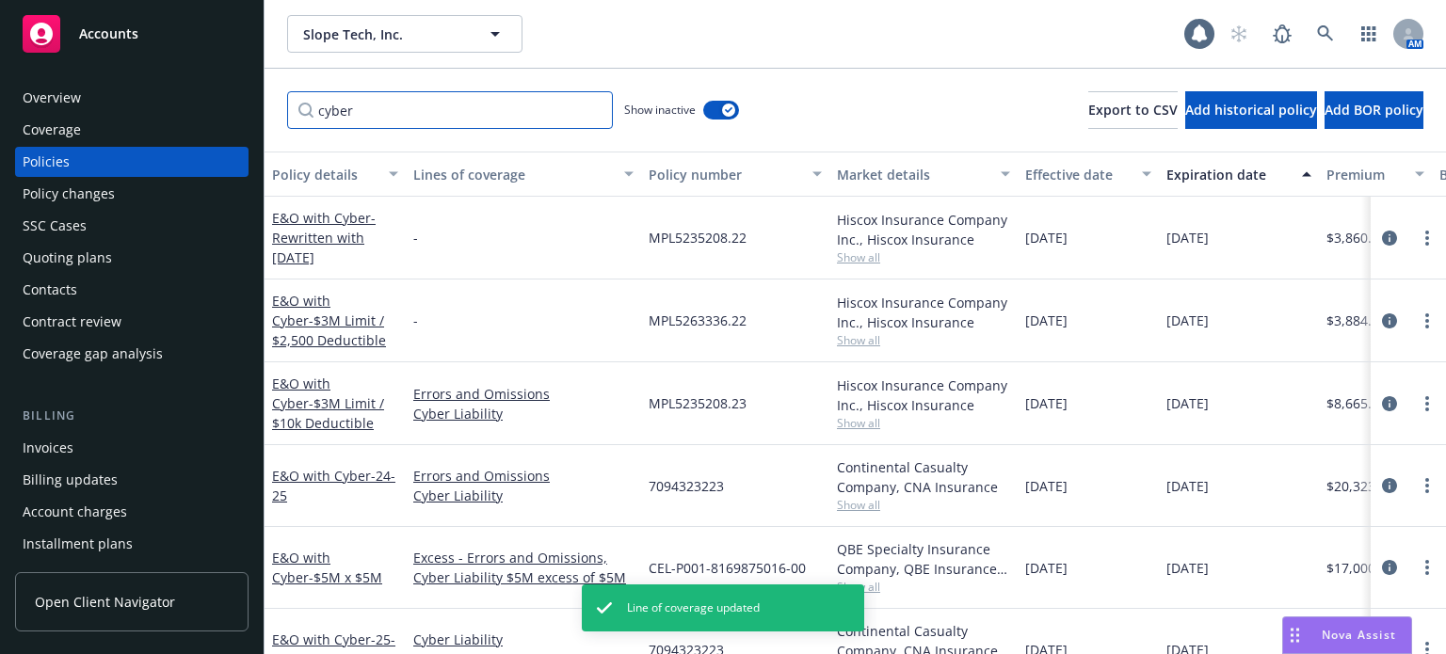
type input "cyber"
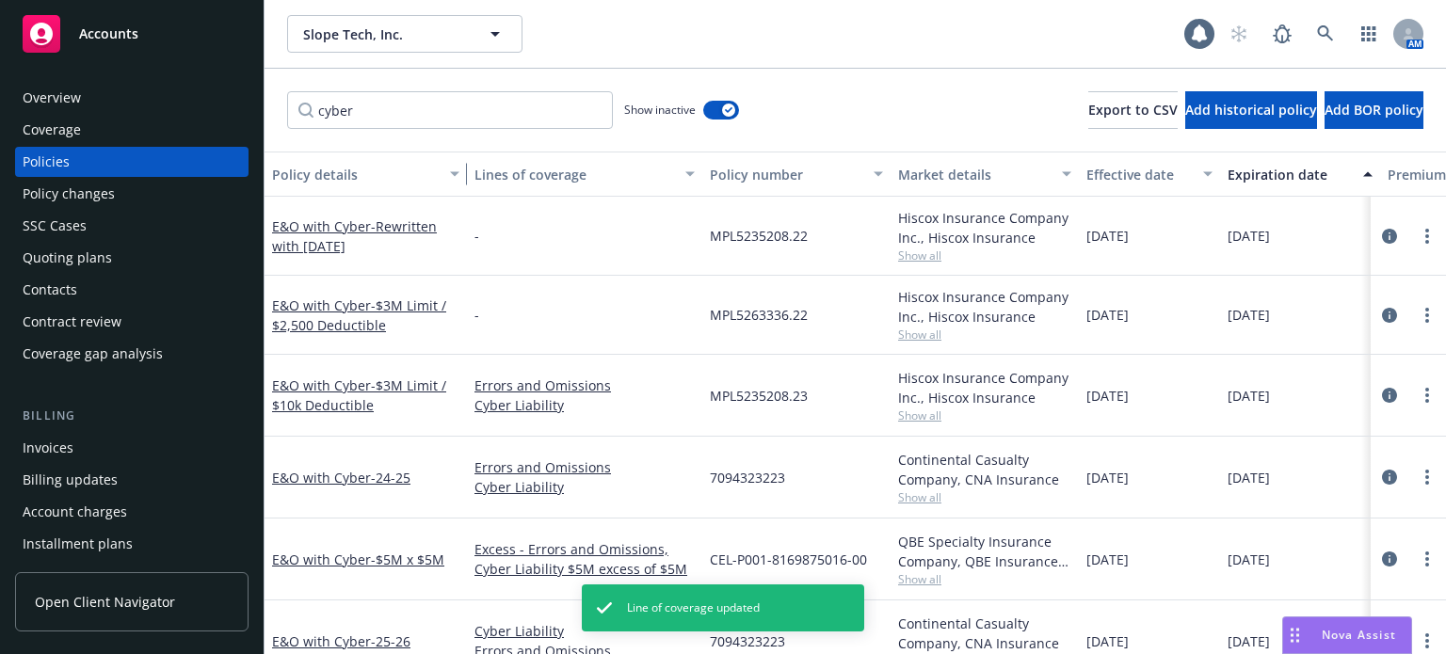
drag, startPoint x: 400, startPoint y: 174, endPoint x: 461, endPoint y: 169, distance: 61.4
click at [461, 169] on div "button" at bounding box center [457, 173] width 9 height 43
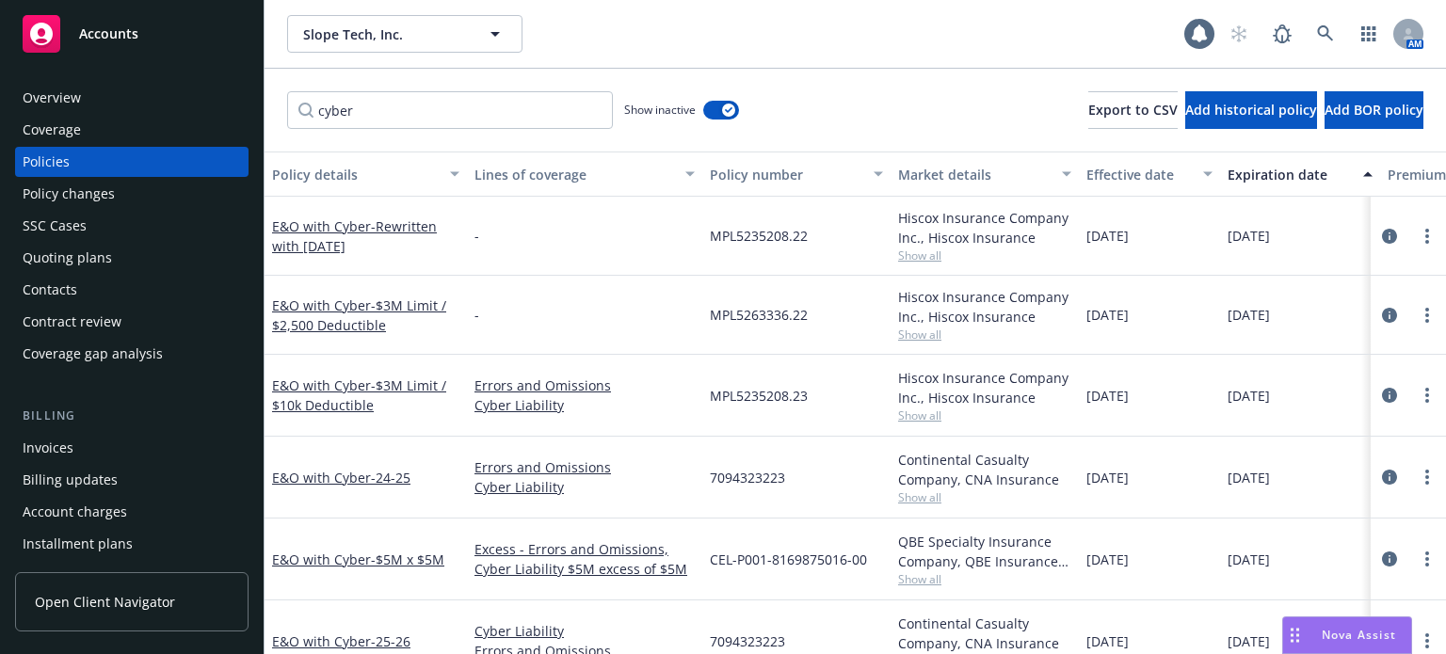
scroll to position [41, 0]
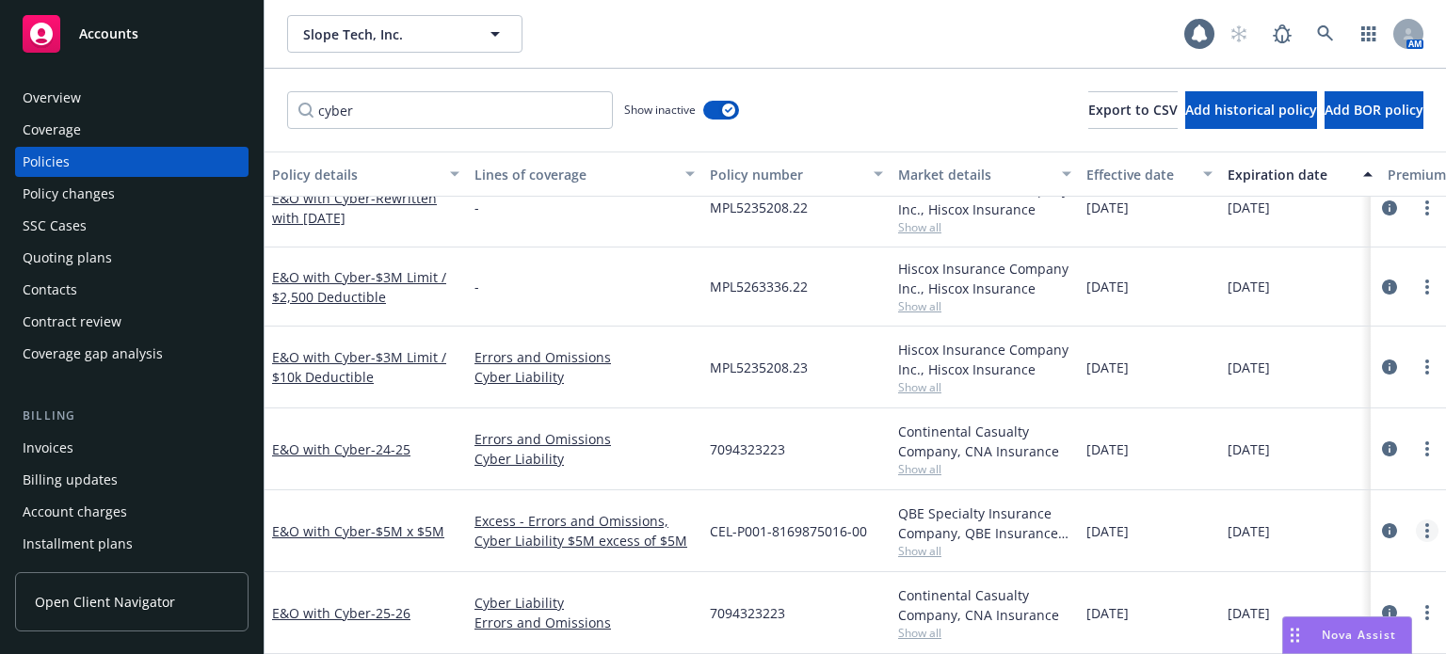
click at [1415, 519] on link "more" at bounding box center [1426, 530] width 23 height 23
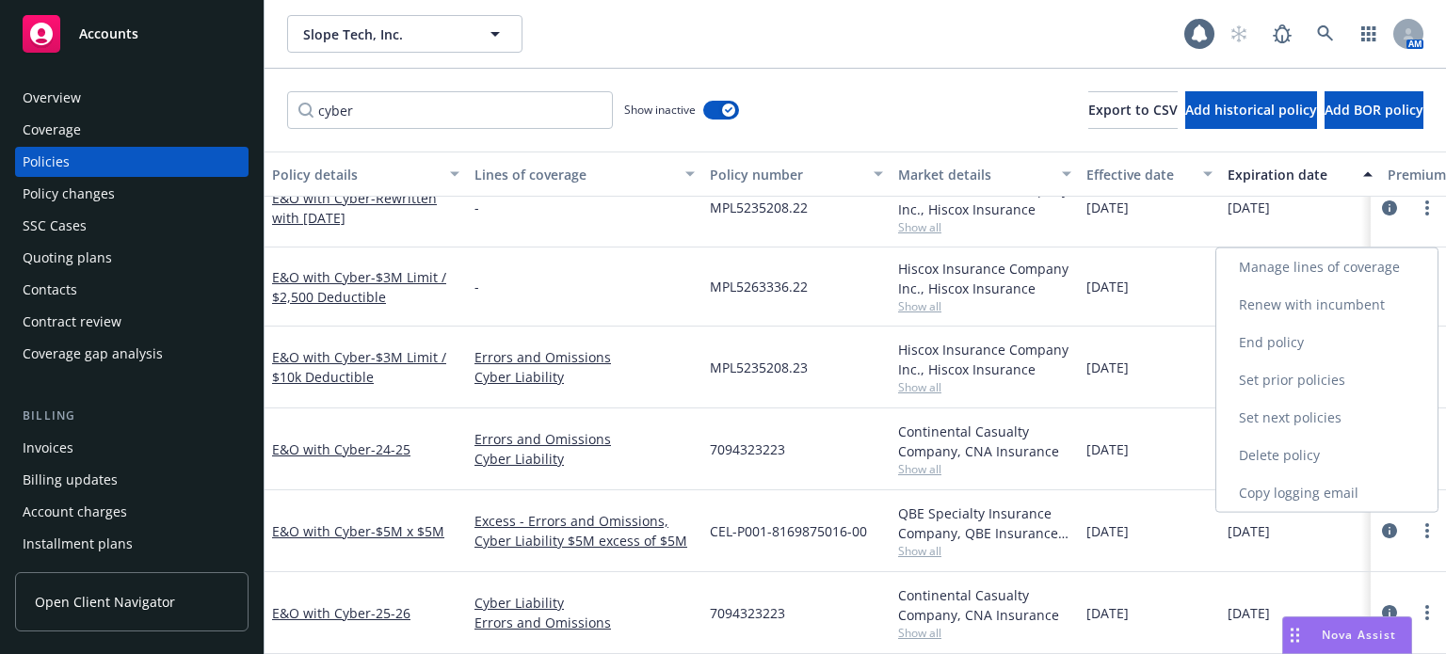
click at [1291, 300] on link "Renew with incumbent" at bounding box center [1326, 305] width 221 height 38
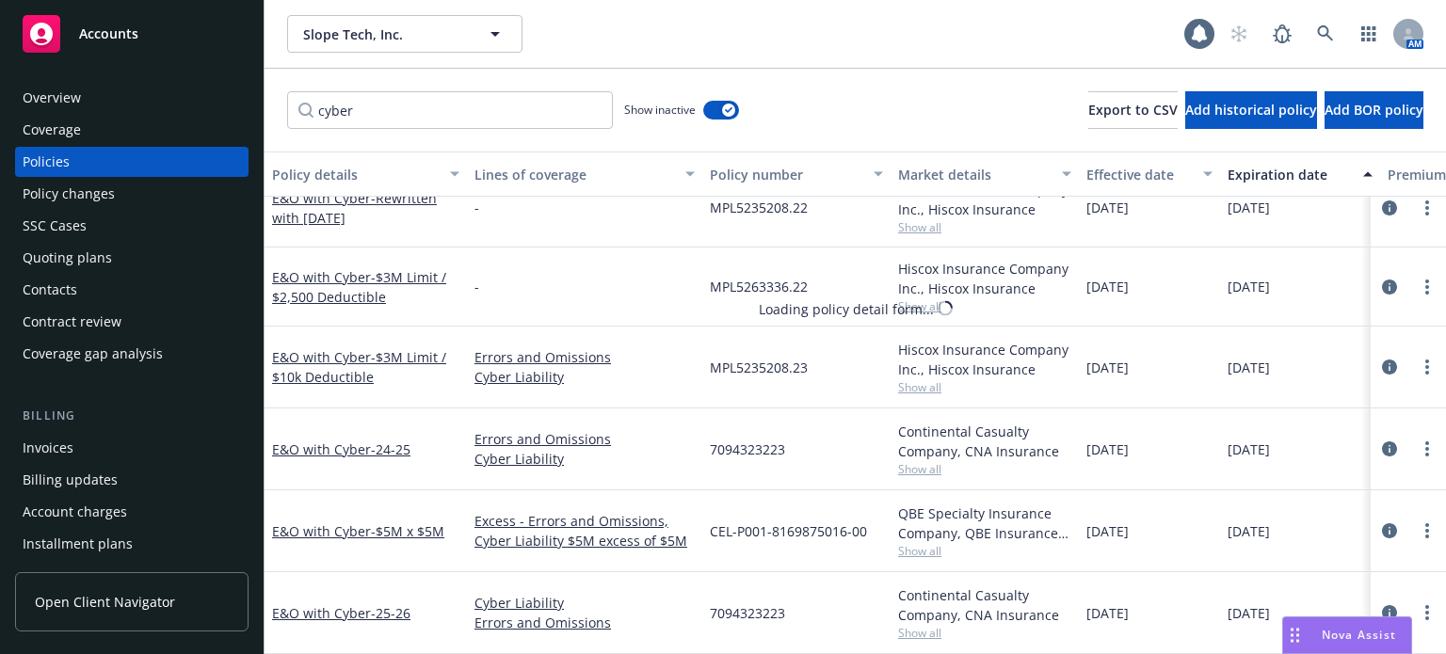
select select "12"
select select "CA"
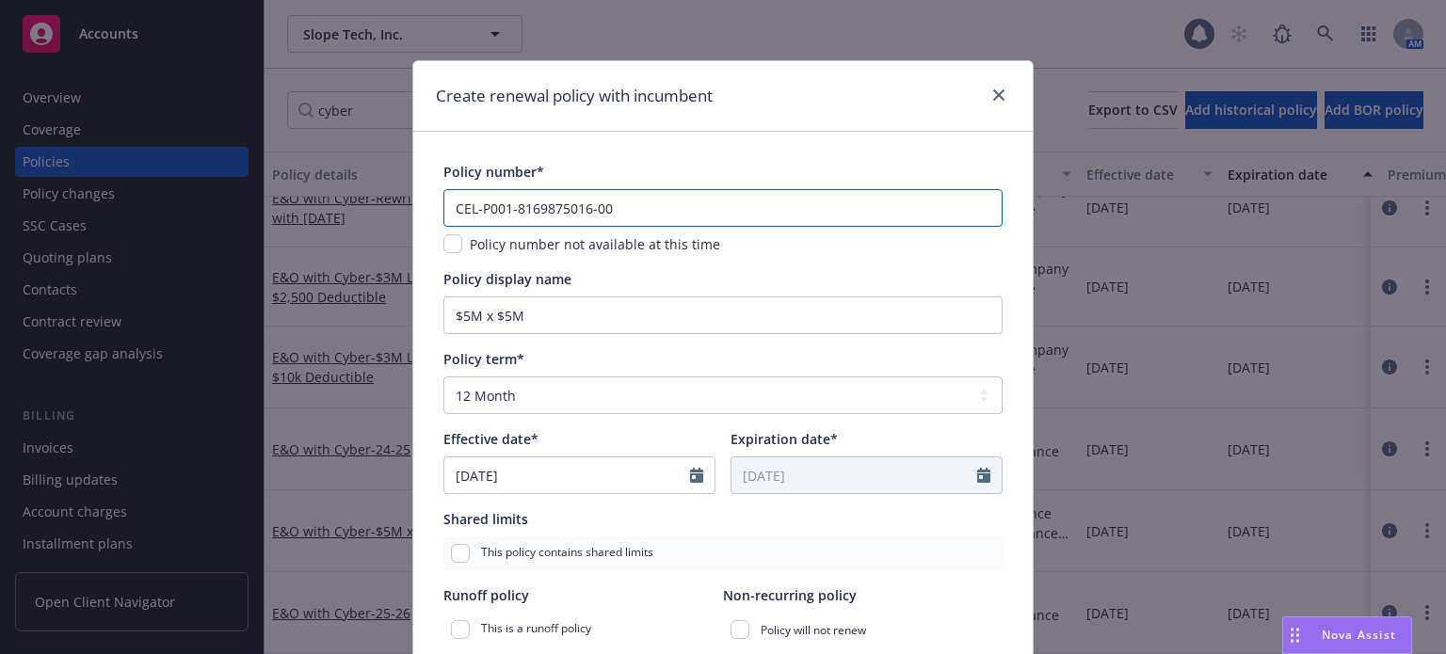
drag, startPoint x: 708, startPoint y: 199, endPoint x: 309, endPoint y: 193, distance: 399.1
click at [309, 195] on div "Create renewal policy with incumbent Policy number* CEL-P001-8169875016-00 Poli…" at bounding box center [723, 327] width 1446 height 654
paste input "1"
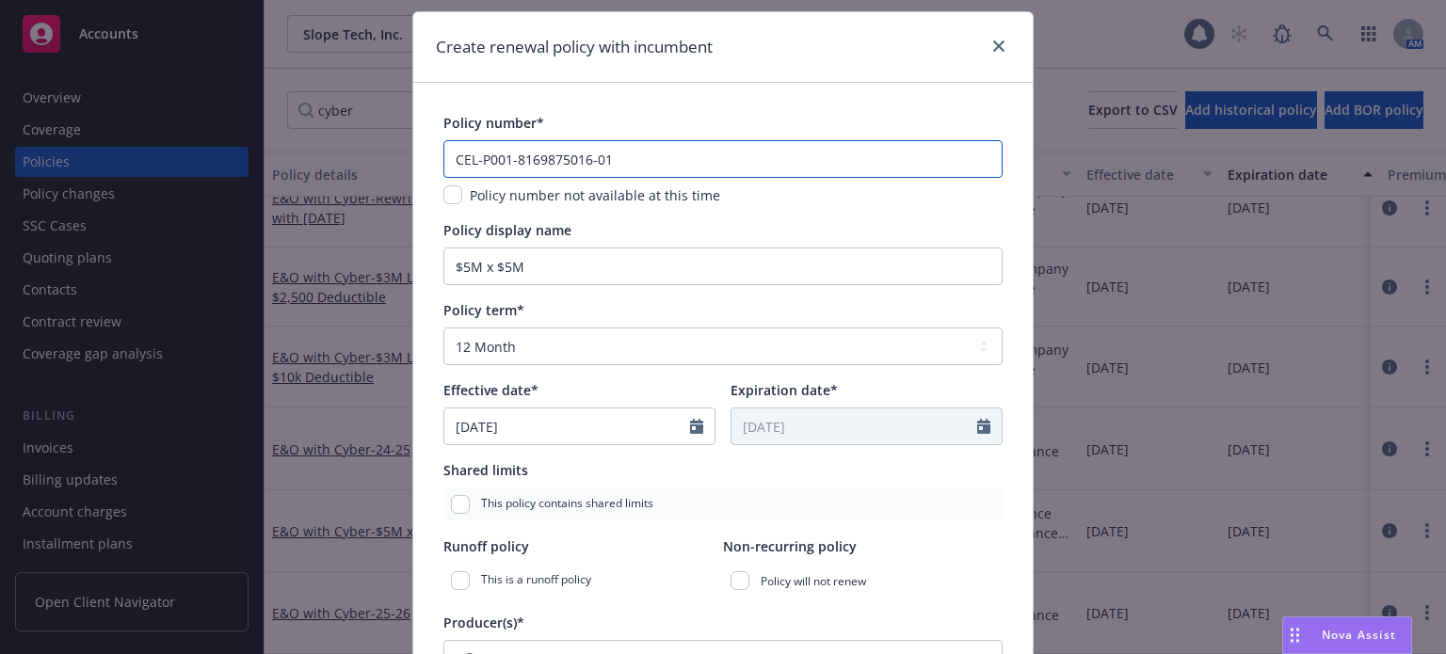
scroll to position [94, 0]
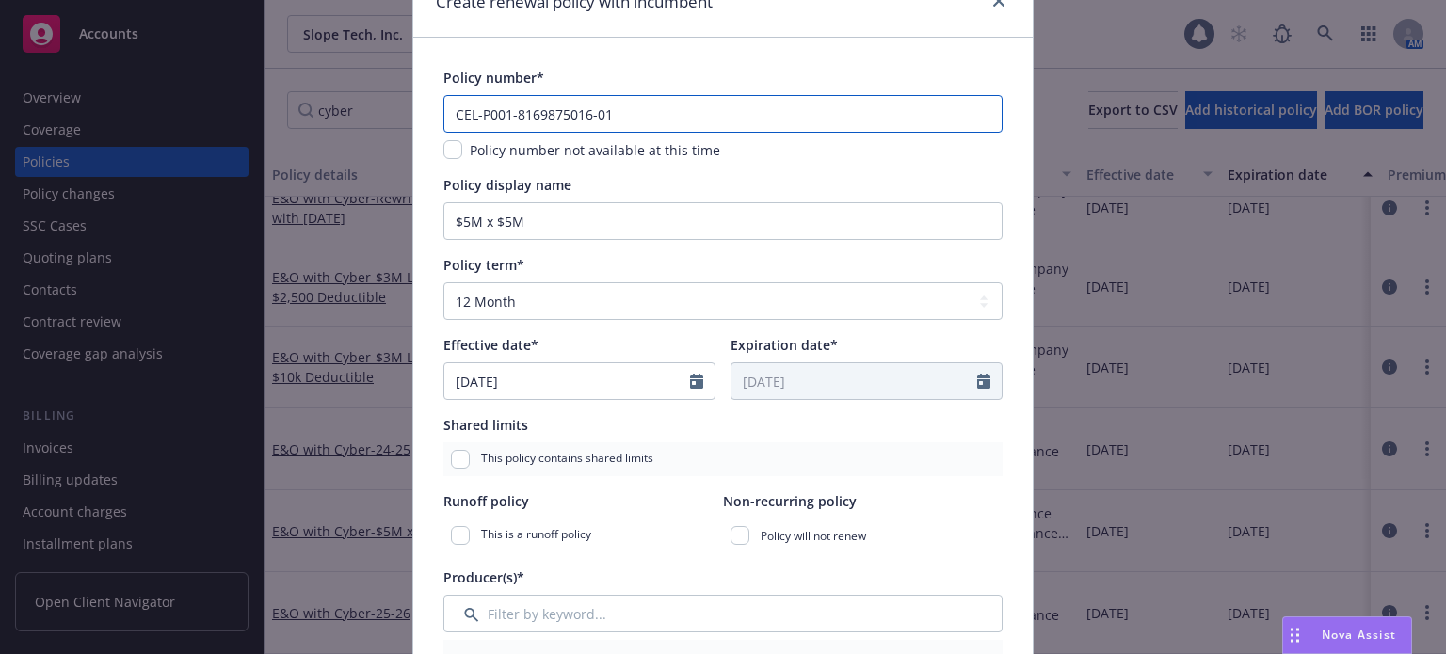
type input "CEL-P001-8169875016-01"
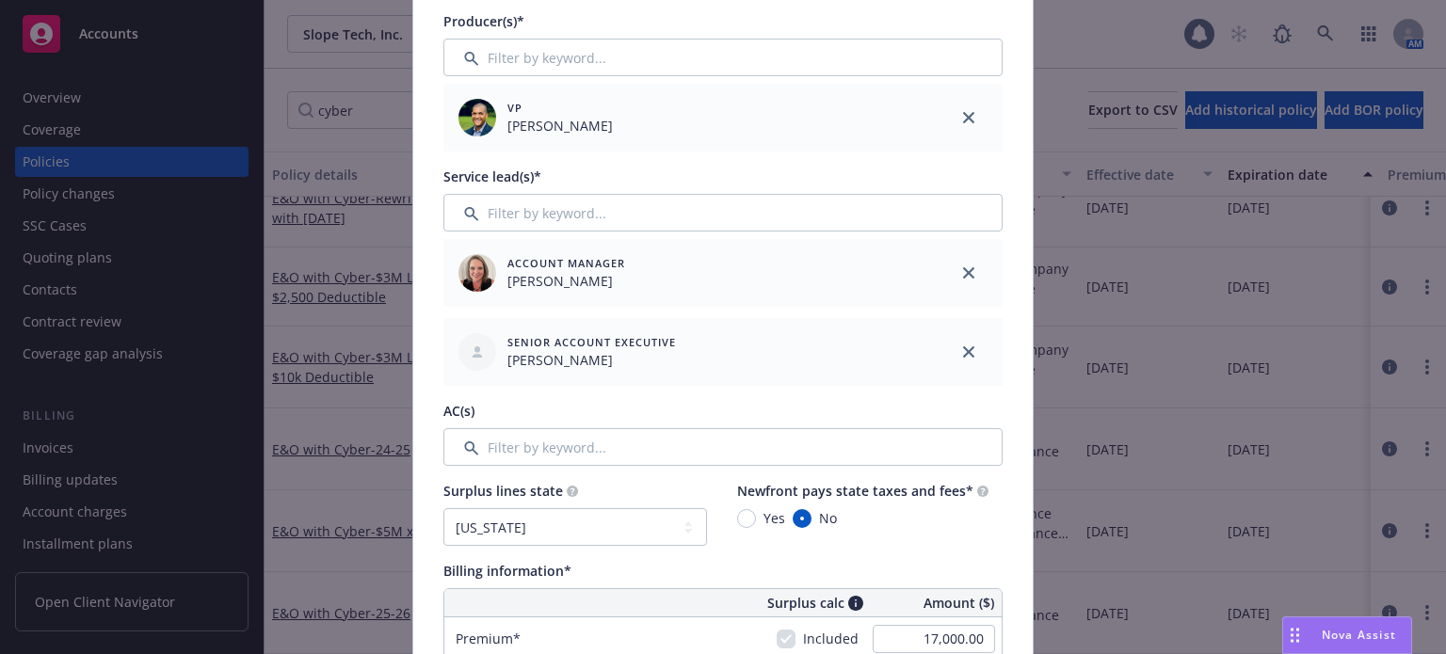
scroll to position [659, 0]
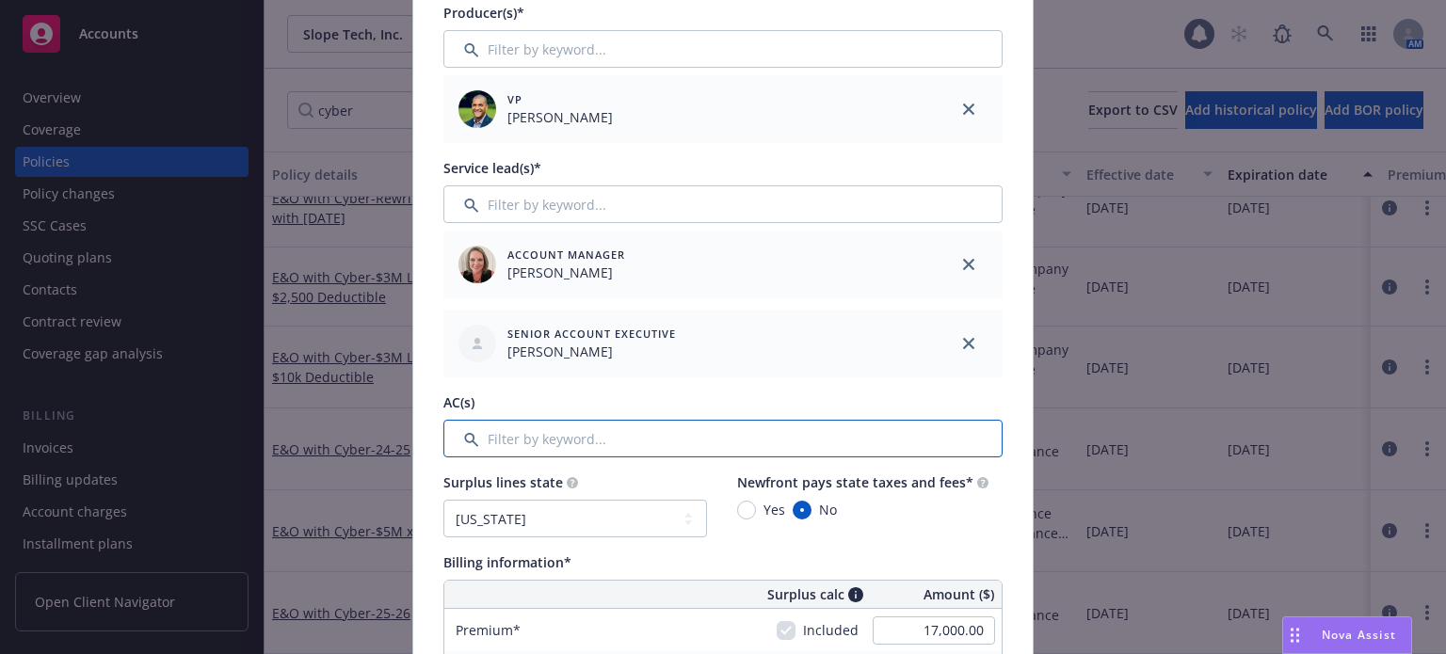
click at [533, 455] on input "Filter by keyword..." at bounding box center [722, 439] width 559 height 38
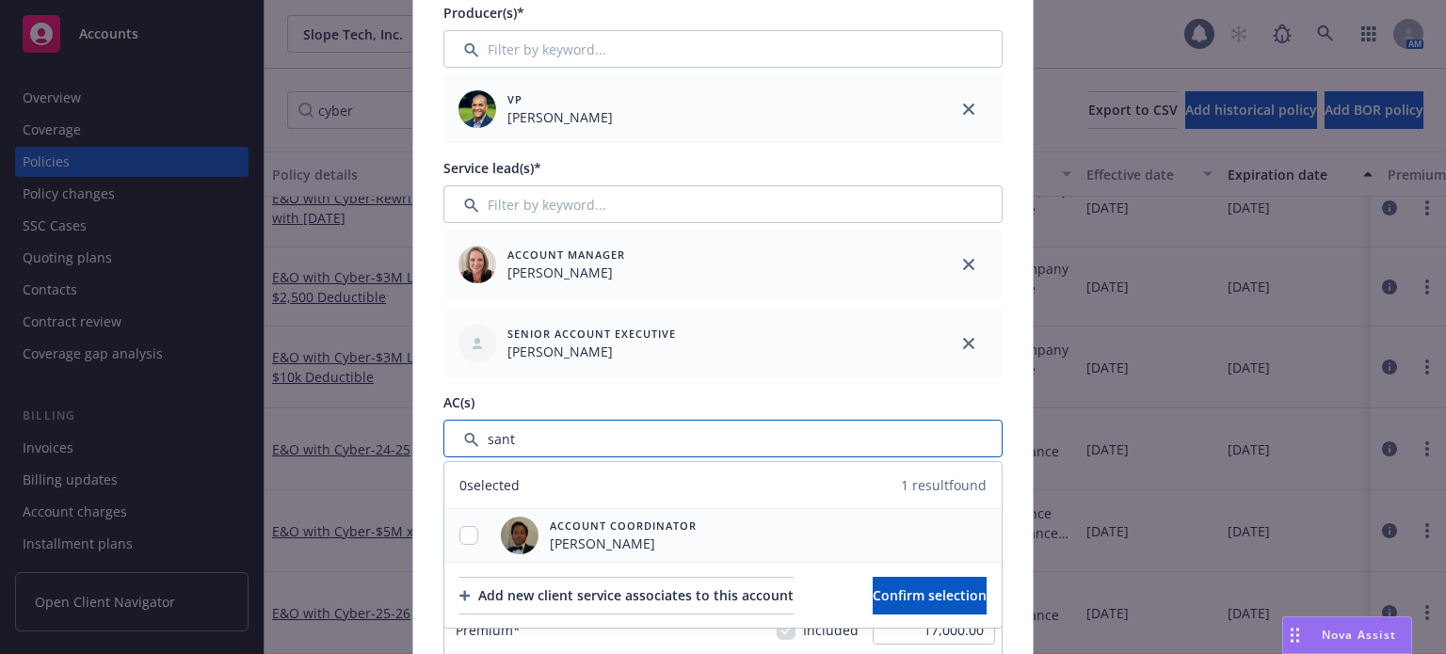
type input "sant"
click at [463, 534] on input "checkbox" at bounding box center [468, 535] width 19 height 19
checkbox input "true"
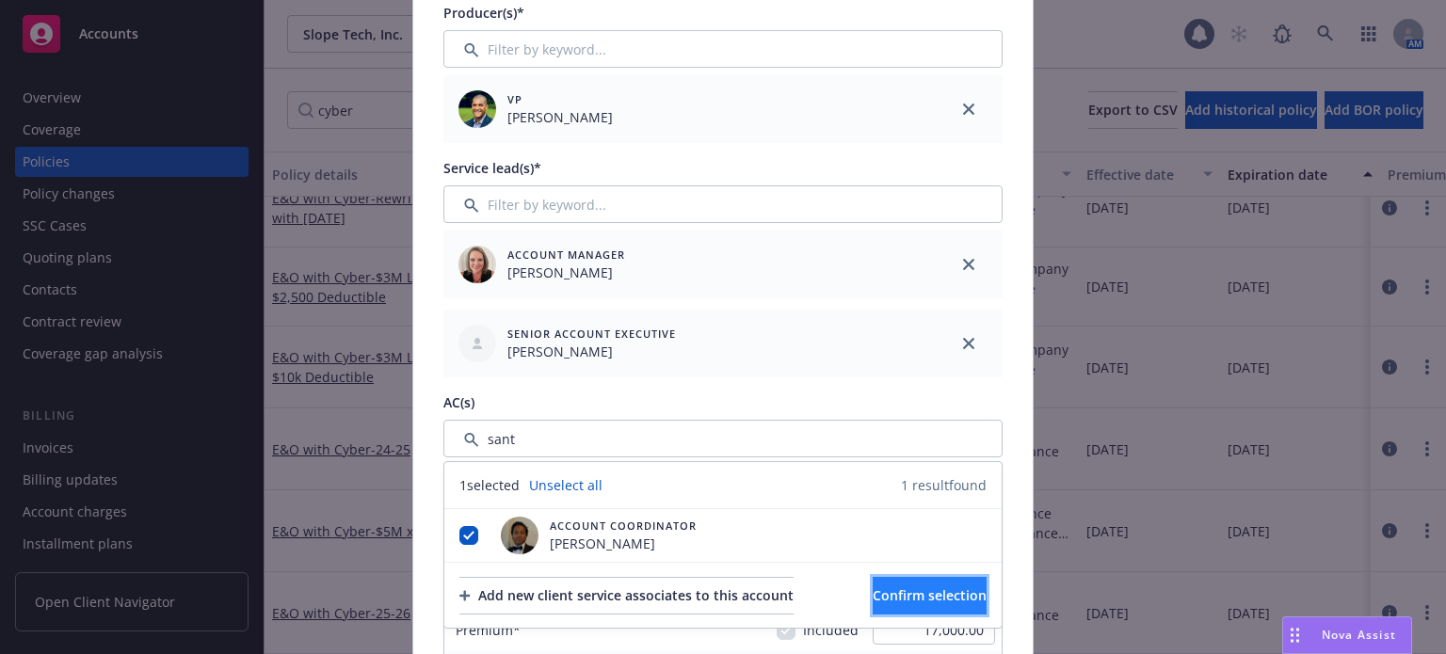
click at [908, 588] on span "Confirm selection" at bounding box center [929, 595] width 114 height 18
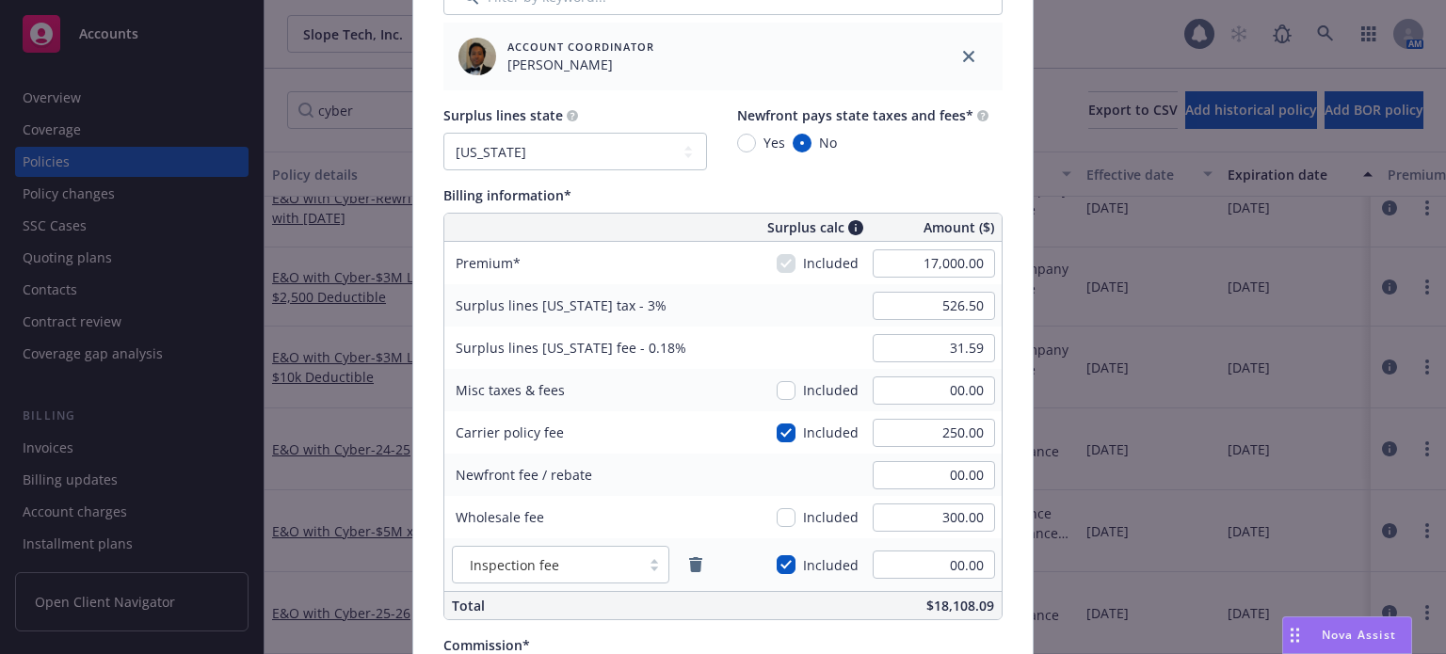
scroll to position [1129, 0]
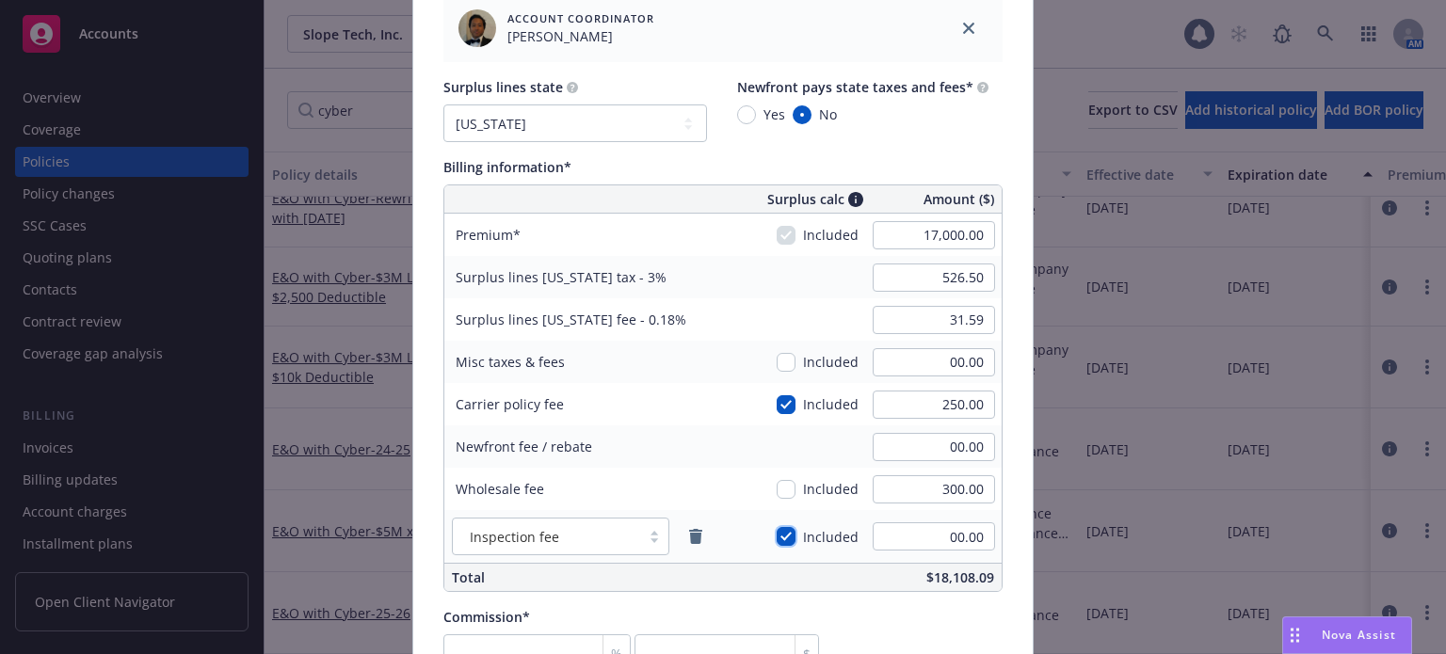
click at [779, 536] on input "checkbox" at bounding box center [785, 536] width 19 height 19
checkbox input "false"
type input "517.50"
type input "31.05"
click at [779, 493] on input "checkbox" at bounding box center [785, 489] width 19 height 19
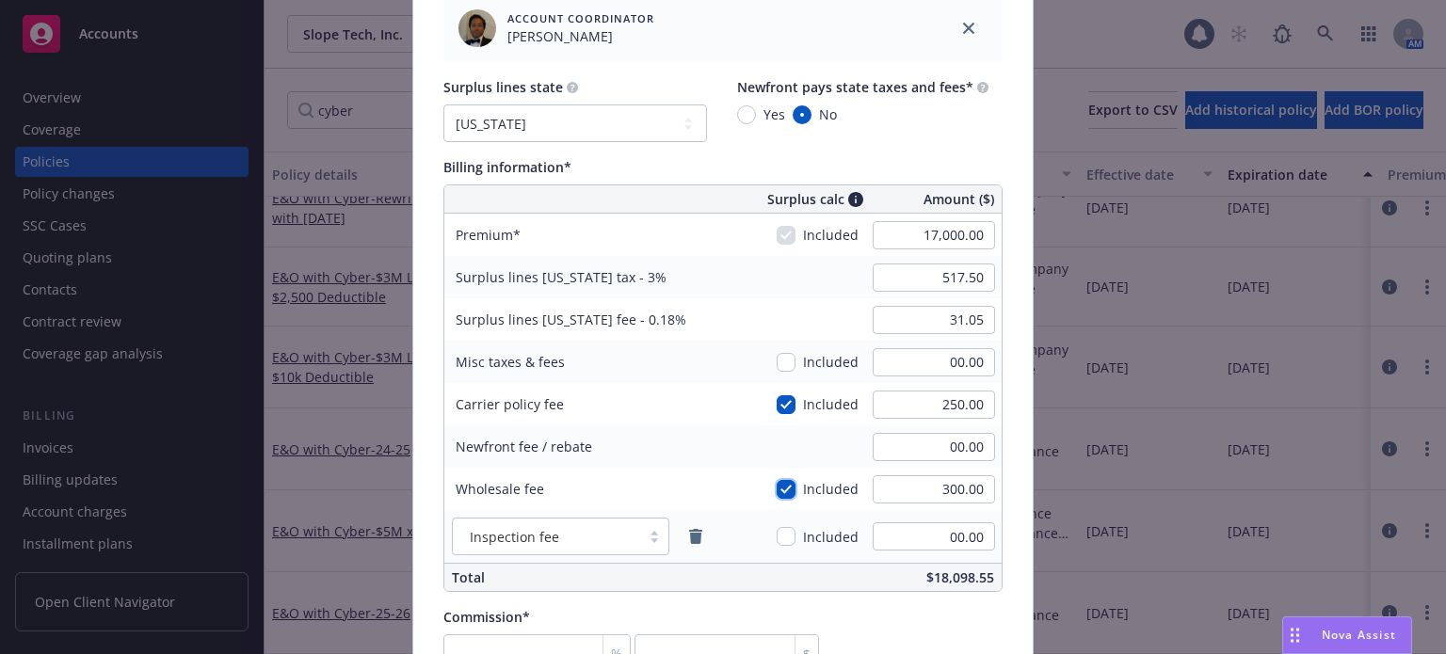
checkbox input "true"
type input "526.50"
type input "31.59"
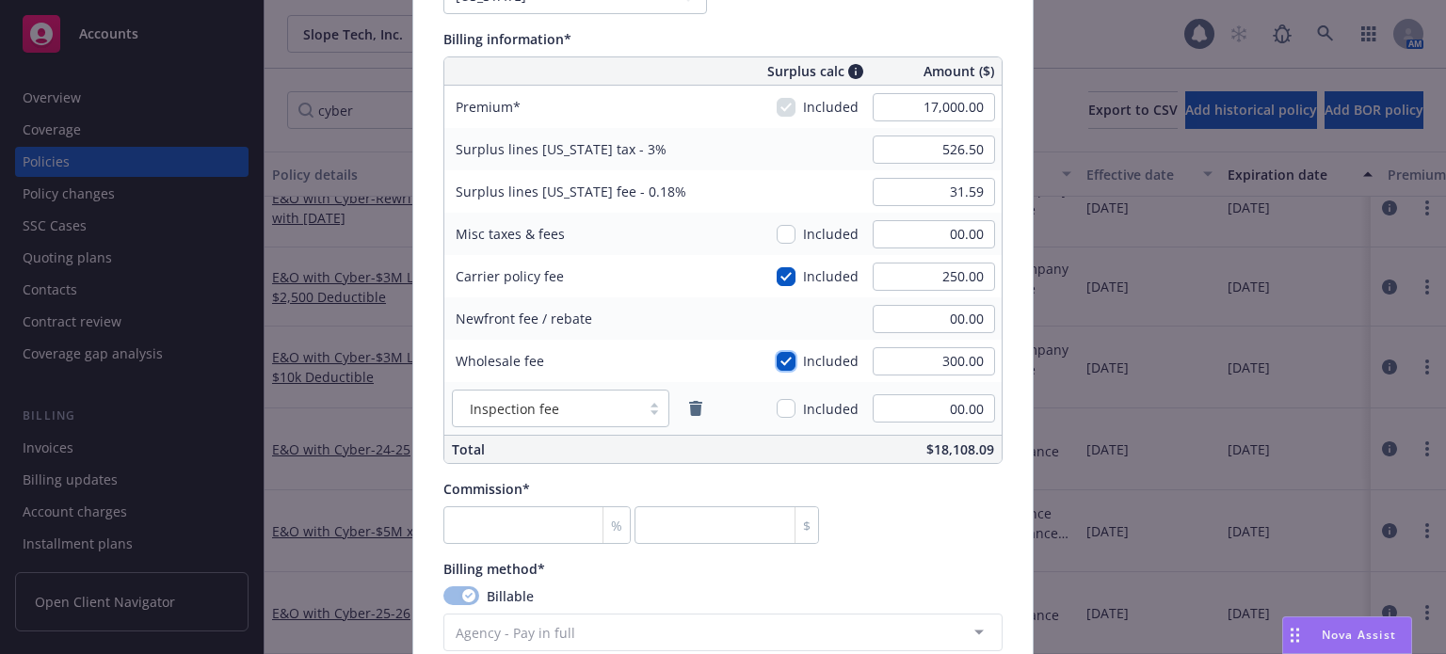
scroll to position [1318, 0]
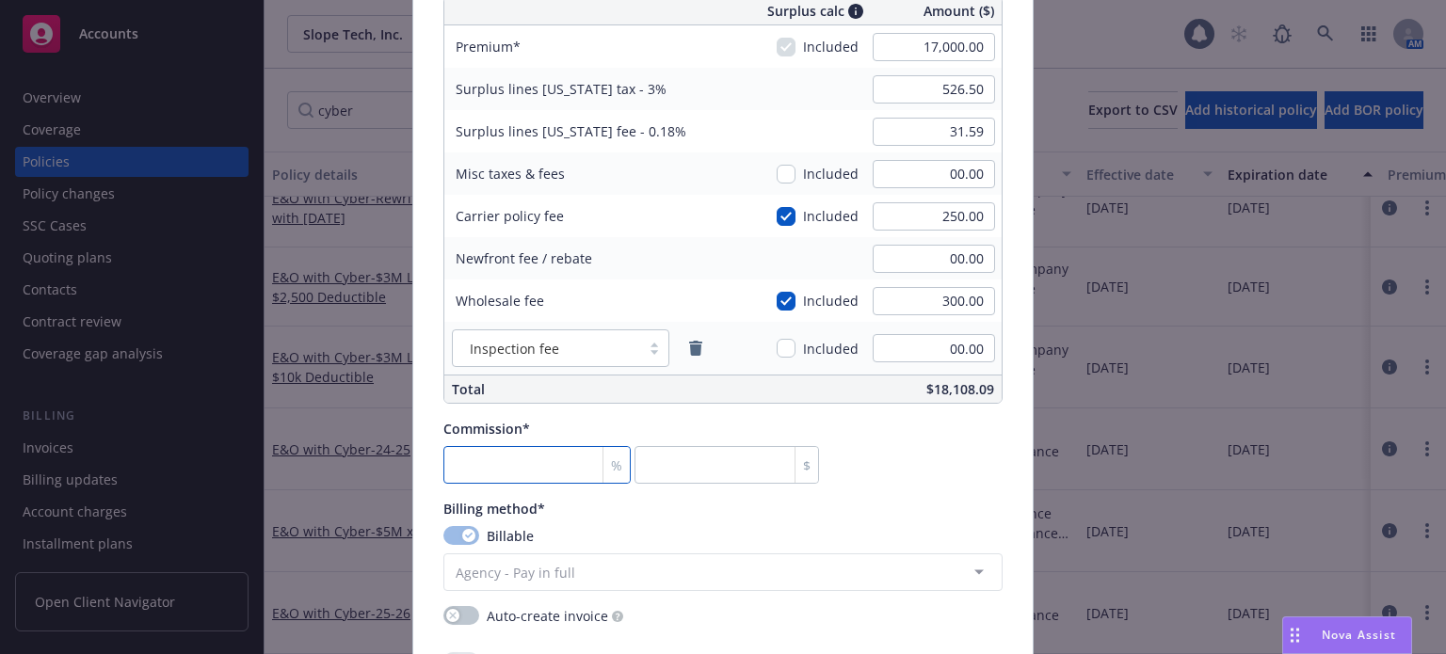
click at [549, 454] on input "number" at bounding box center [536, 465] width 187 height 38
type input "1"
type input "170"
type input "15"
type input "2550"
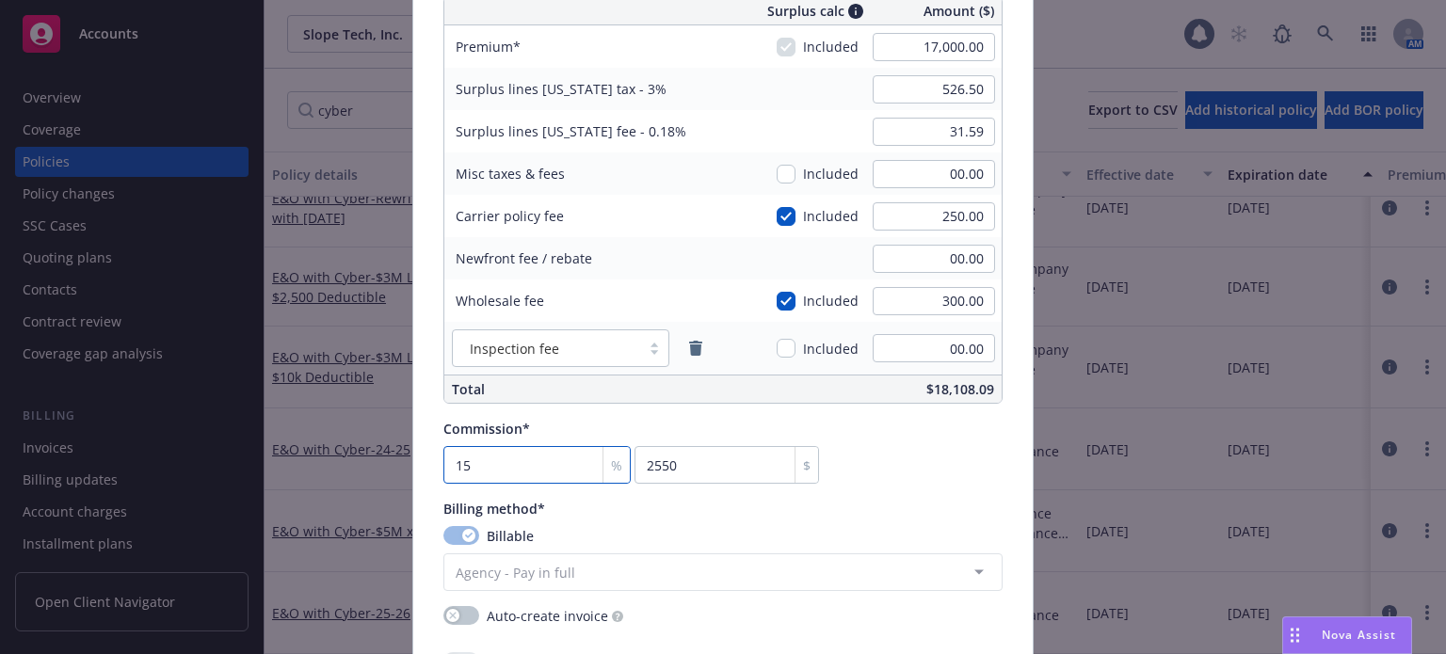
drag, startPoint x: 547, startPoint y: 457, endPoint x: 414, endPoint y: 458, distance: 132.7
click at [414, 458] on div "Policy number* CEL-P001-8169875016-01 Policy number not available at this time …" at bounding box center [722, 88] width 619 height 2549
type input "12"
type input "2040"
click at [496, 464] on input "12" at bounding box center [536, 465] width 187 height 38
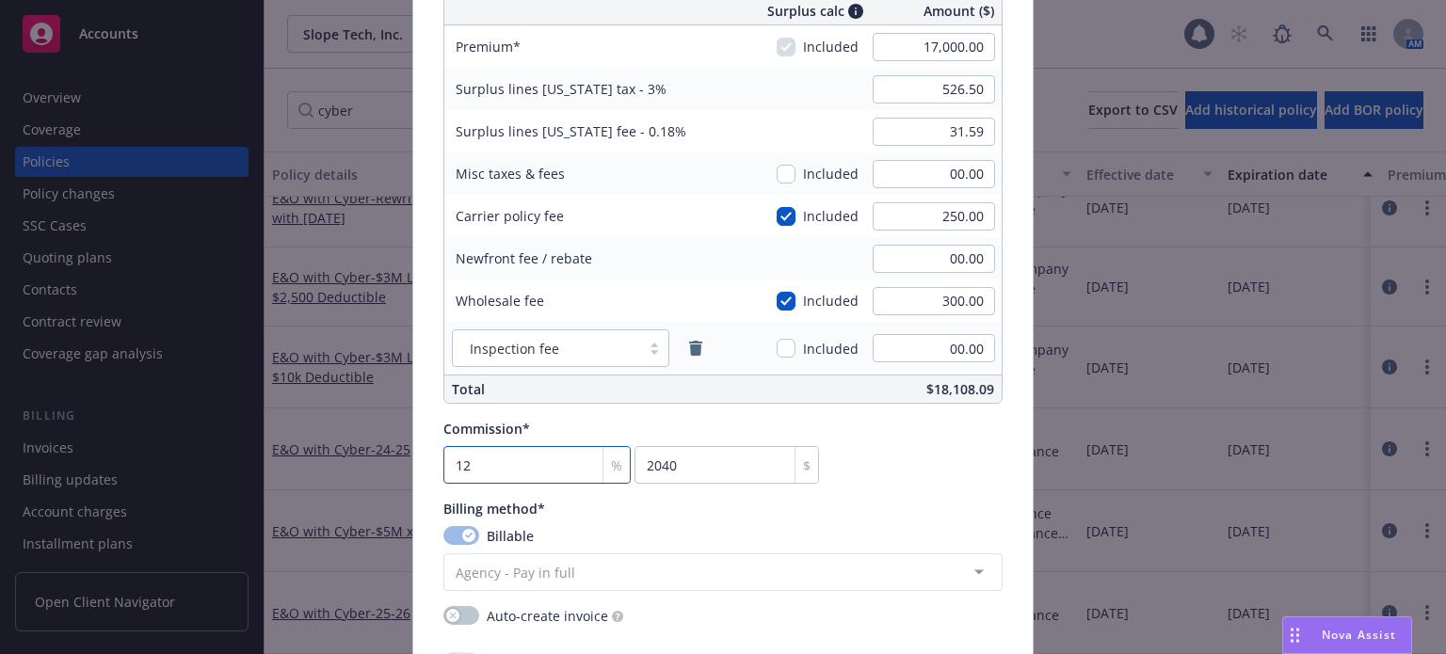
type input "1"
type input "170"
type input "13"
type input "2210"
type input "1"
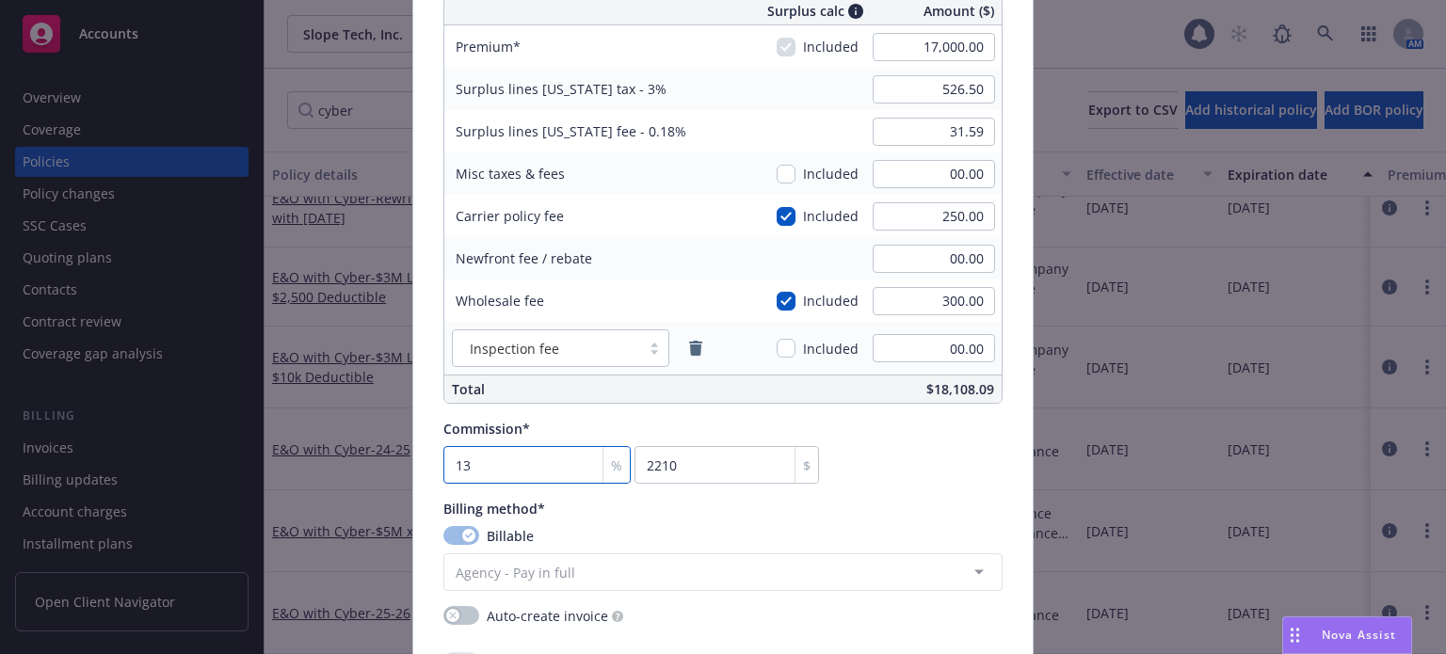
type input "170"
type input "14"
type input "2380"
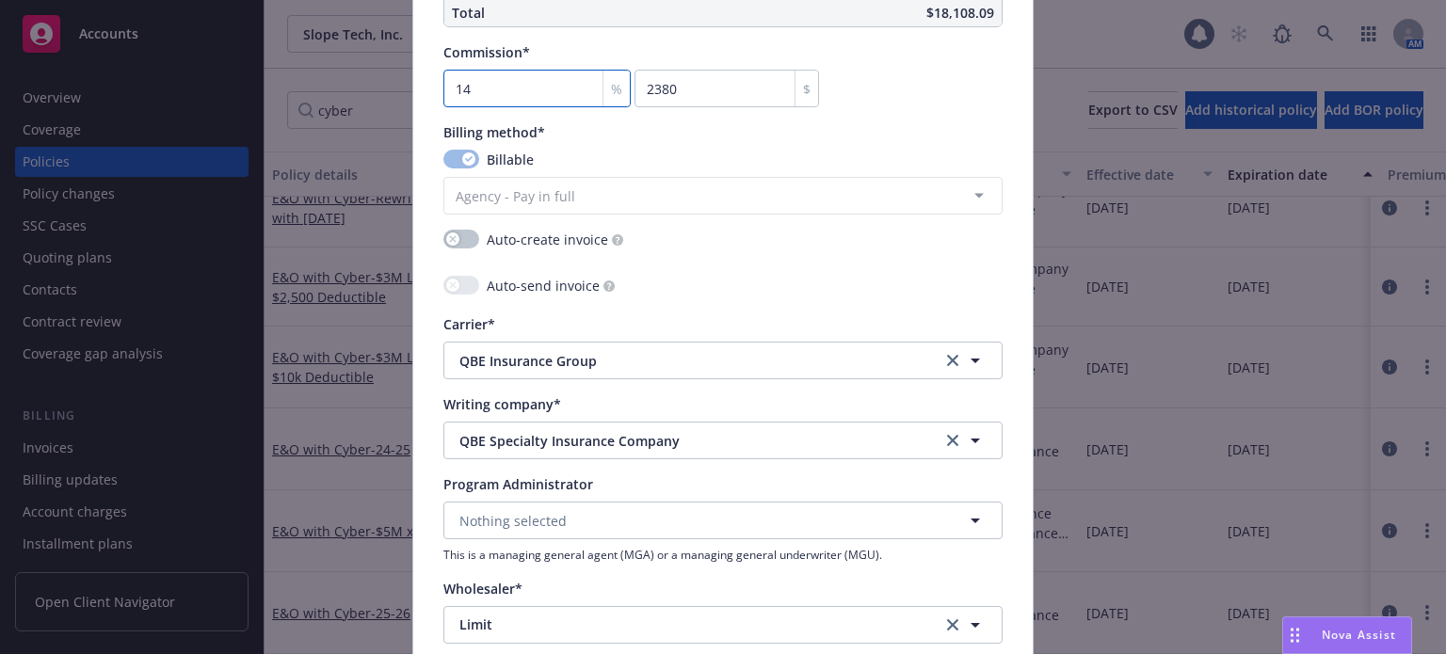
scroll to position [1788, 0]
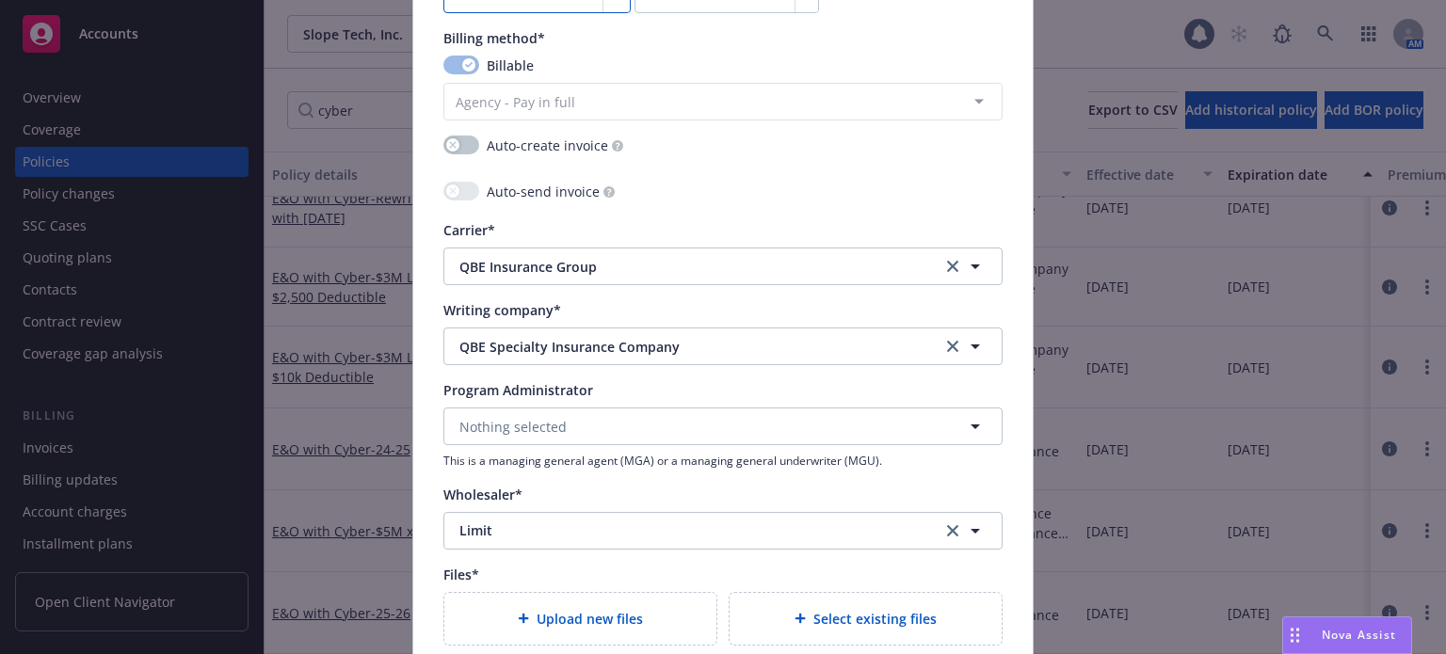
type input "14"
click at [506, 348] on span "QBE Specialty Insurance Company" at bounding box center [686, 347] width 454 height 20
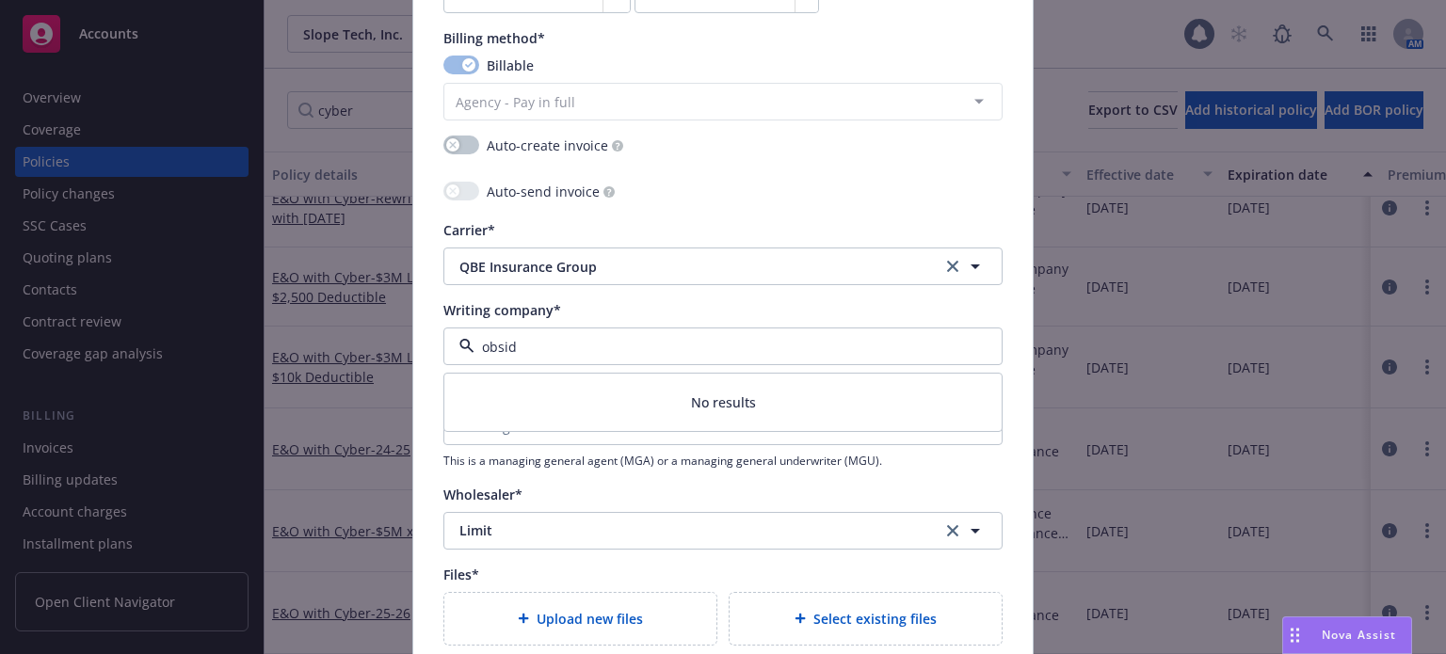
type input "obsidi"
drag, startPoint x: 572, startPoint y: 351, endPoint x: 321, endPoint y: 338, distance: 251.6
click at [321, 338] on div "Create renewal policy with incumbent Policy number* CEL-P001-8169875016-01 Poli…" at bounding box center [723, 327] width 1446 height 654
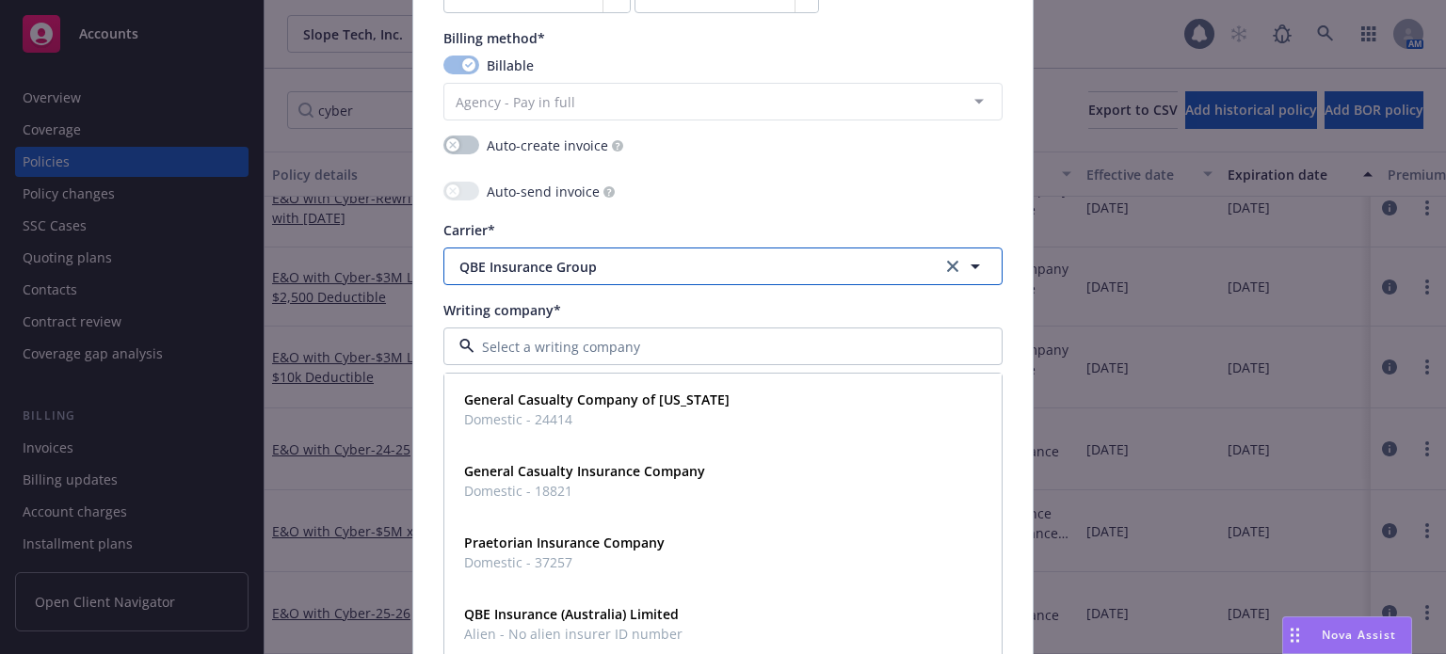
click at [606, 264] on span "QBE Insurance Group" at bounding box center [686, 267] width 454 height 20
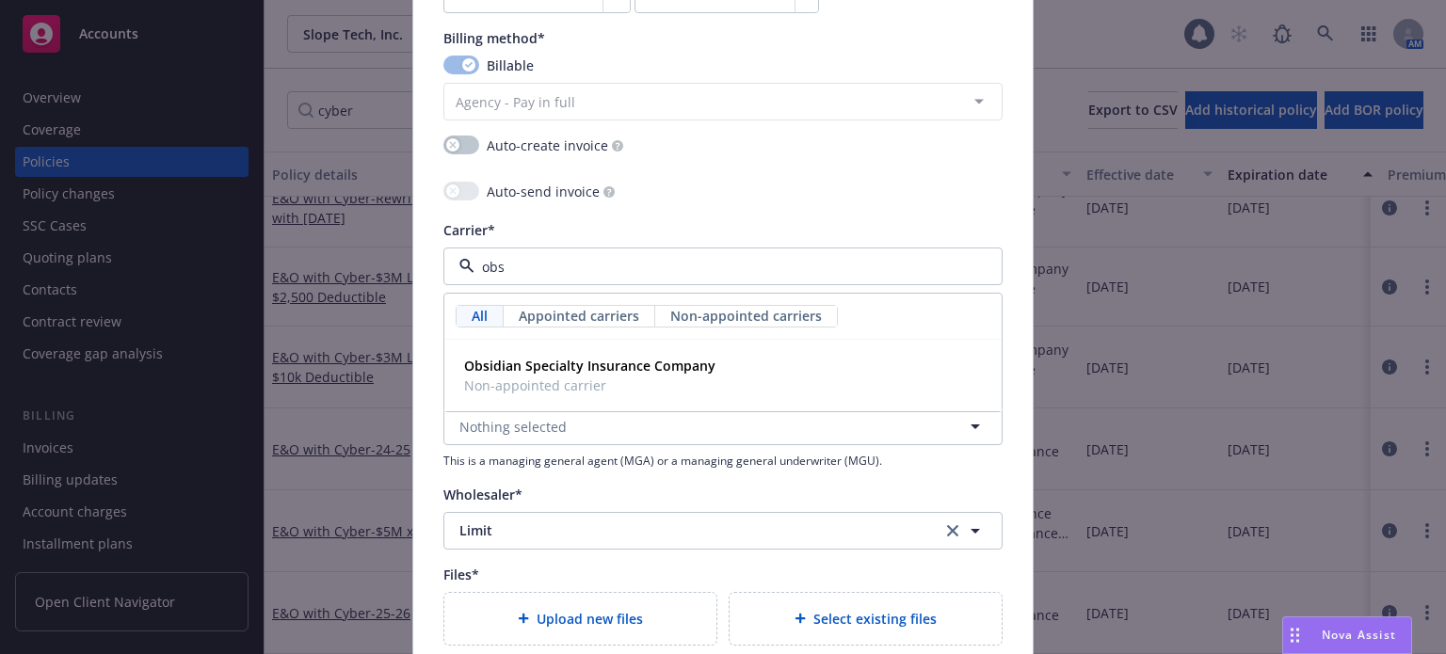
type input "obsi"
click at [598, 364] on strong "Obsidian Specialty Insurance Company" at bounding box center [589, 366] width 251 height 18
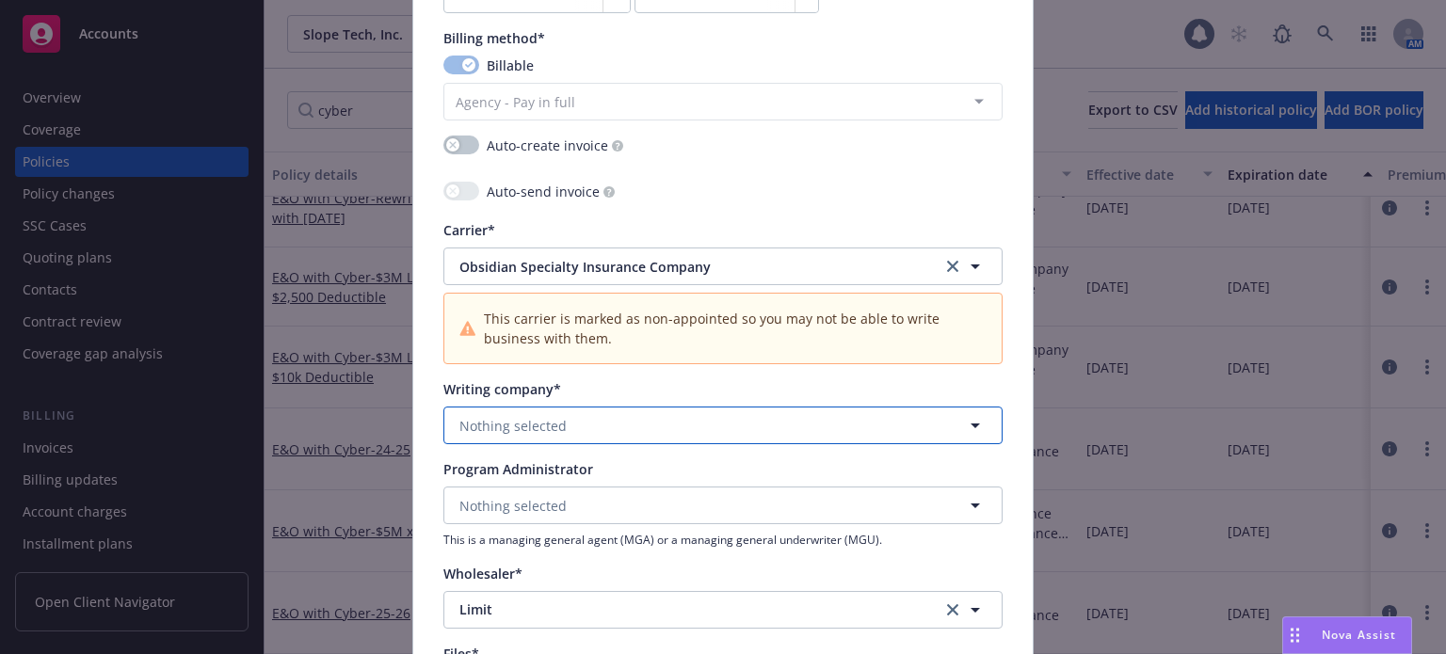
click at [593, 420] on button "Nothing selected" at bounding box center [722, 426] width 559 height 38
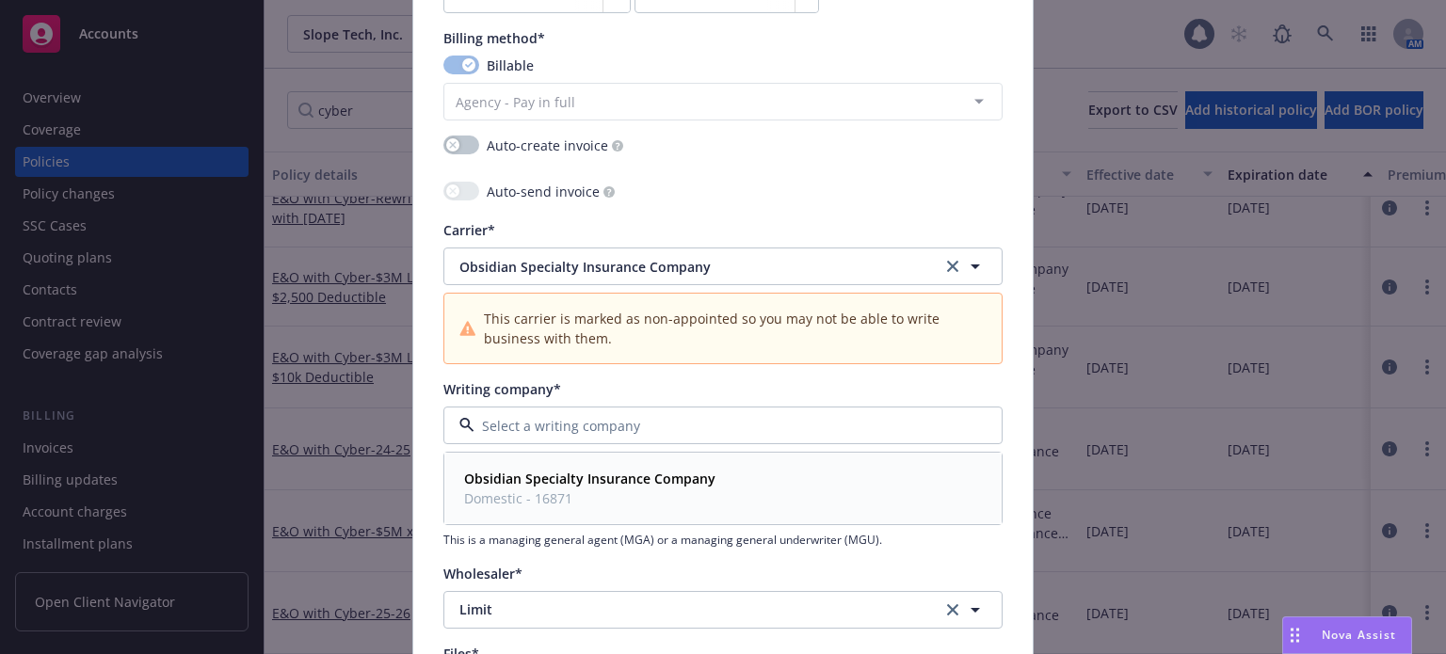
click at [576, 478] on strong "Obsidian Specialty Insurance Company" at bounding box center [589, 479] width 251 height 18
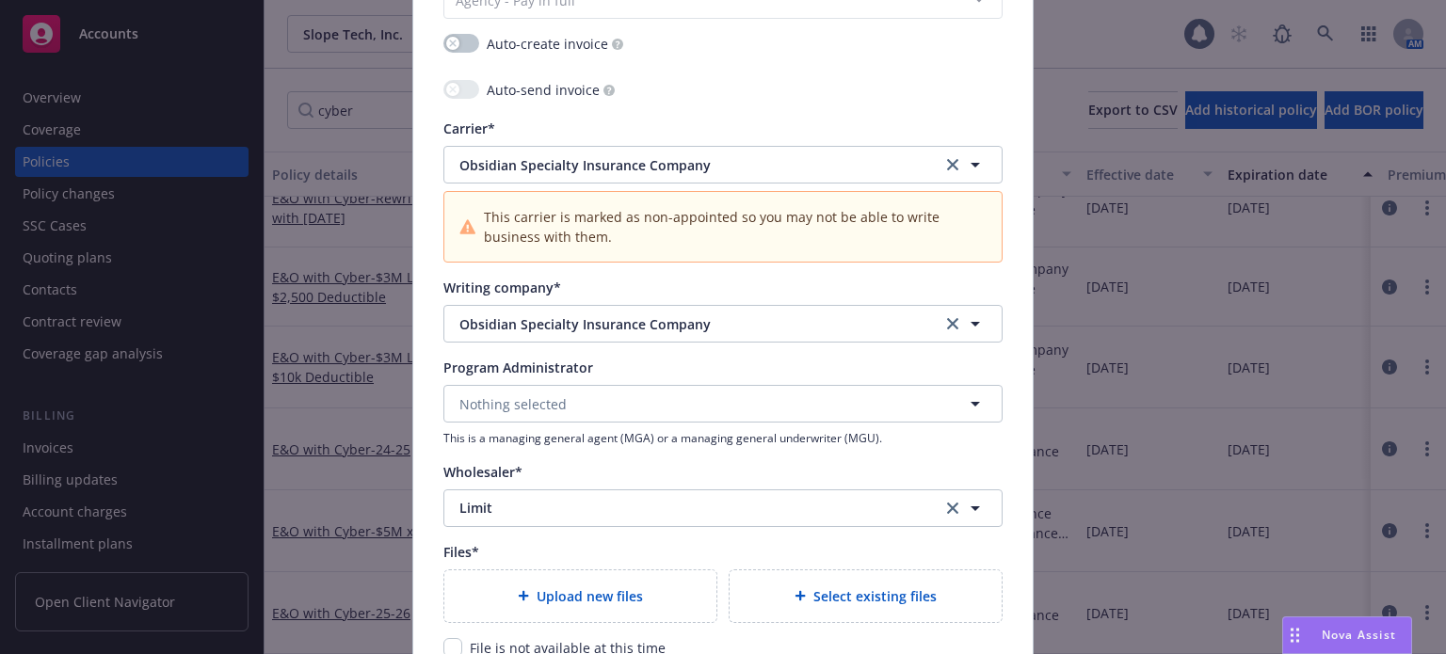
scroll to position [1976, 0]
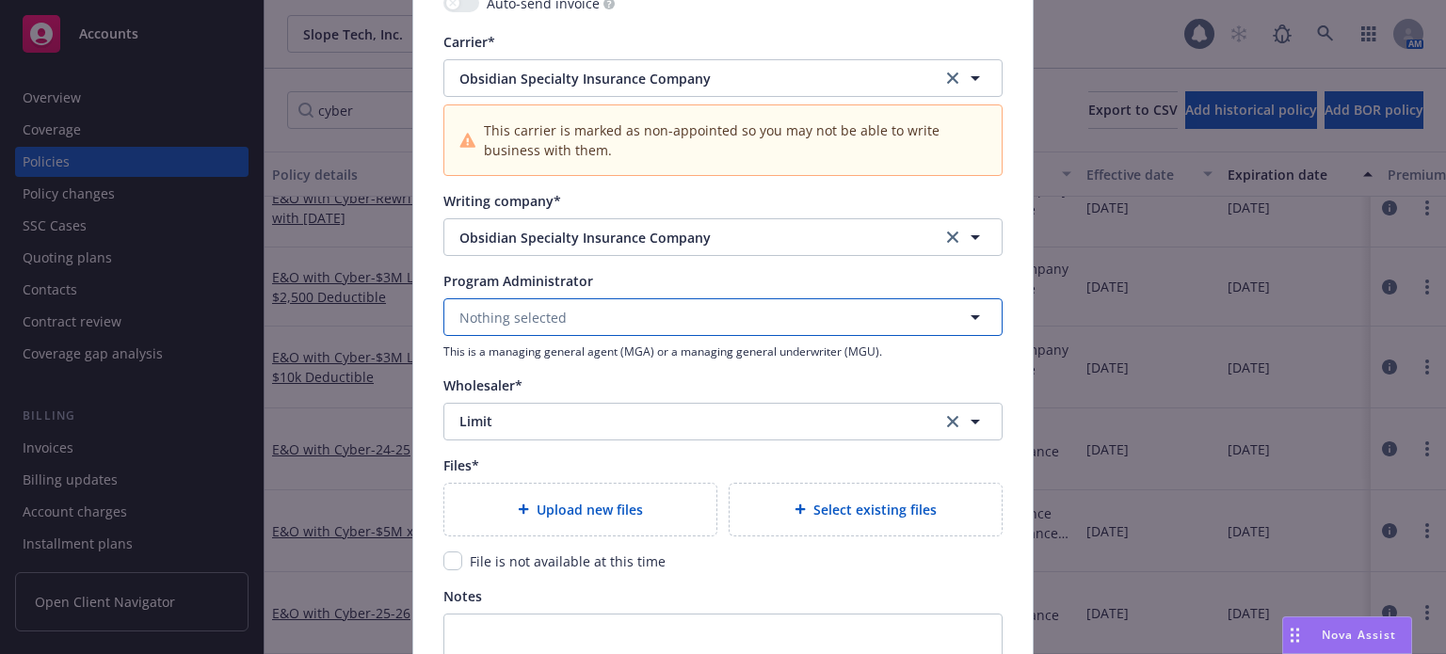
click at [554, 310] on span "Nothing selected" at bounding box center [512, 318] width 107 height 20
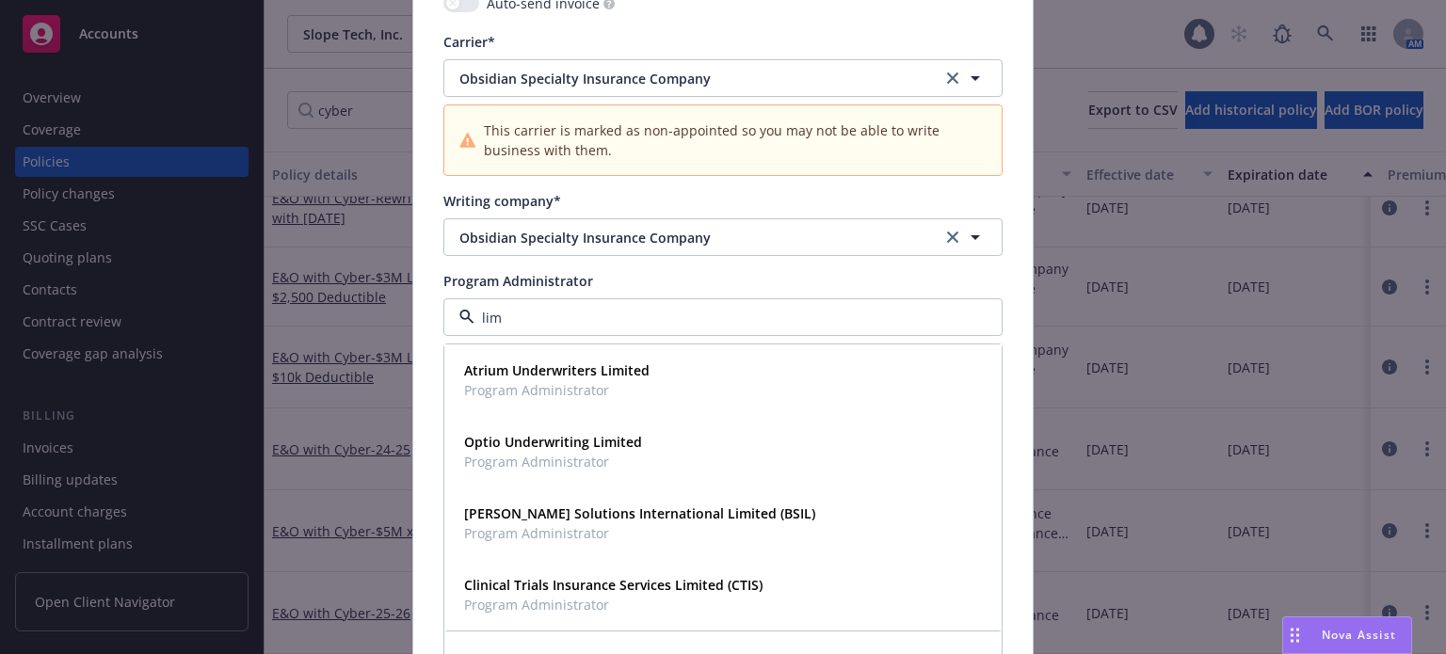
type input "limi"
drag, startPoint x: 553, startPoint y: 308, endPoint x: 467, endPoint y: 315, distance: 86.9
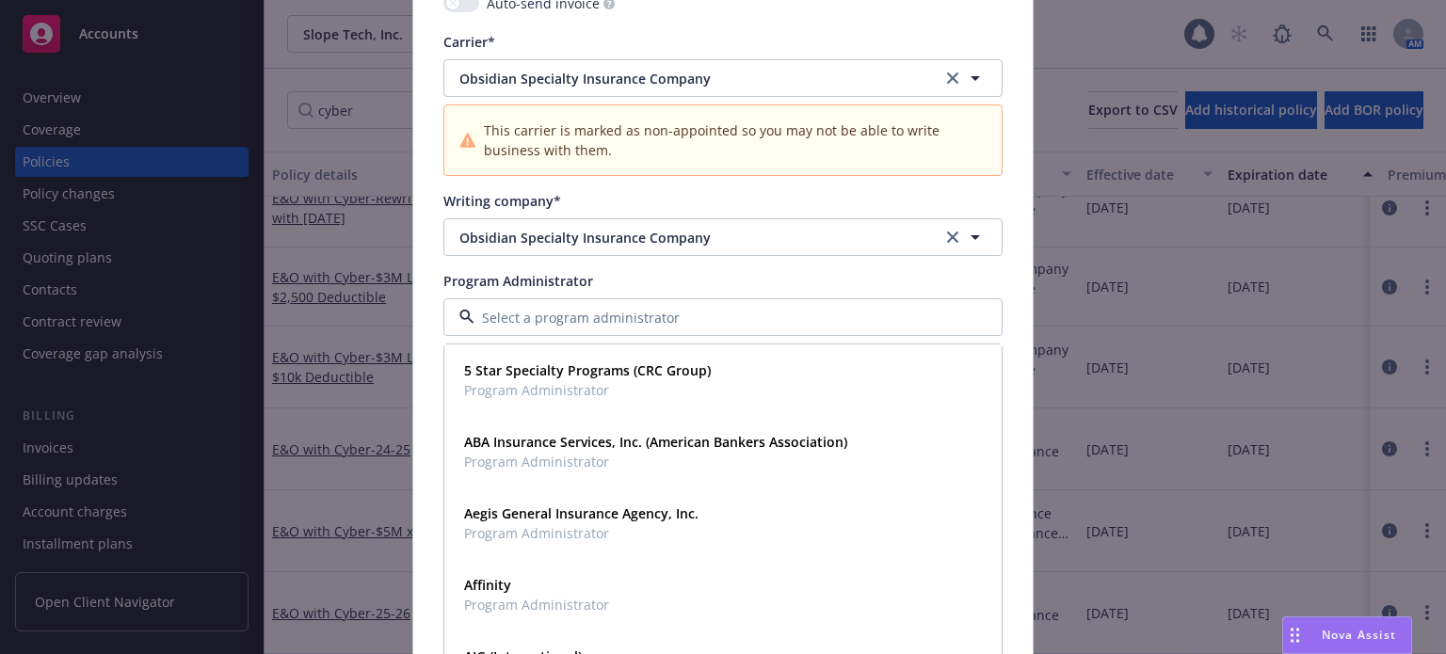
click at [651, 280] on div "Program Administrator" at bounding box center [722, 281] width 559 height 20
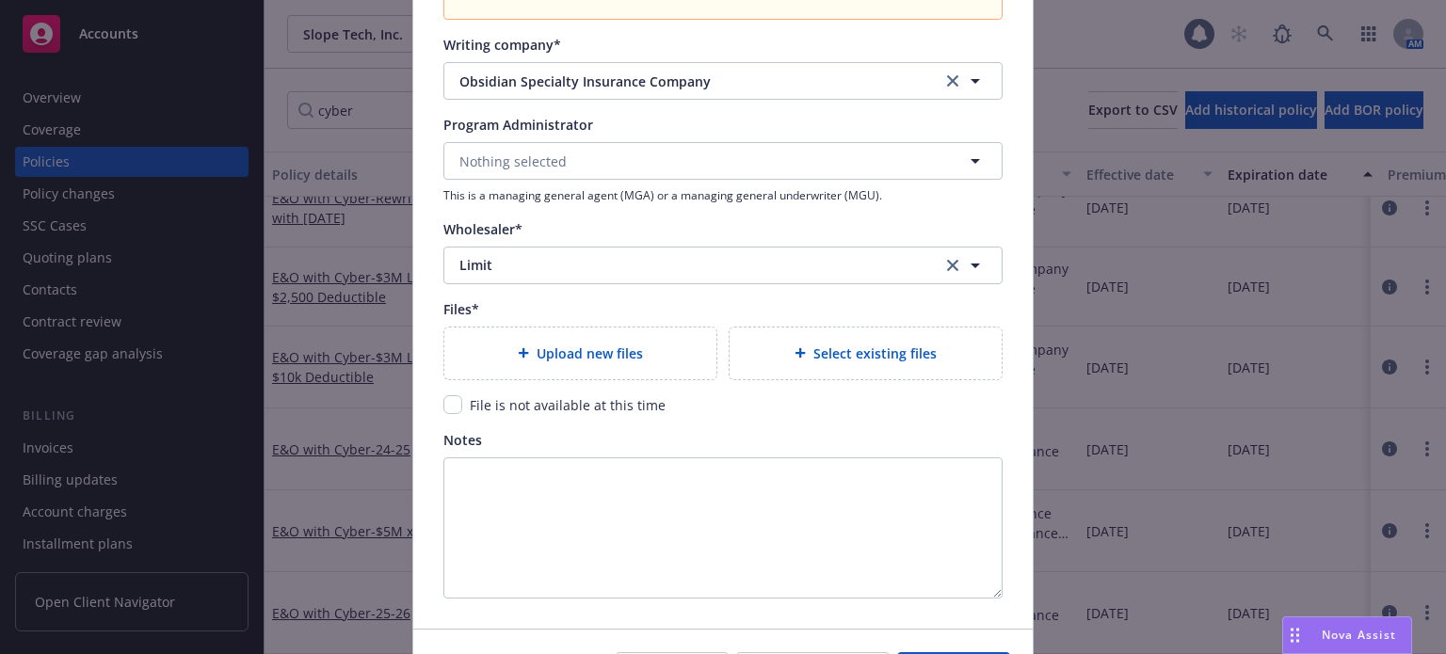
scroll to position [2165, 0]
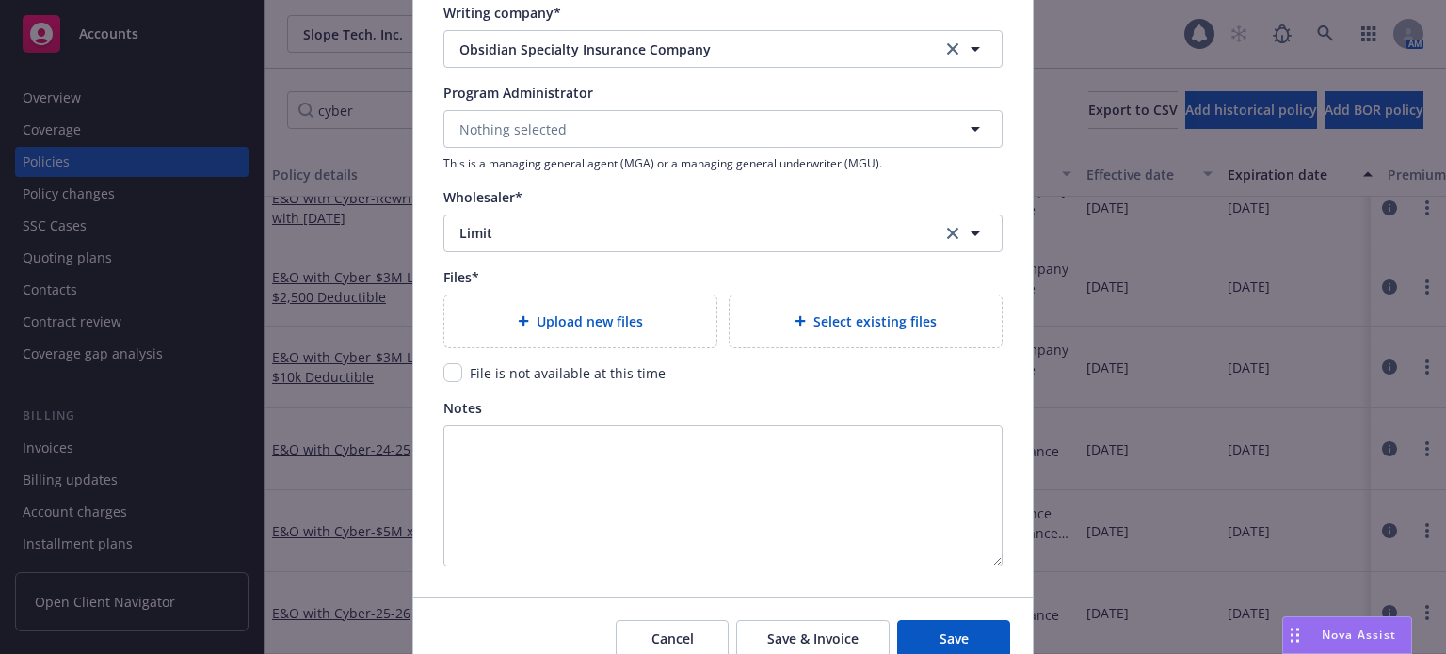
type textarea "x"
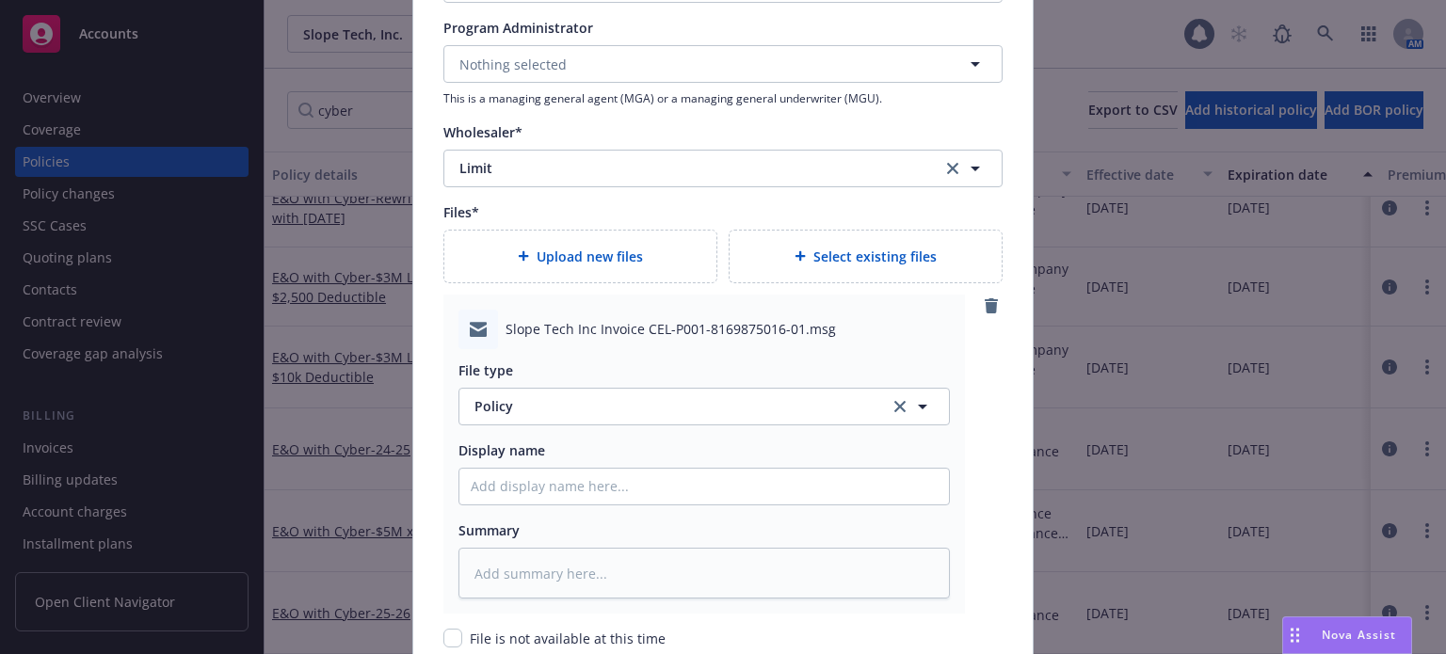
scroll to position [2259, 0]
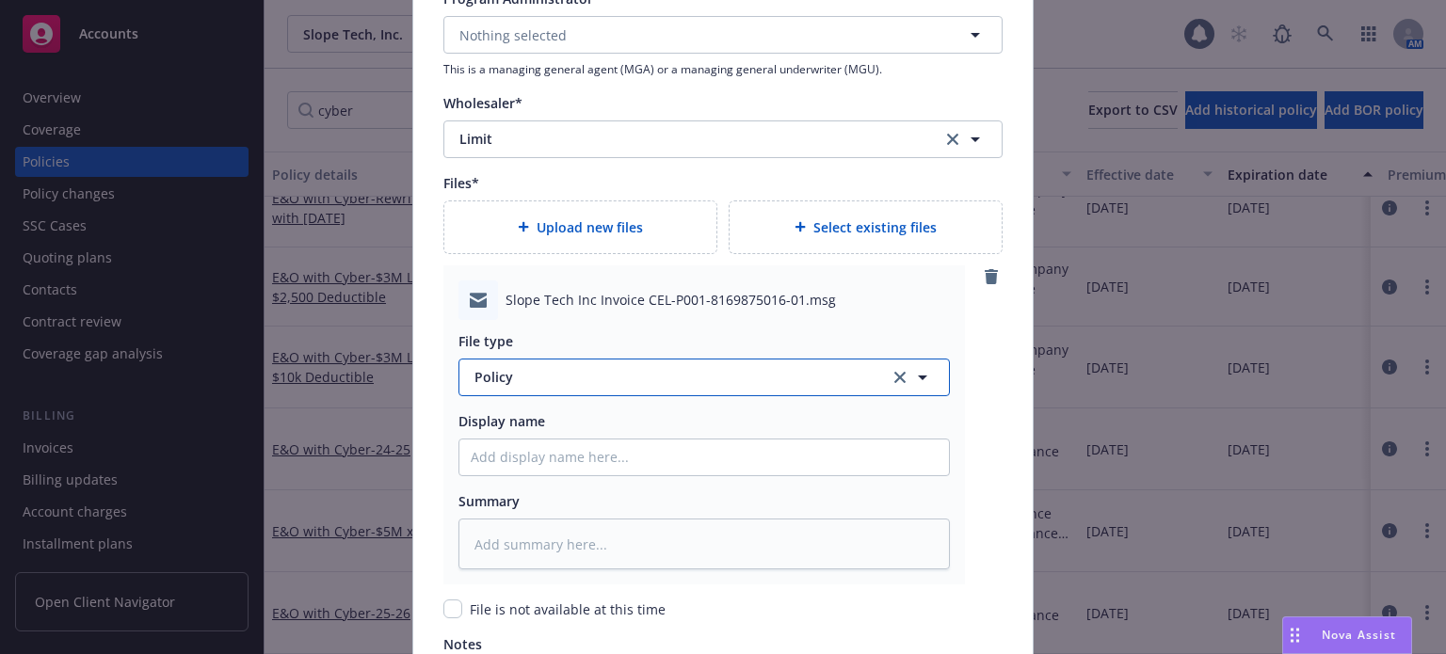
click at [524, 374] on span "Policy" at bounding box center [670, 377] width 393 height 20
type input "email"
click at [498, 423] on span "Email" at bounding box center [495, 430] width 35 height 20
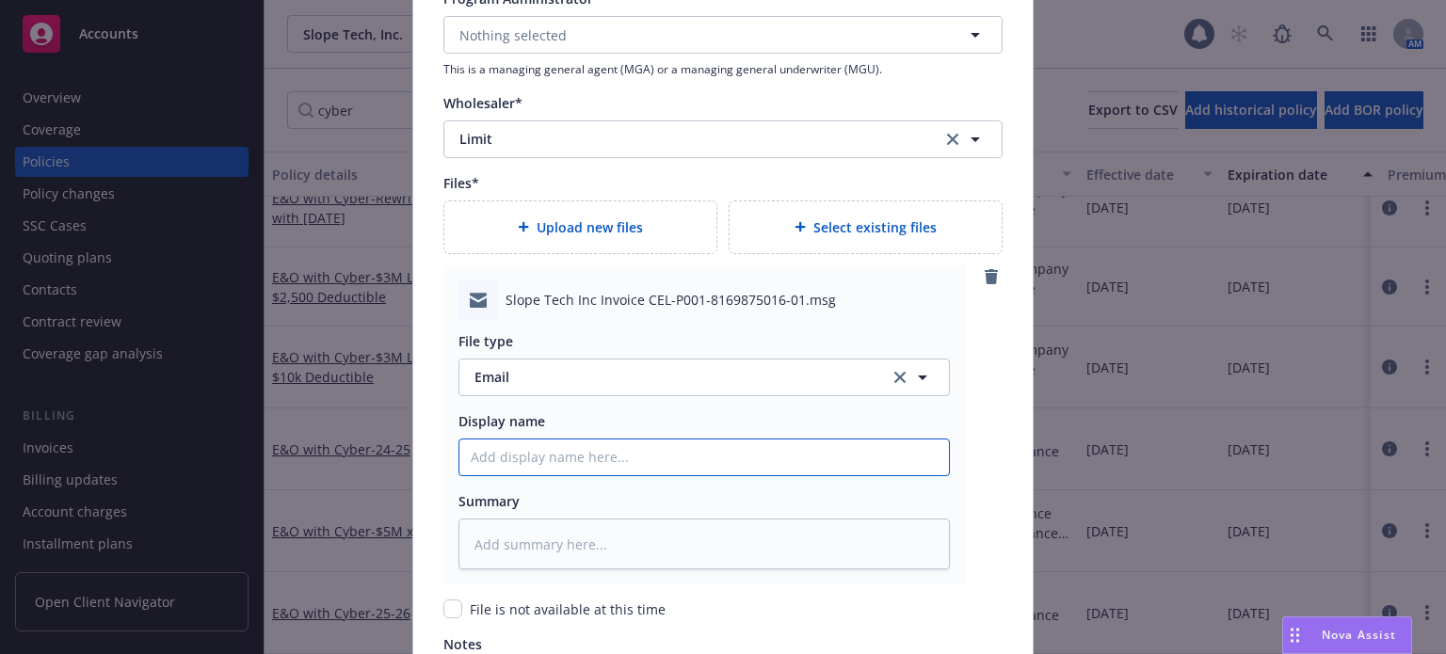
click at [490, 454] on input "Policy display name" at bounding box center [703, 457] width 489 height 36
type textarea "x"
type input "C"
type textarea "x"
type input "Cy"
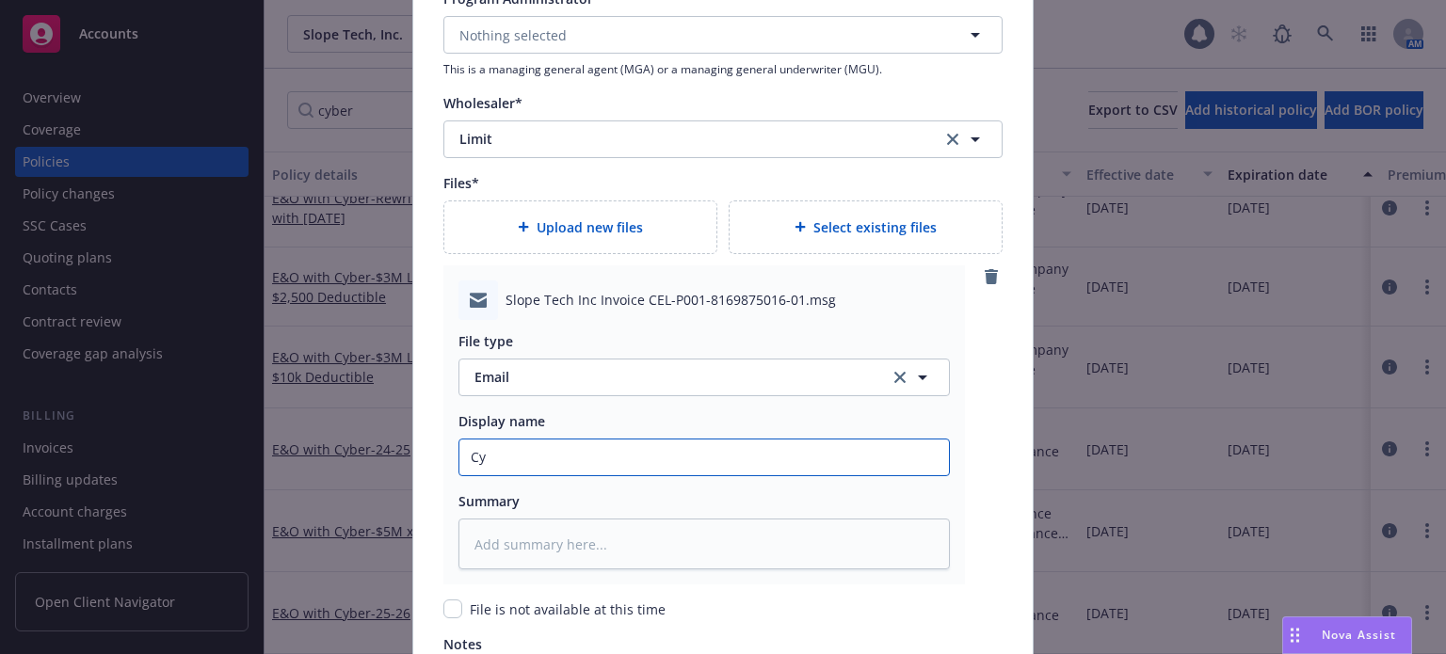
type textarea "x"
type input "Cyb"
type textarea "x"
type input "Cybe"
type textarea "x"
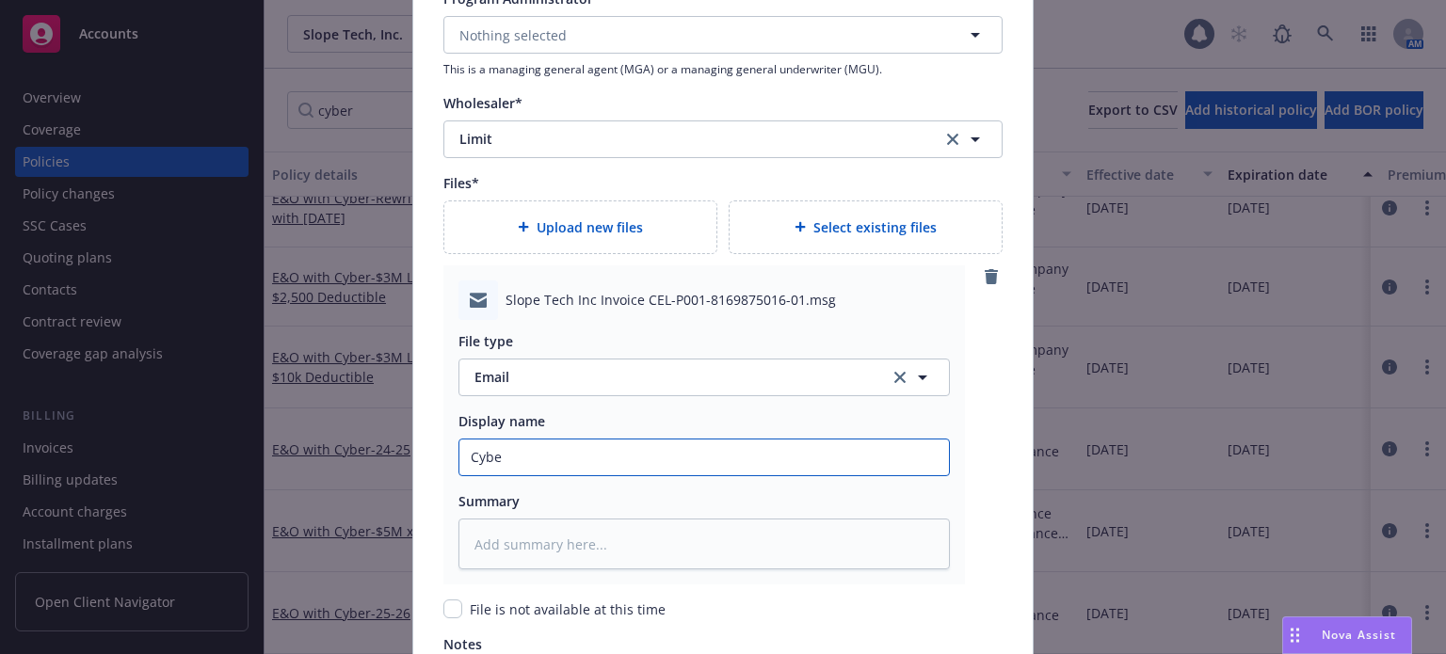
type input "Cyber"
type textarea "x"
type input "Cyber"
type textarea "x"
type input "Cyber E"
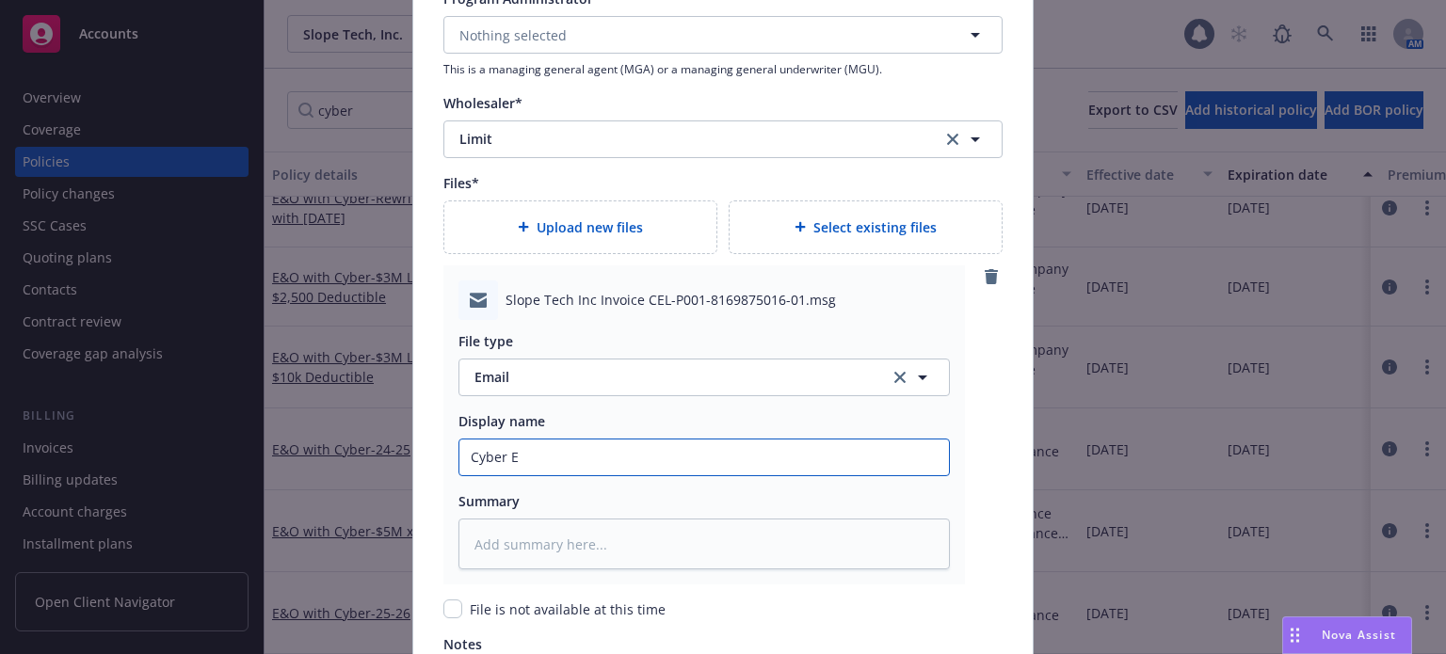
type textarea "x"
type input "Cyber Ex"
type textarea "x"
type input "Cyber Exc"
type textarea "x"
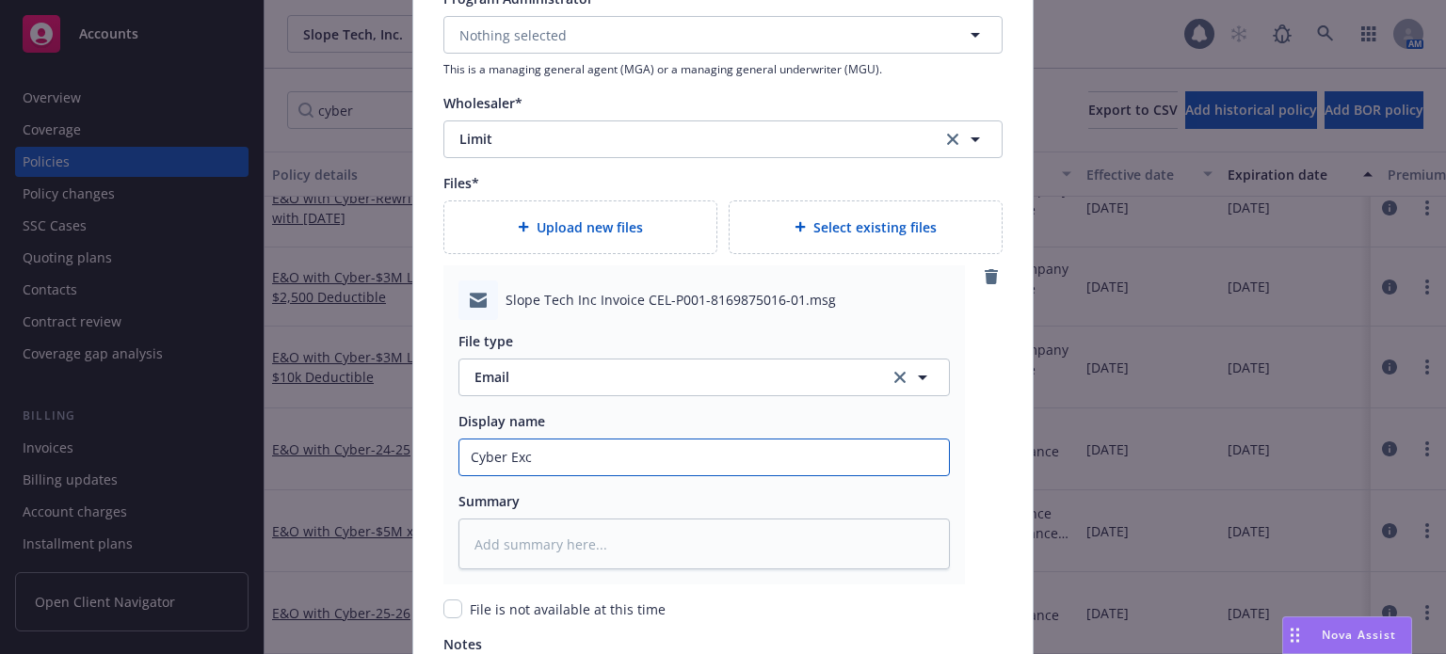
type input "Cyber Exce"
type textarea "x"
type input "Cyber Exces"
type textarea "x"
type input "Cyber Excess"
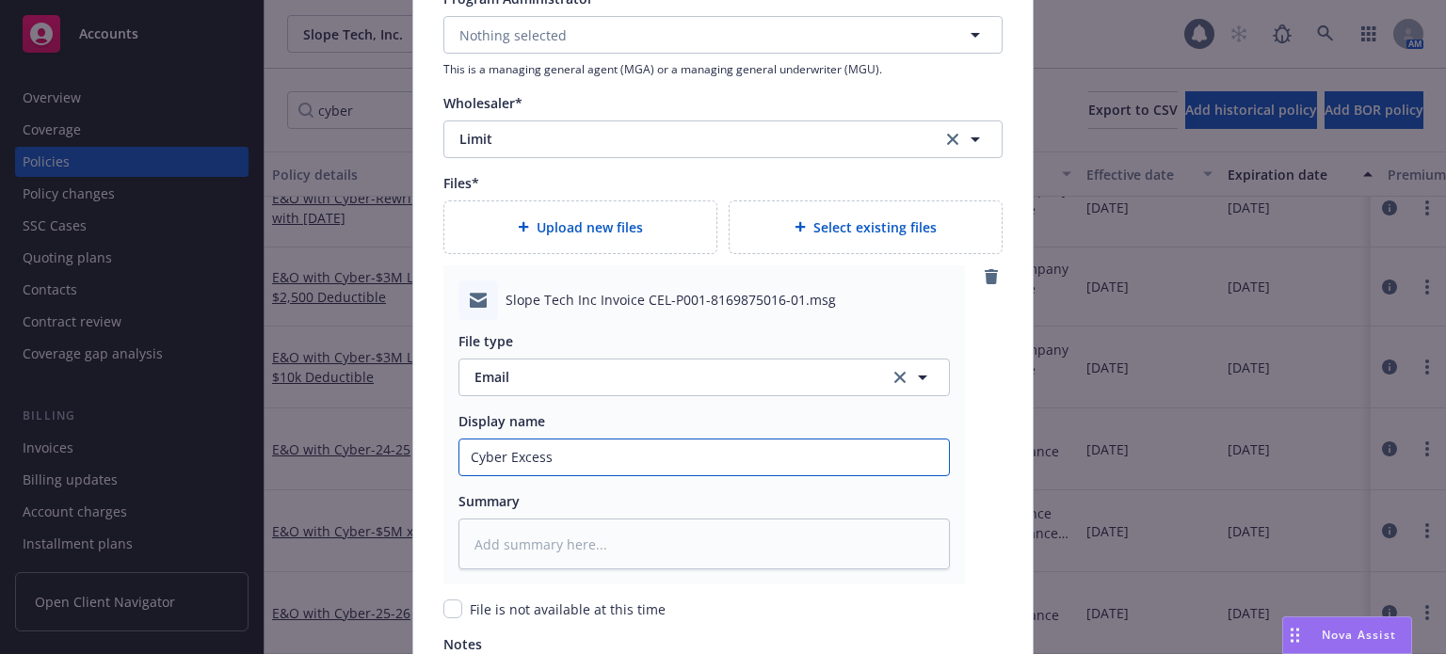
type textarea "x"
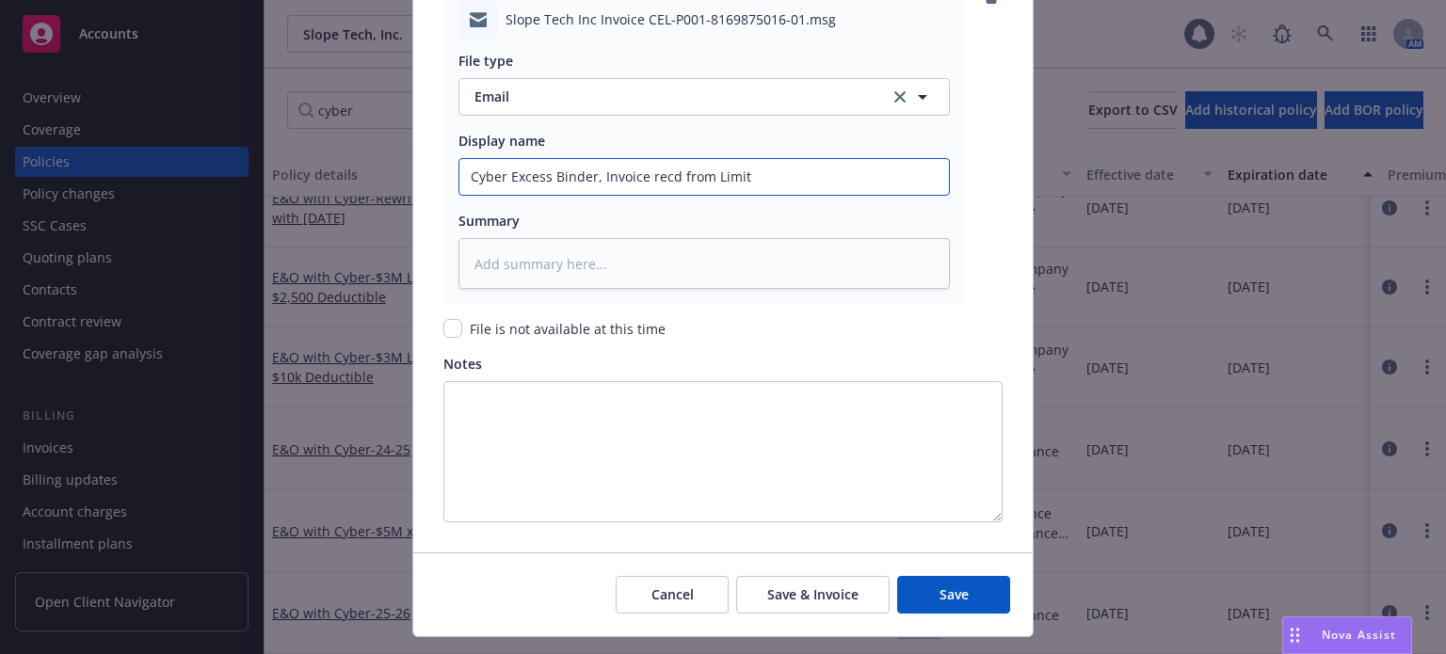
scroll to position [2580, 0]
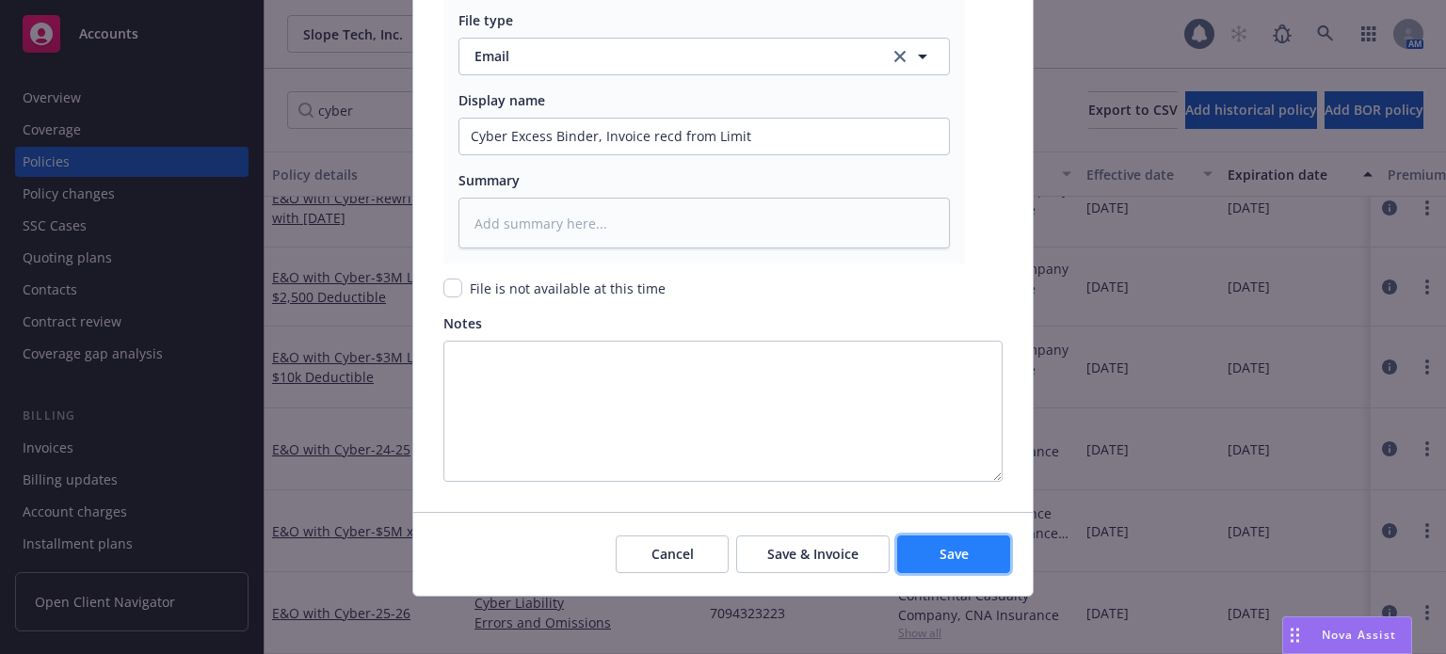
click at [945, 566] on button "Save" at bounding box center [953, 554] width 113 height 38
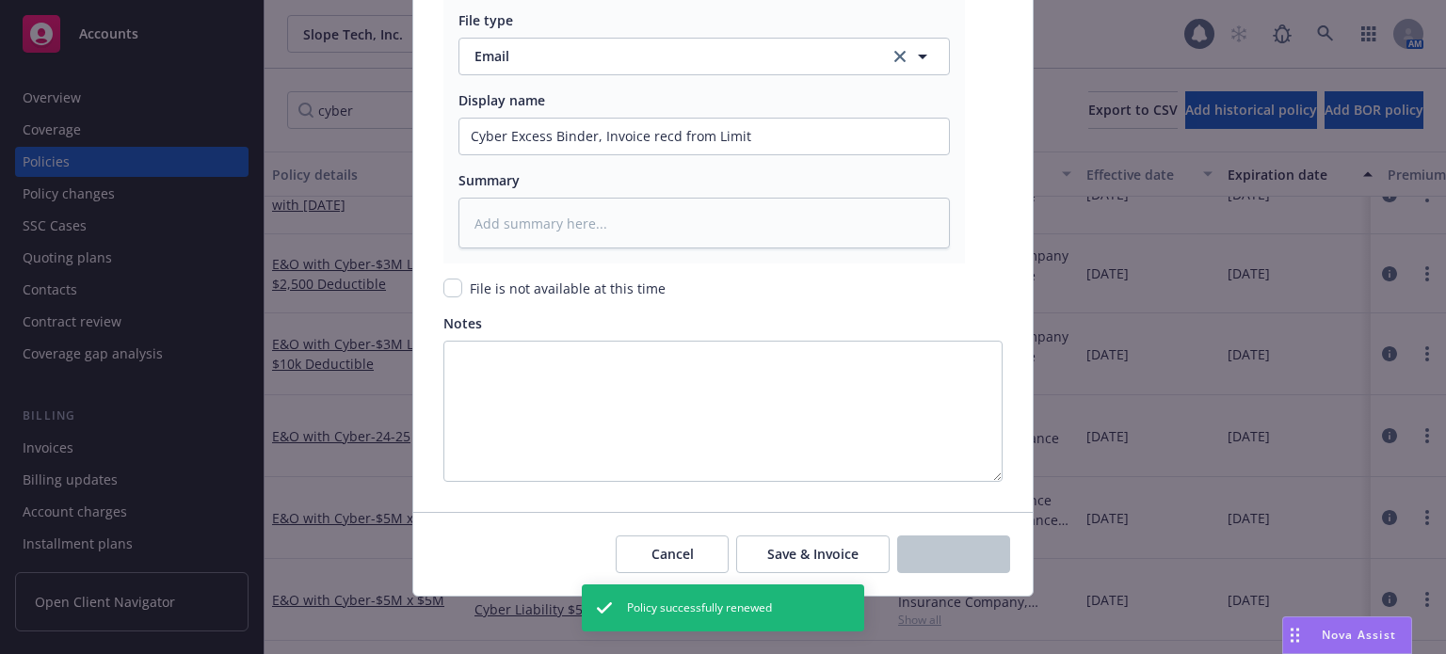
scroll to position [0, 0]
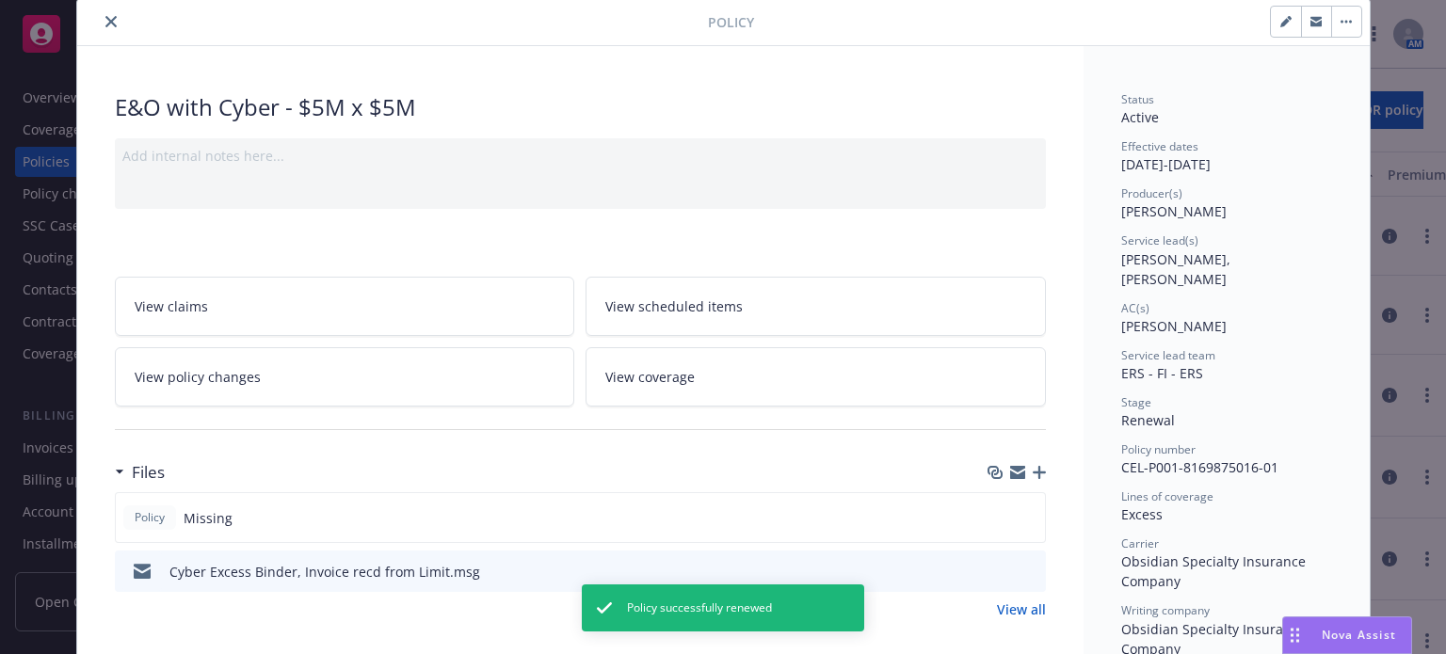
scroll to position [94, 0]
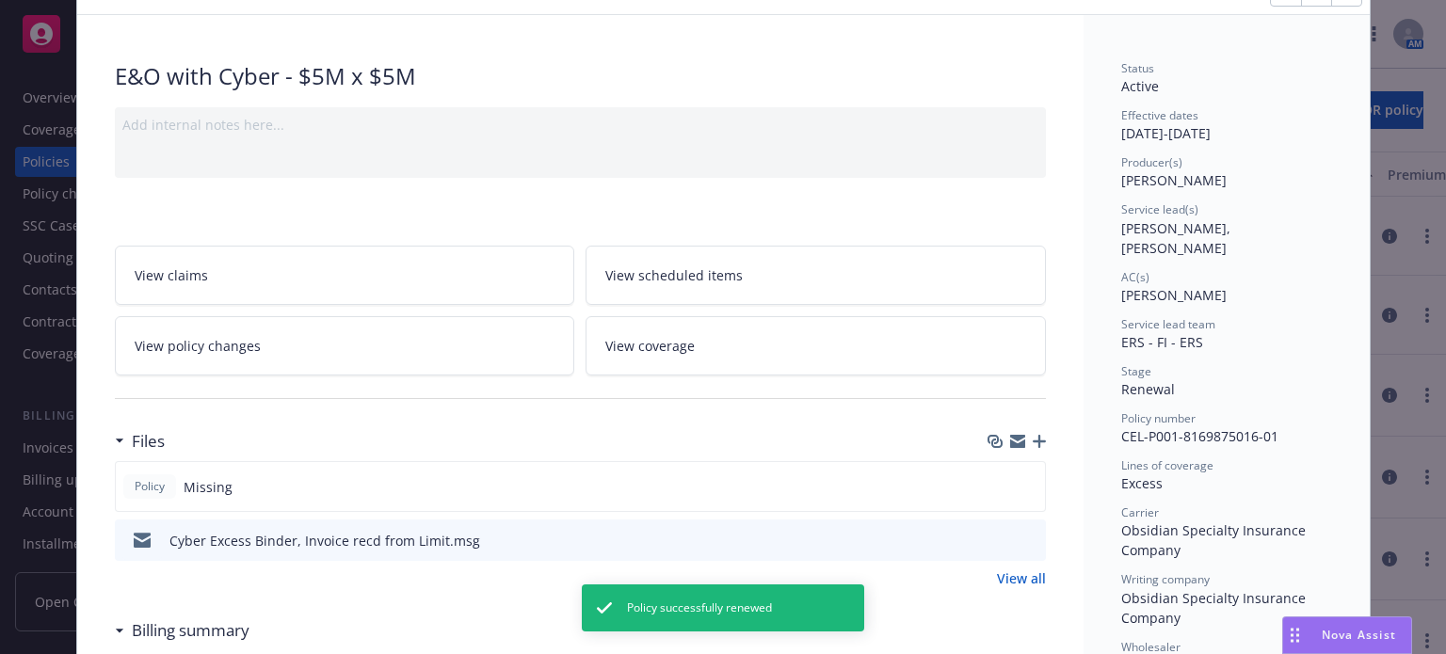
click at [1032, 445] on icon "button" at bounding box center [1038, 441] width 13 height 13
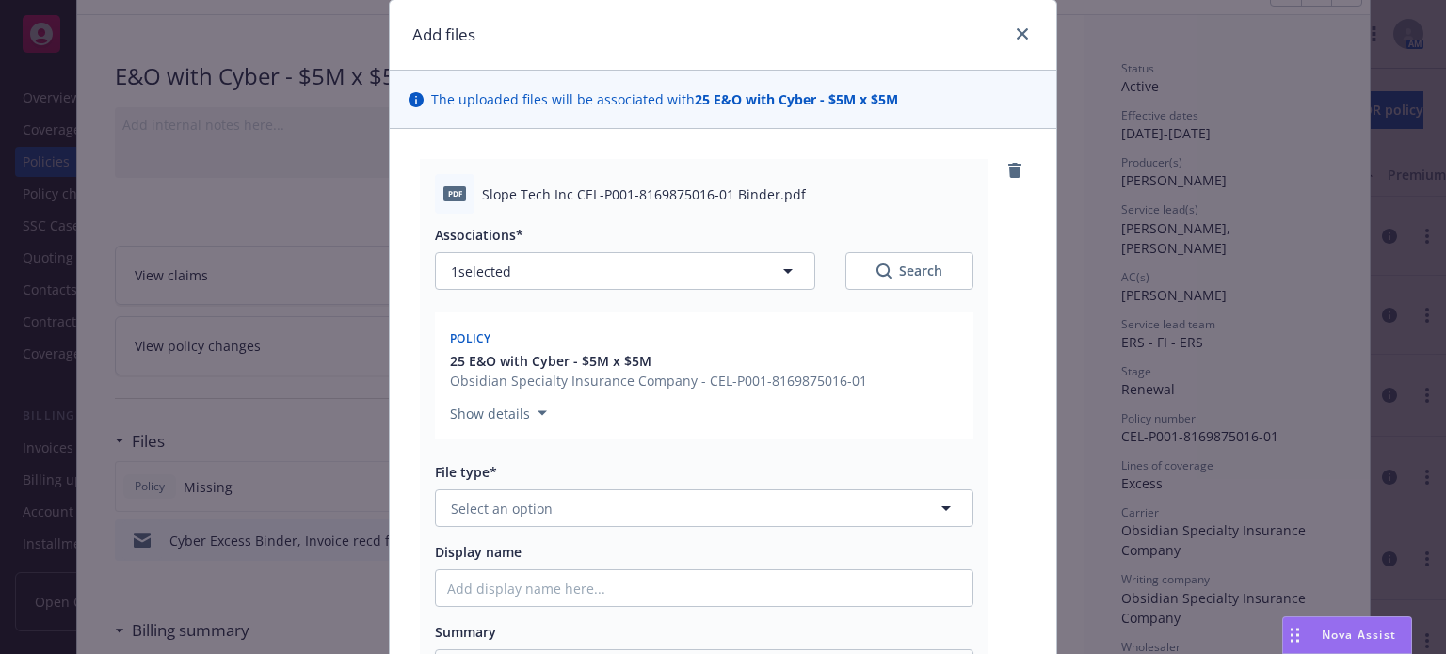
scroll to position [188, 0]
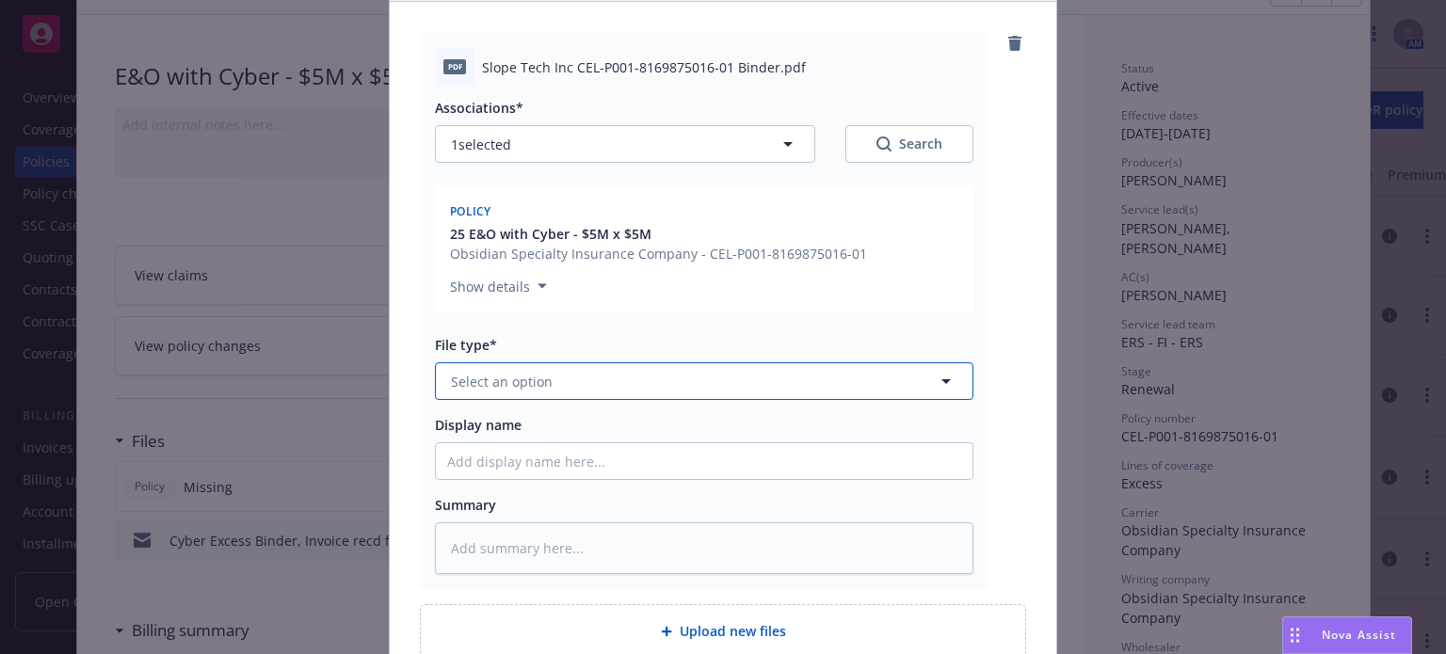
click at [552, 379] on button "Select an option" at bounding box center [704, 381] width 538 height 38
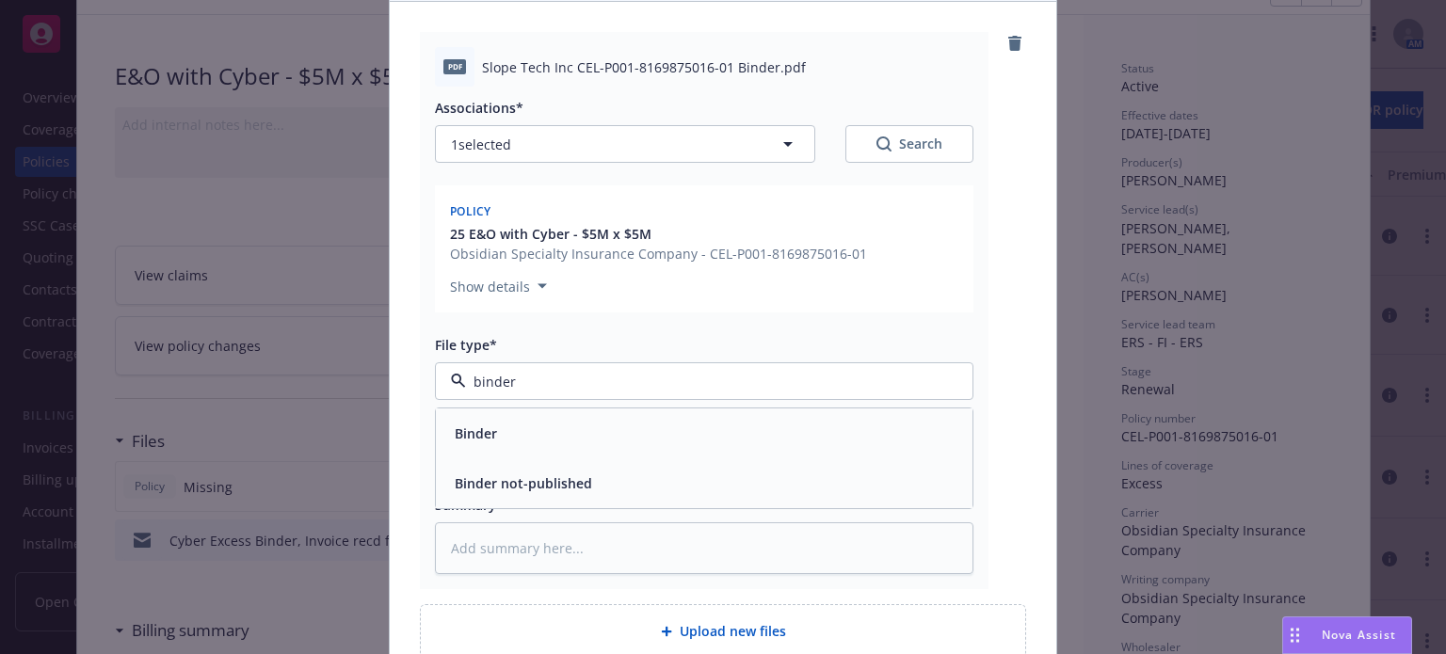
click at [531, 417] on div "Binder" at bounding box center [704, 433] width 536 height 50
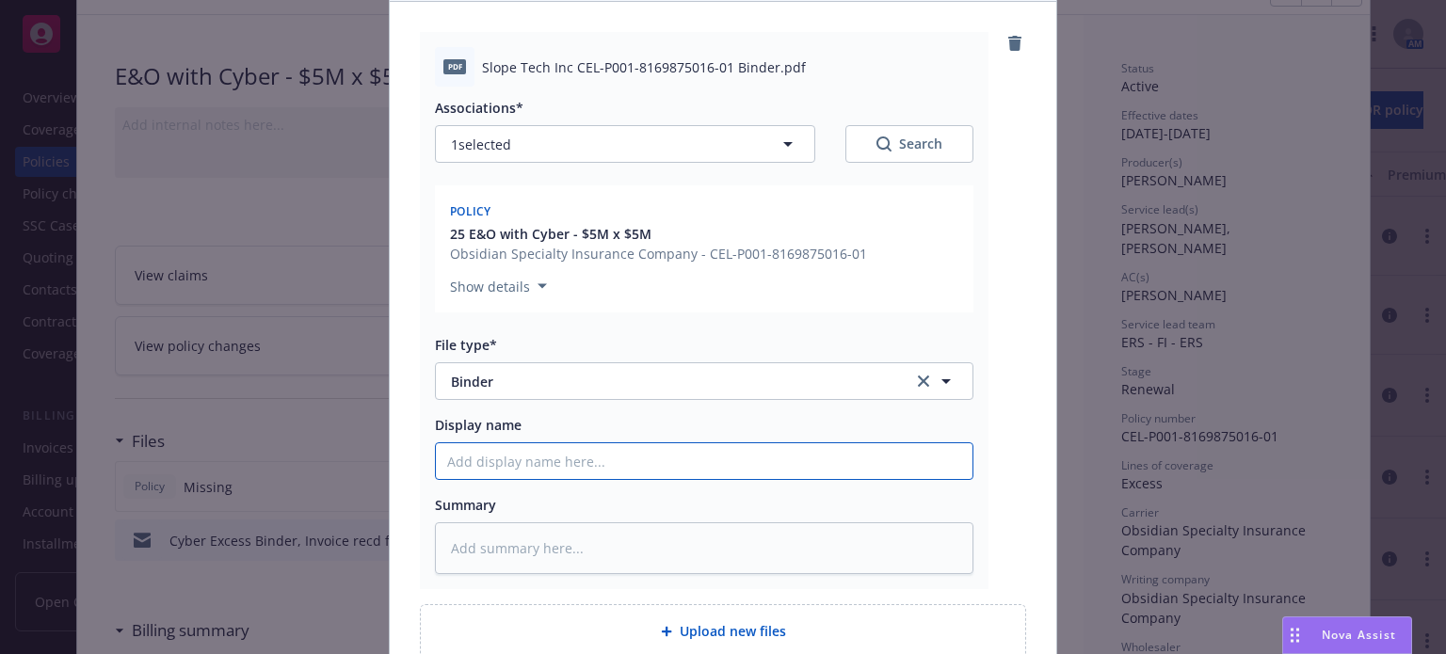
click at [519, 458] on input "Display name" at bounding box center [704, 461] width 536 height 36
click at [582, 459] on input "Cyber Excess BINDER %5M x $5M" at bounding box center [704, 461] width 536 height 36
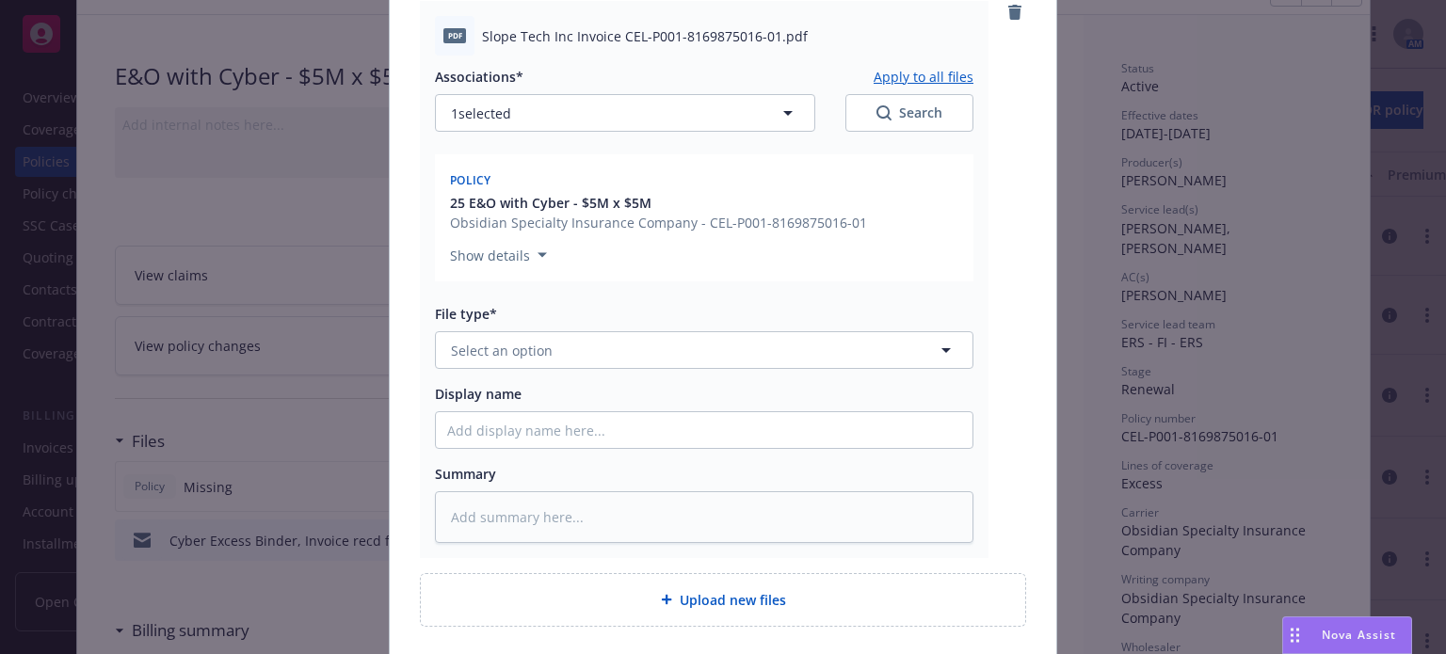
scroll to position [836, 0]
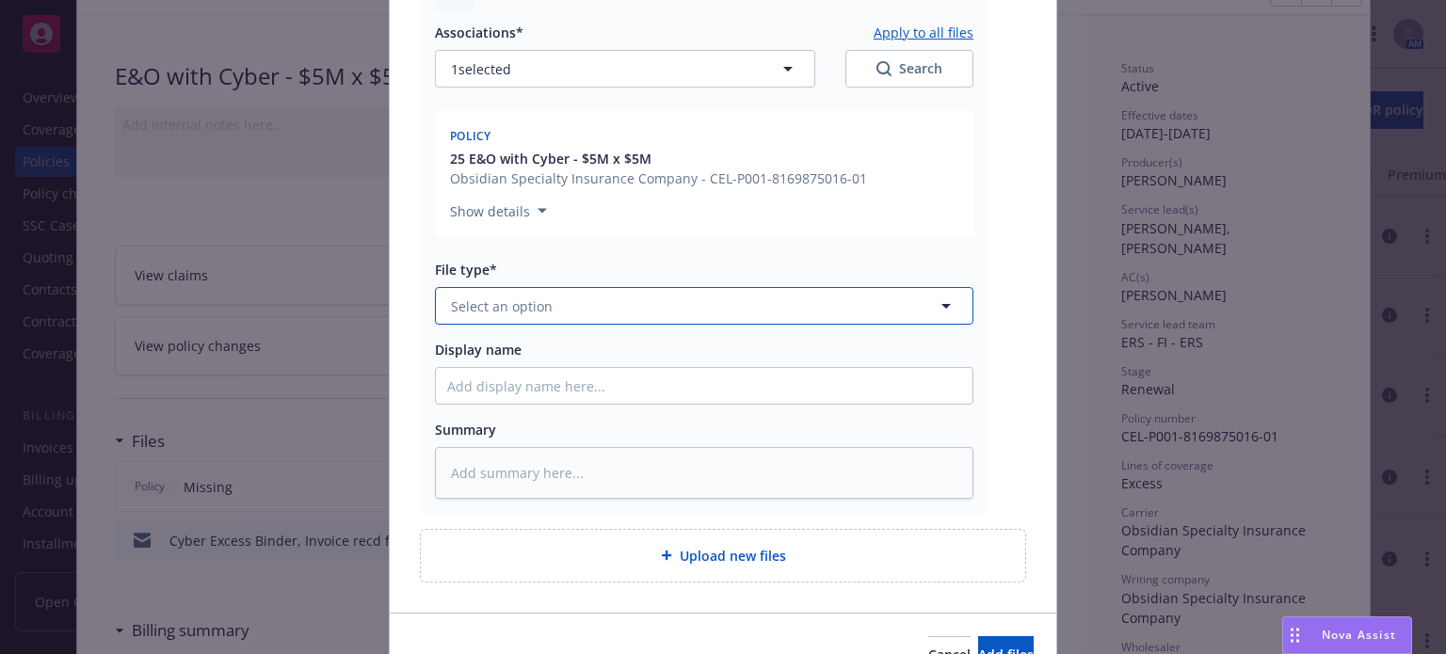
click at [535, 306] on span "Select an option" at bounding box center [502, 306] width 102 height 20
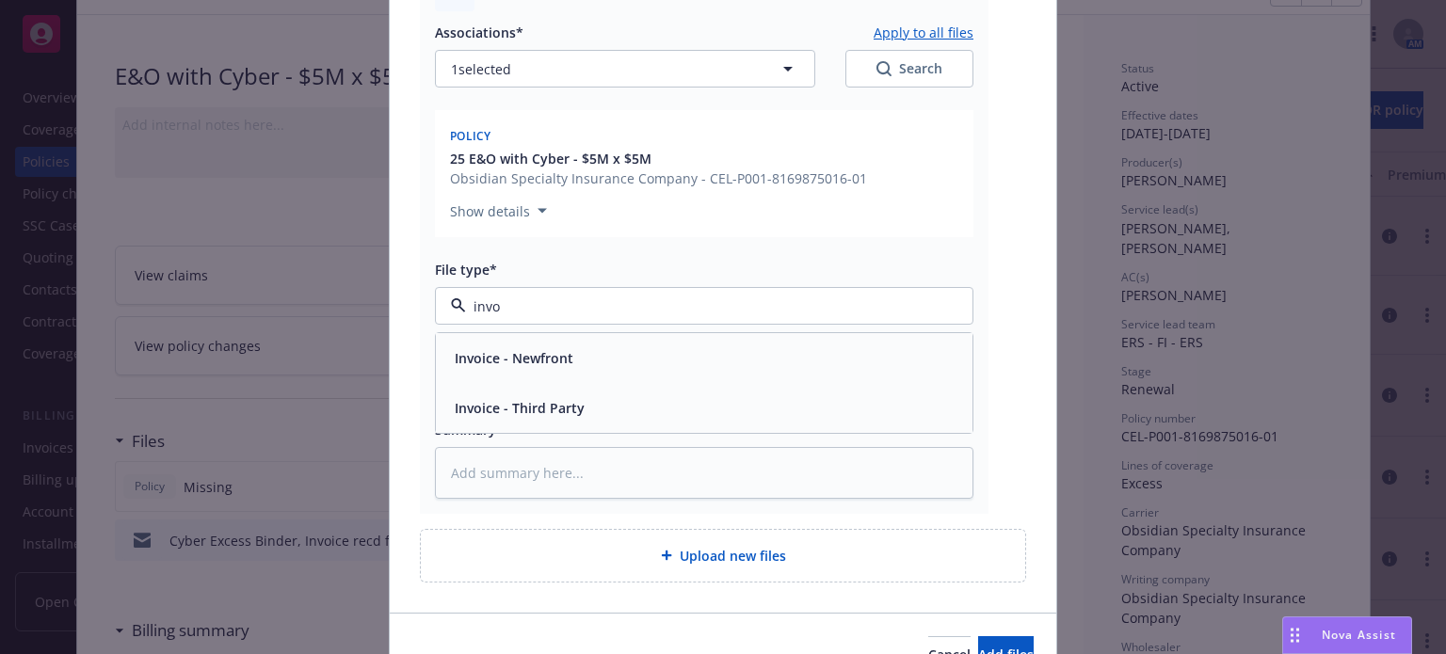
click at [526, 398] on span "Invoice - Third Party" at bounding box center [520, 408] width 130 height 20
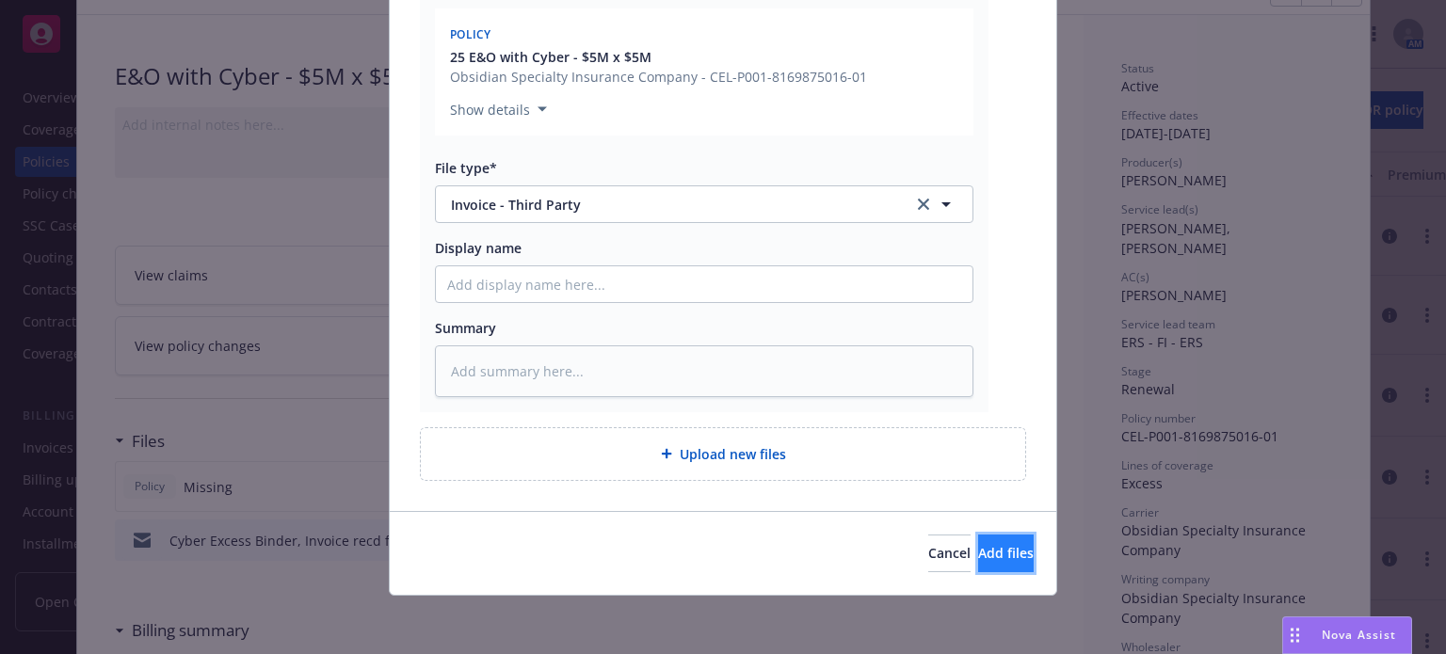
click at [978, 546] on span "Add files" at bounding box center [1006, 553] width 56 height 18
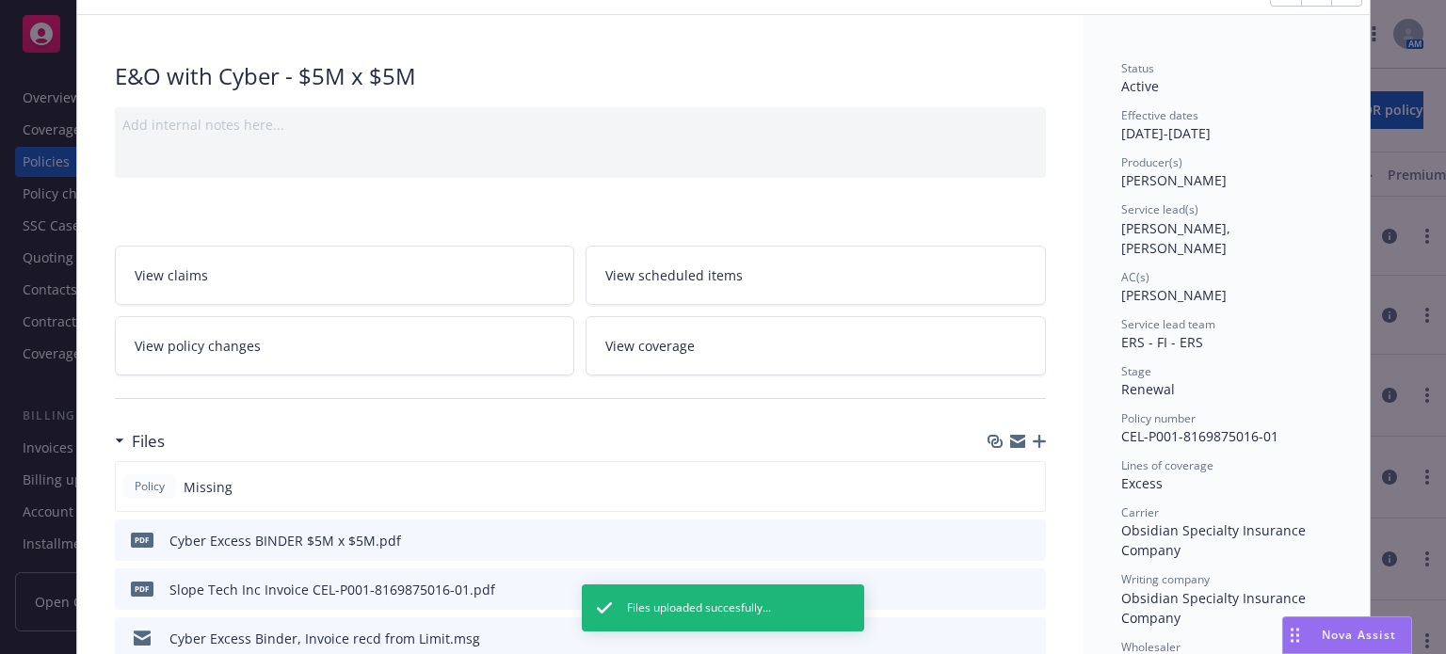
click at [1032, 436] on icon "button" at bounding box center [1038, 441] width 13 height 13
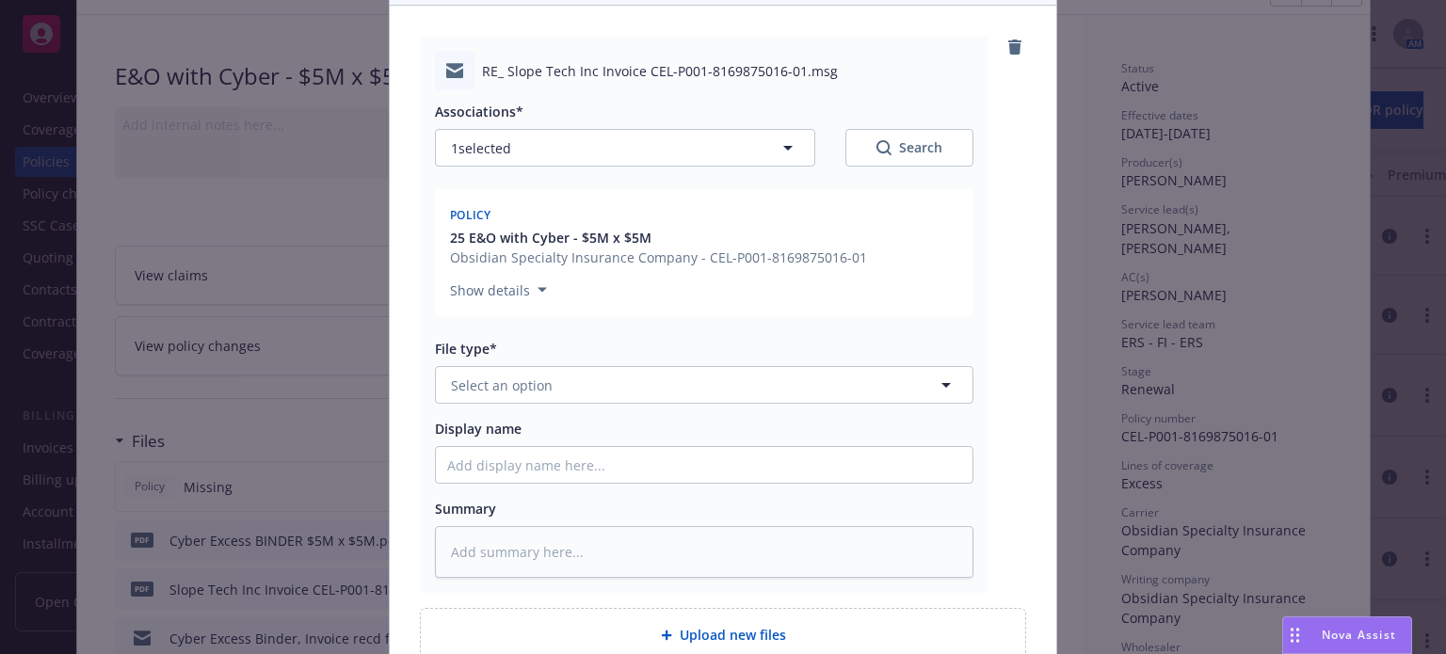
scroll to position [188, 0]
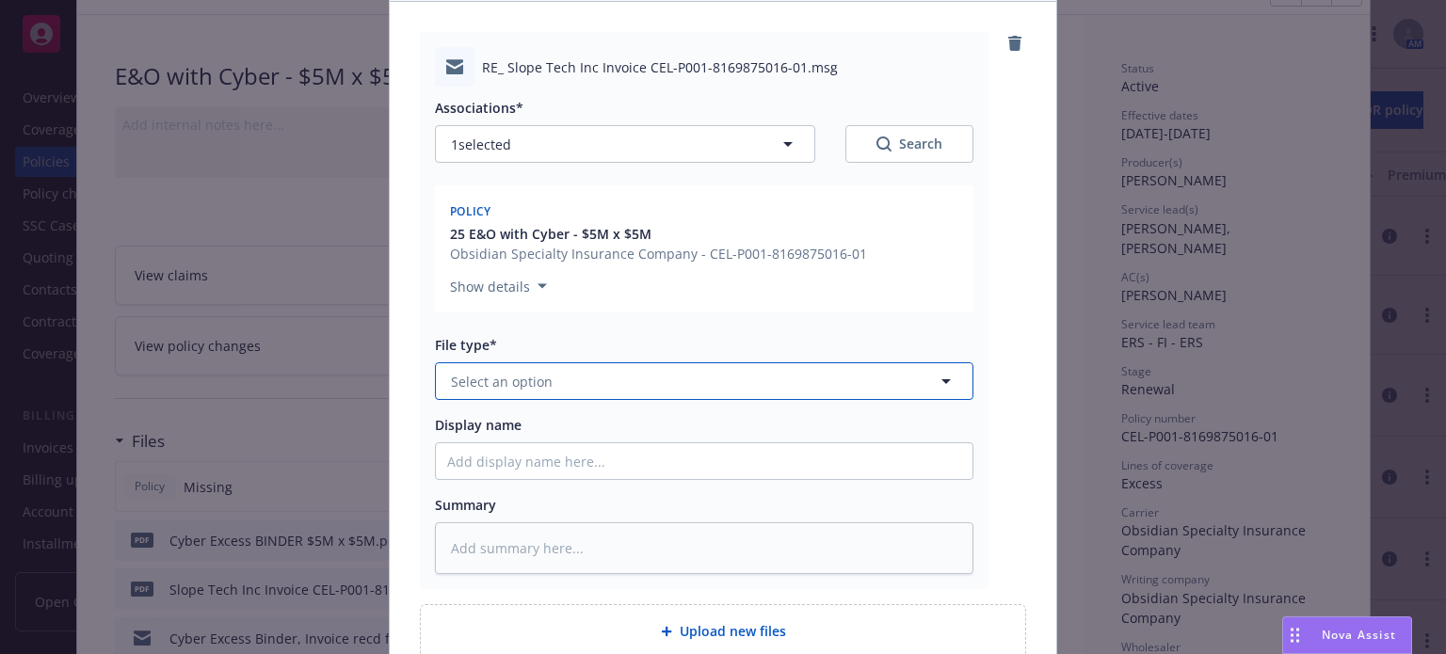
click at [513, 375] on span "Select an option" at bounding box center [502, 382] width 102 height 20
click at [501, 433] on div "Email" at bounding box center [704, 433] width 514 height 27
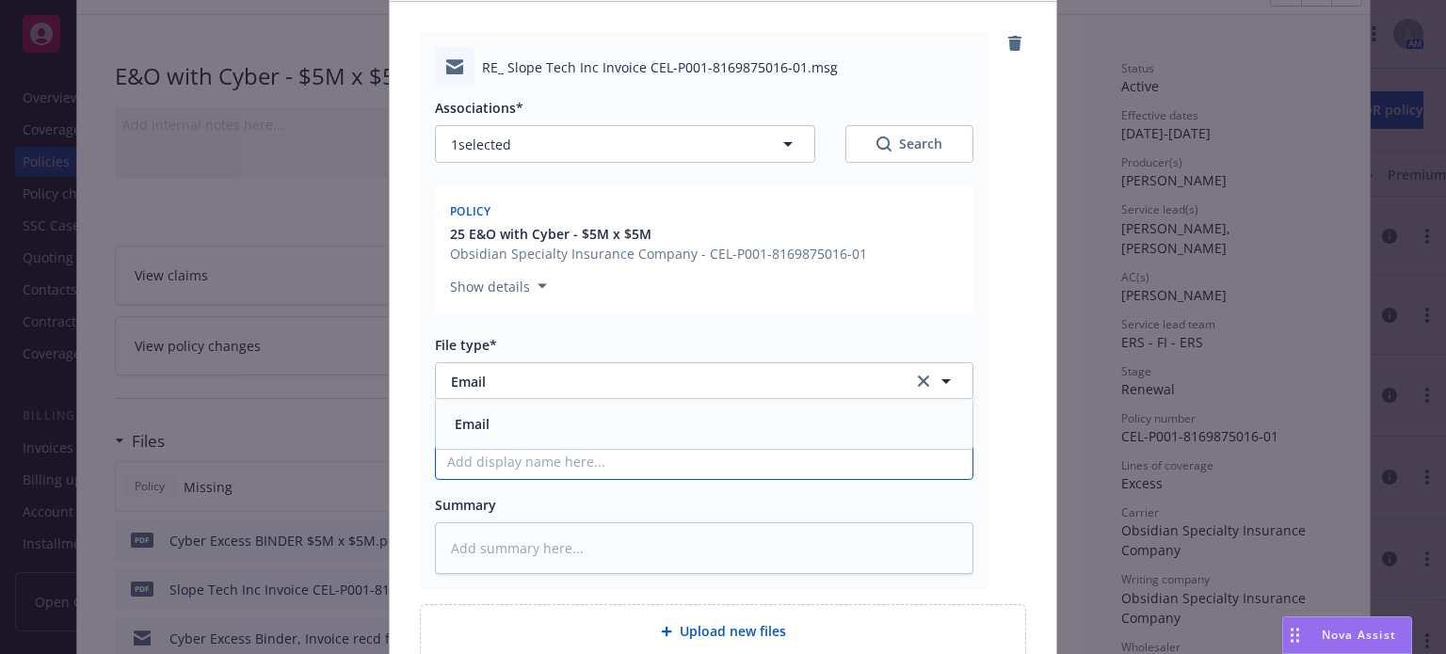
click at [499, 454] on input "Display name" at bounding box center [704, 461] width 536 height 36
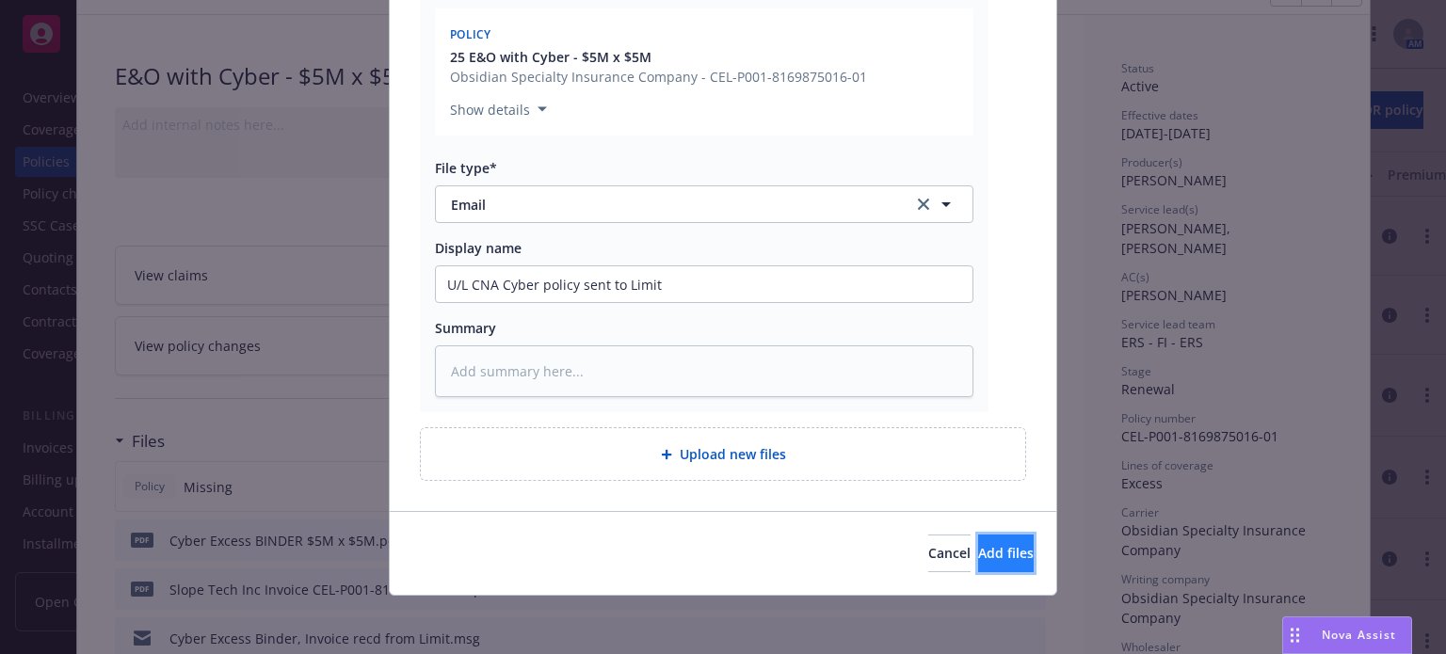
click at [986, 547] on span "Add files" at bounding box center [1006, 553] width 56 height 18
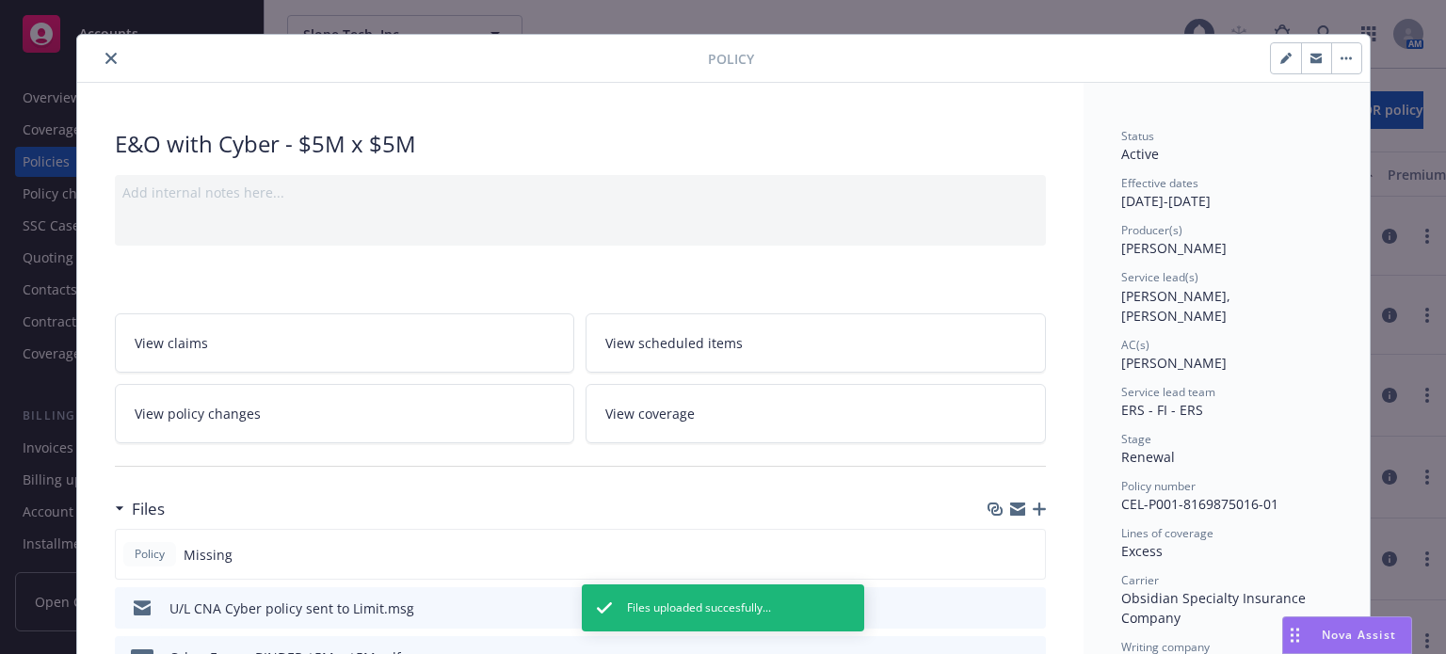
scroll to position [0, 0]
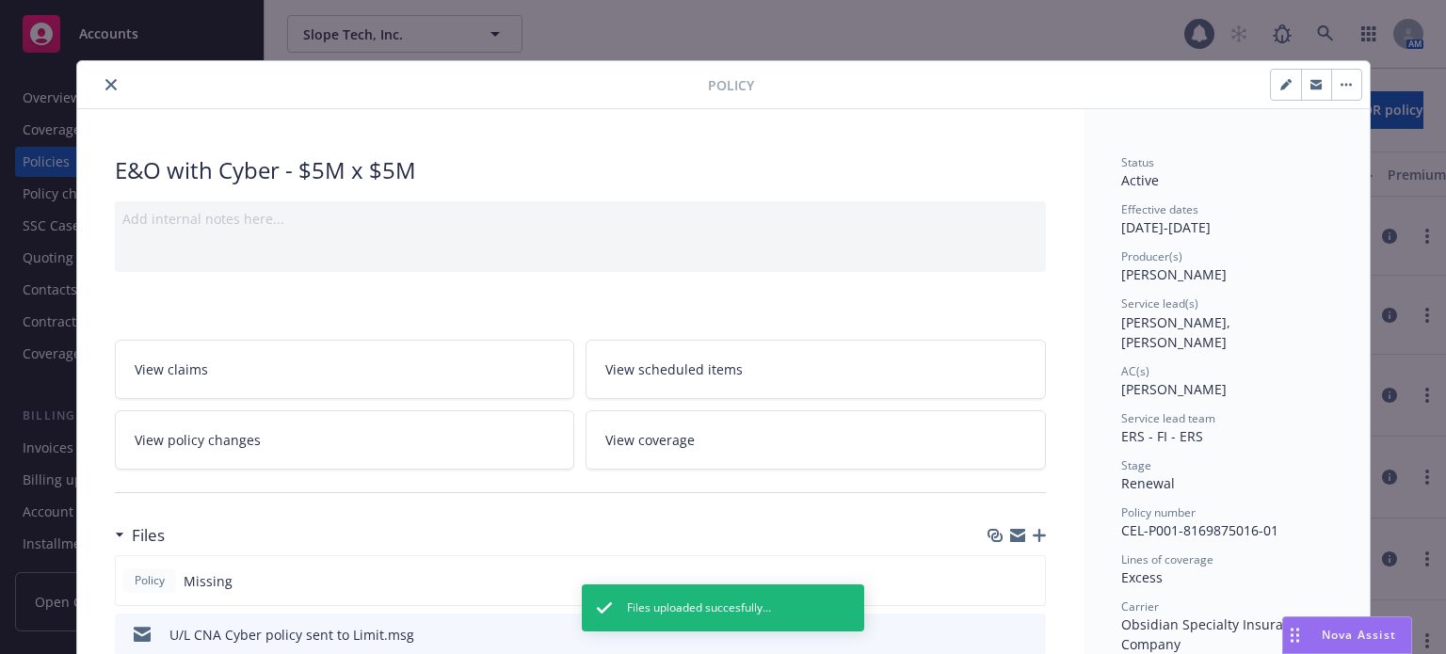
click at [100, 76] on button "close" at bounding box center [111, 84] width 23 height 23
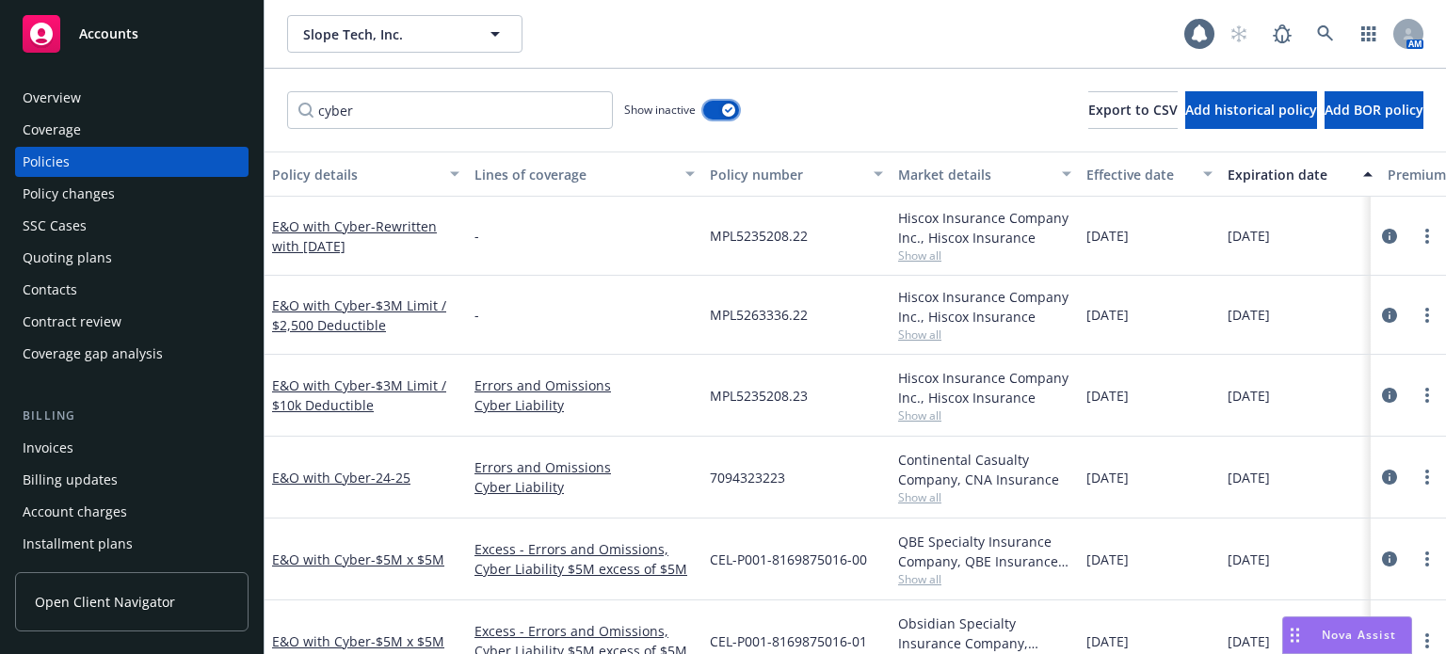
click at [723, 108] on div "button" at bounding box center [728, 110] width 13 height 13
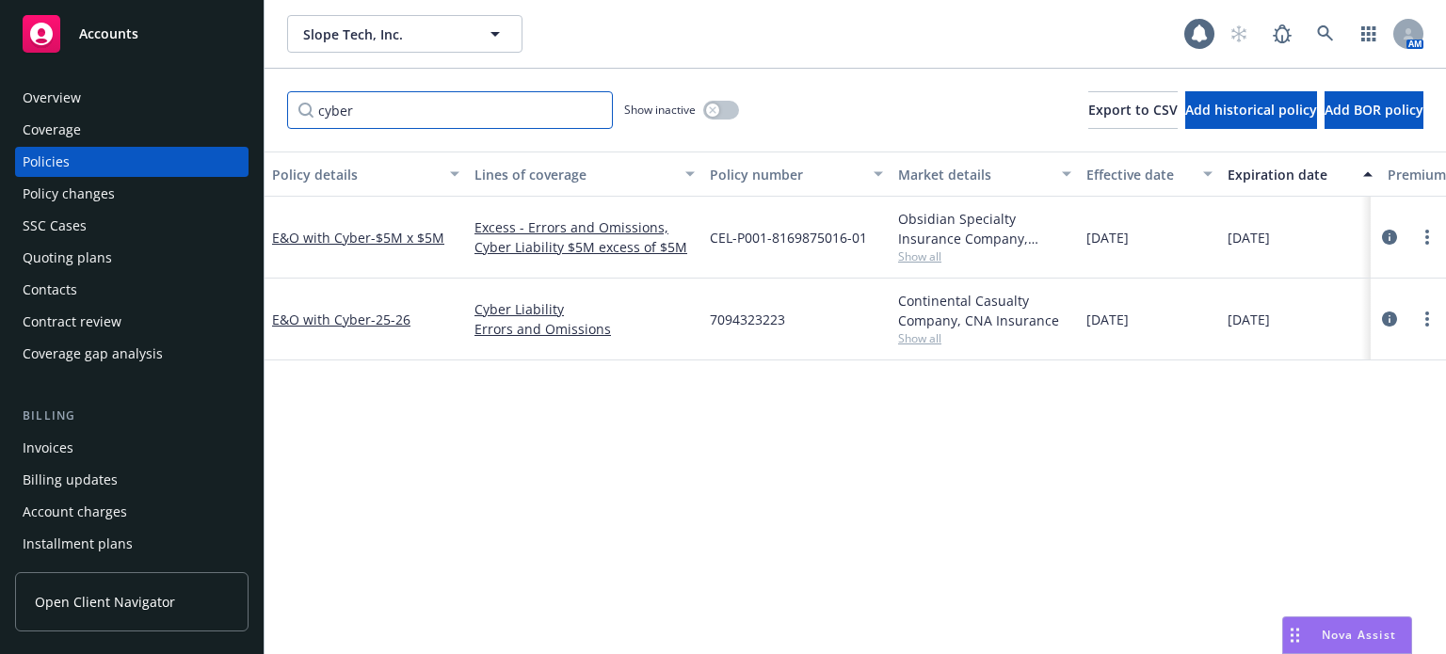
drag, startPoint x: 309, startPoint y: 120, endPoint x: 260, endPoint y: 122, distance: 49.0
click at [260, 122] on div "Accounts Overview Coverage Policies Policy changes SSC Cases Quoting plans Cont…" at bounding box center [723, 327] width 1446 height 654
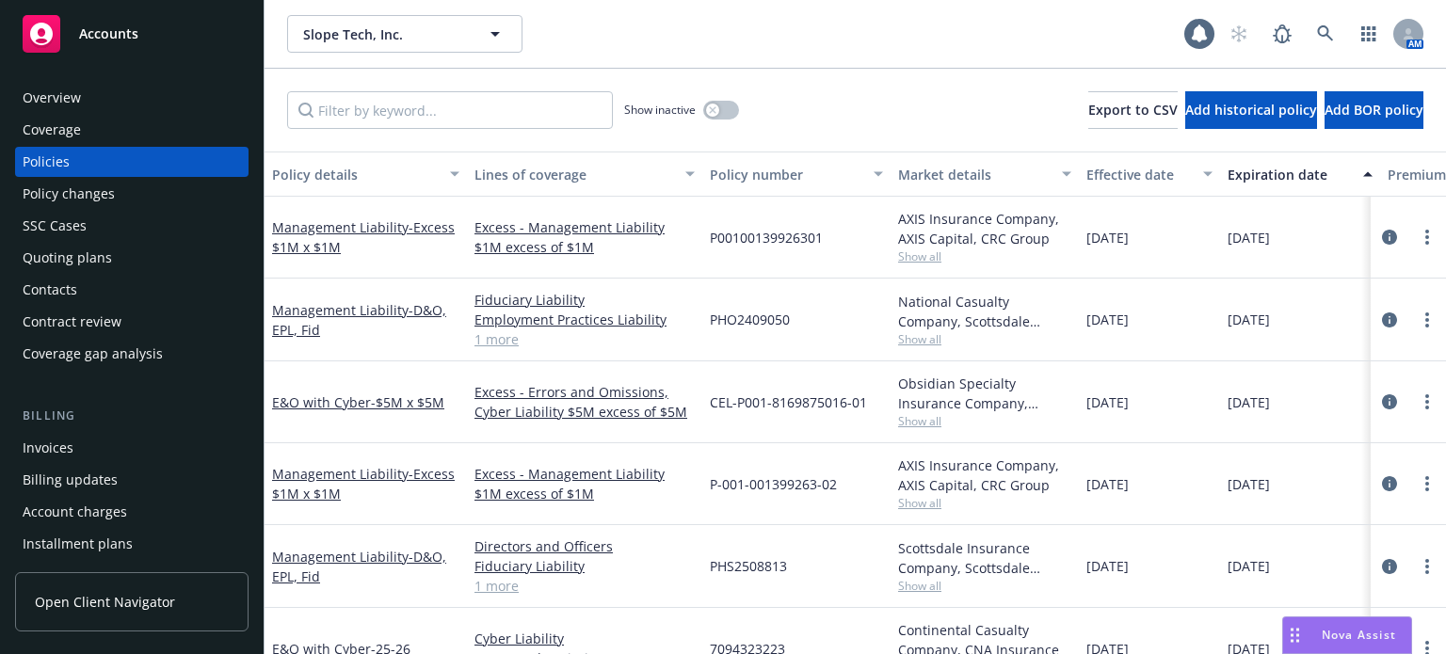
click at [343, 191] on button "Policy details" at bounding box center [365, 174] width 202 height 45
click at [339, 177] on div "Policy details" at bounding box center [355, 175] width 167 height 20
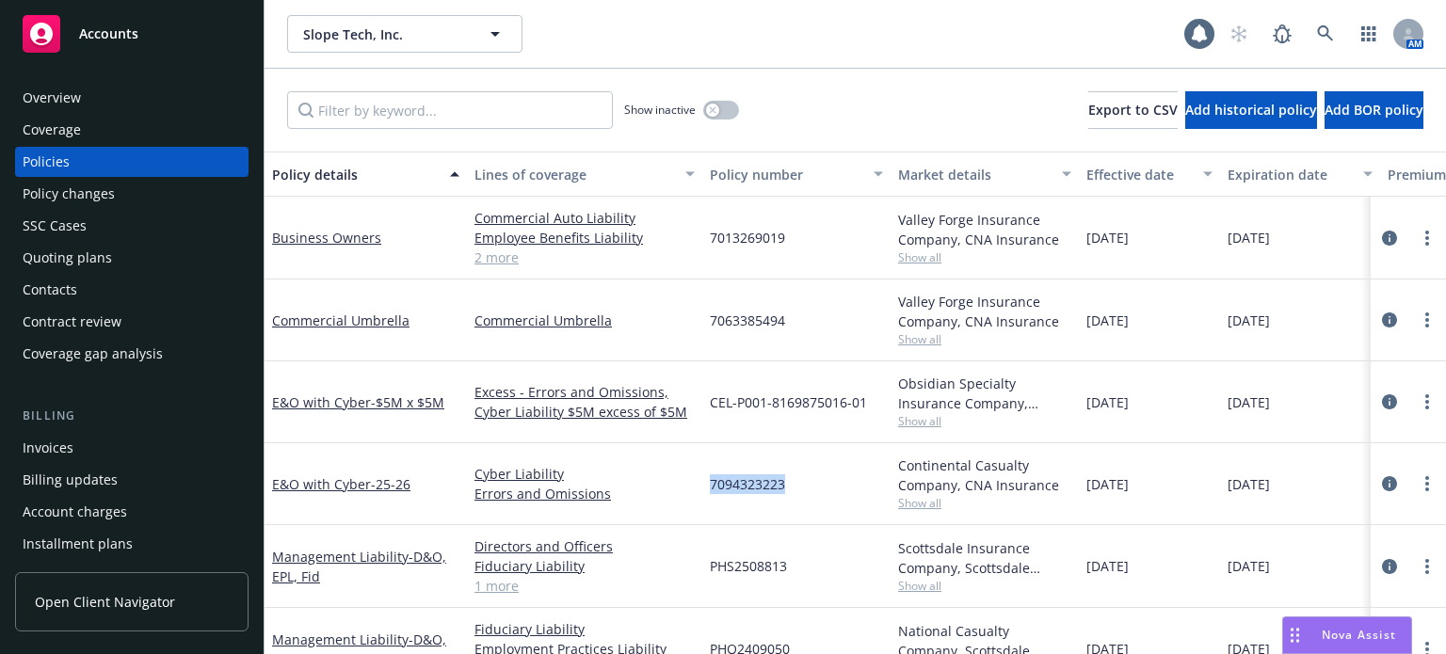
drag, startPoint x: 803, startPoint y: 483, endPoint x: 711, endPoint y: 481, distance: 92.2
click at [711, 481] on div "7094323223" at bounding box center [796, 484] width 188 height 82
copy span "7094323223"
click at [792, 445] on div "7094323223" at bounding box center [796, 484] width 188 height 82
drag, startPoint x: 870, startPoint y: 404, endPoint x: 708, endPoint y: 403, distance: 161.9
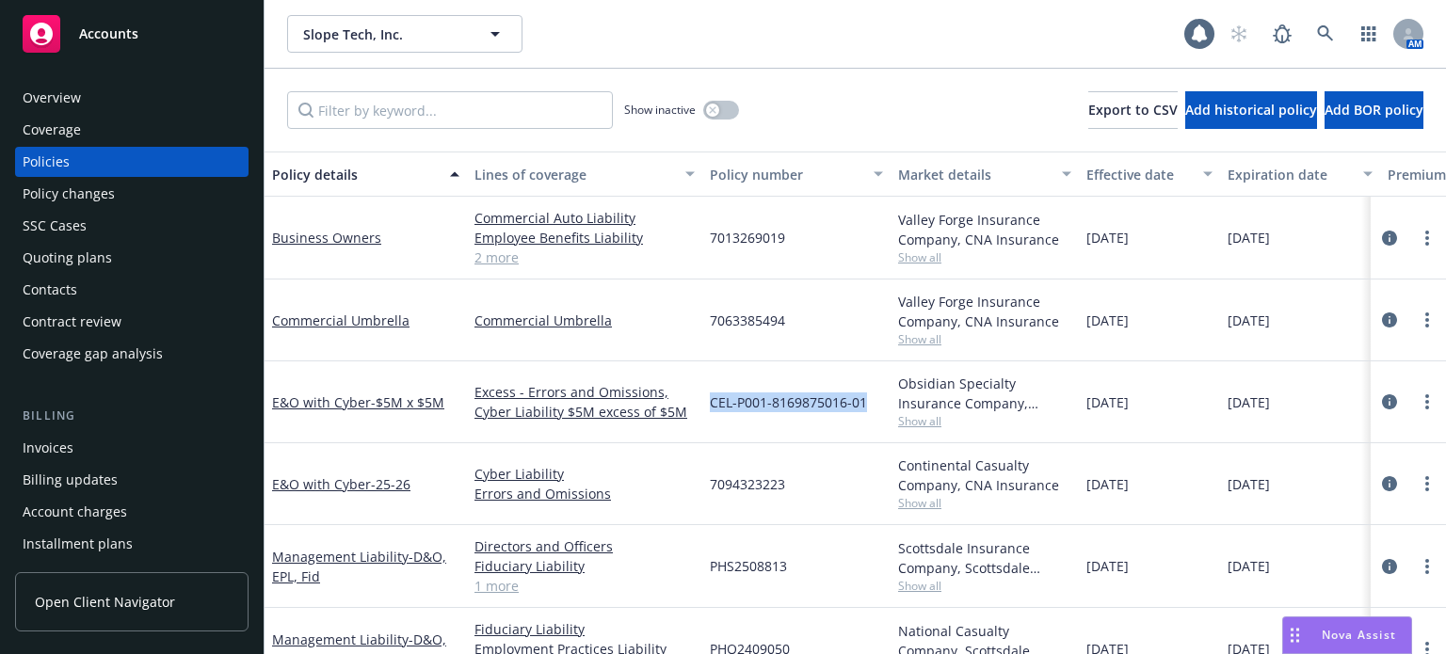
click at [708, 403] on div "CEL-P001-8169875016-01" at bounding box center [796, 402] width 188 height 82
copy span "CEL-P001-8169875016-01"
click at [368, 360] on div "Commercial Umbrella" at bounding box center [365, 321] width 202 height 82
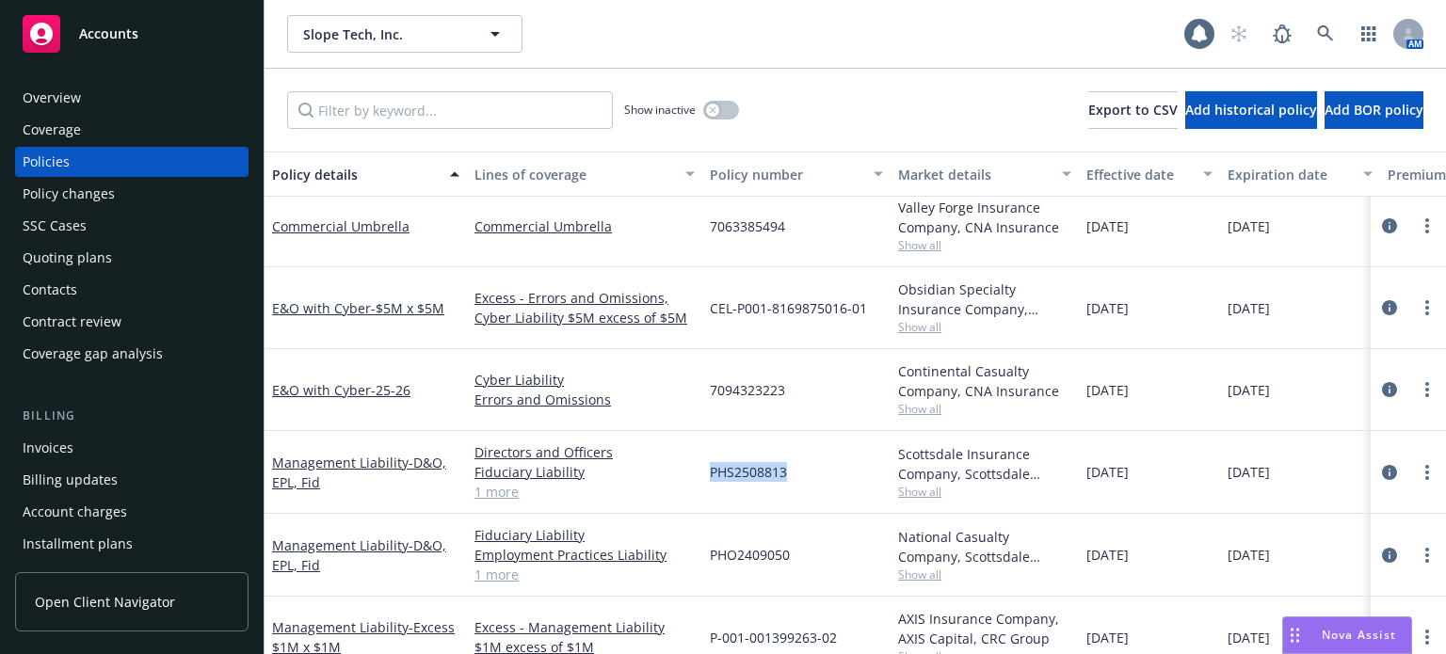
drag, startPoint x: 792, startPoint y: 476, endPoint x: 708, endPoint y: 473, distance: 84.7
click at [708, 473] on div "PHS2508813" at bounding box center [796, 472] width 188 height 83
copy span "PHS2508813"
click at [803, 514] on div "PHO2409050" at bounding box center [796, 555] width 188 height 83
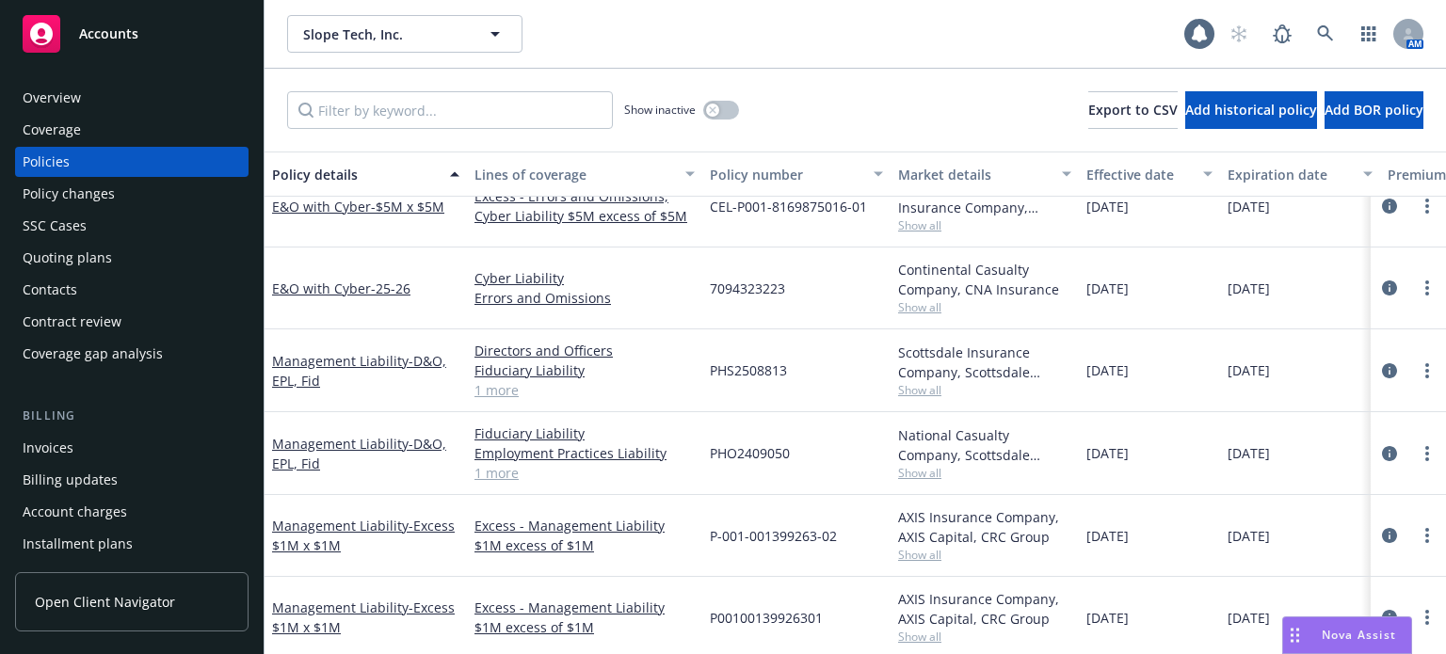
scroll to position [205, 0]
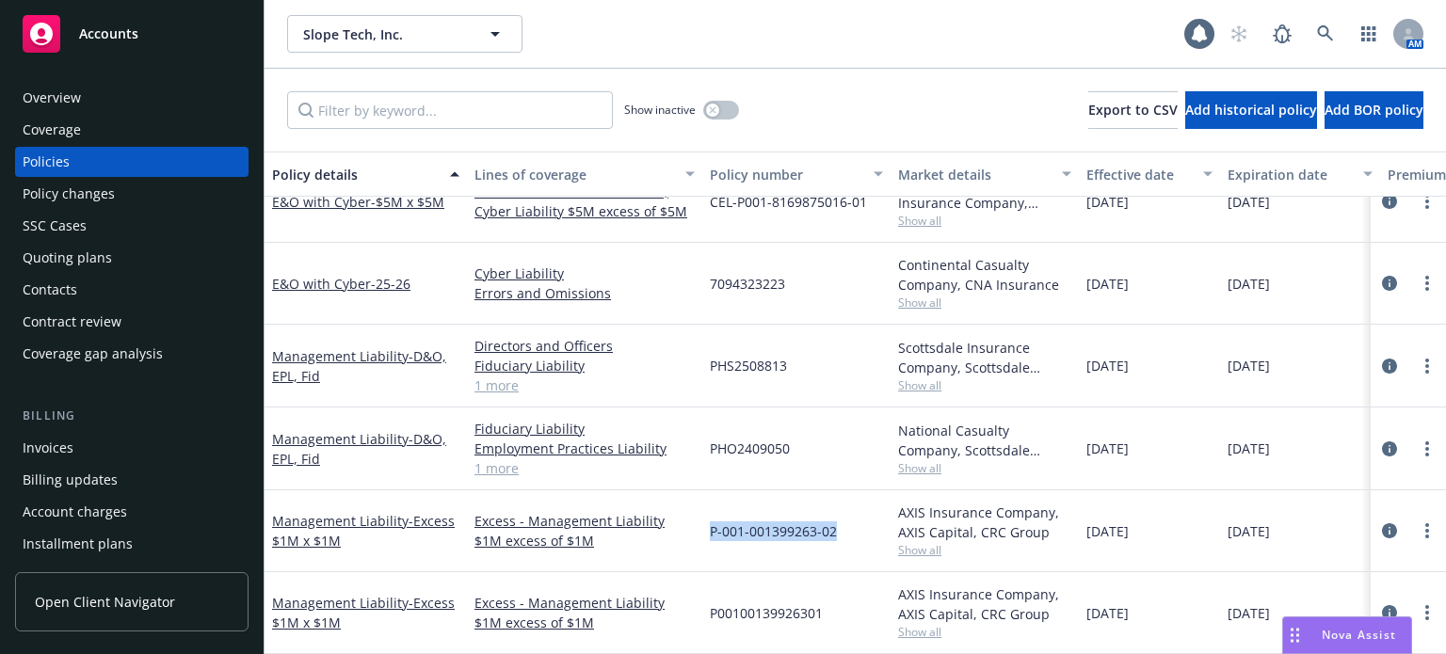
drag, startPoint x: 845, startPoint y: 519, endPoint x: 708, endPoint y: 522, distance: 137.5
click at [699, 522] on div "Management Liability - Excess $1M x $1M Excess - Management Liability $1M exces…" at bounding box center [1202, 531] width 1877 height 82
copy div "P-001-001399263-02"
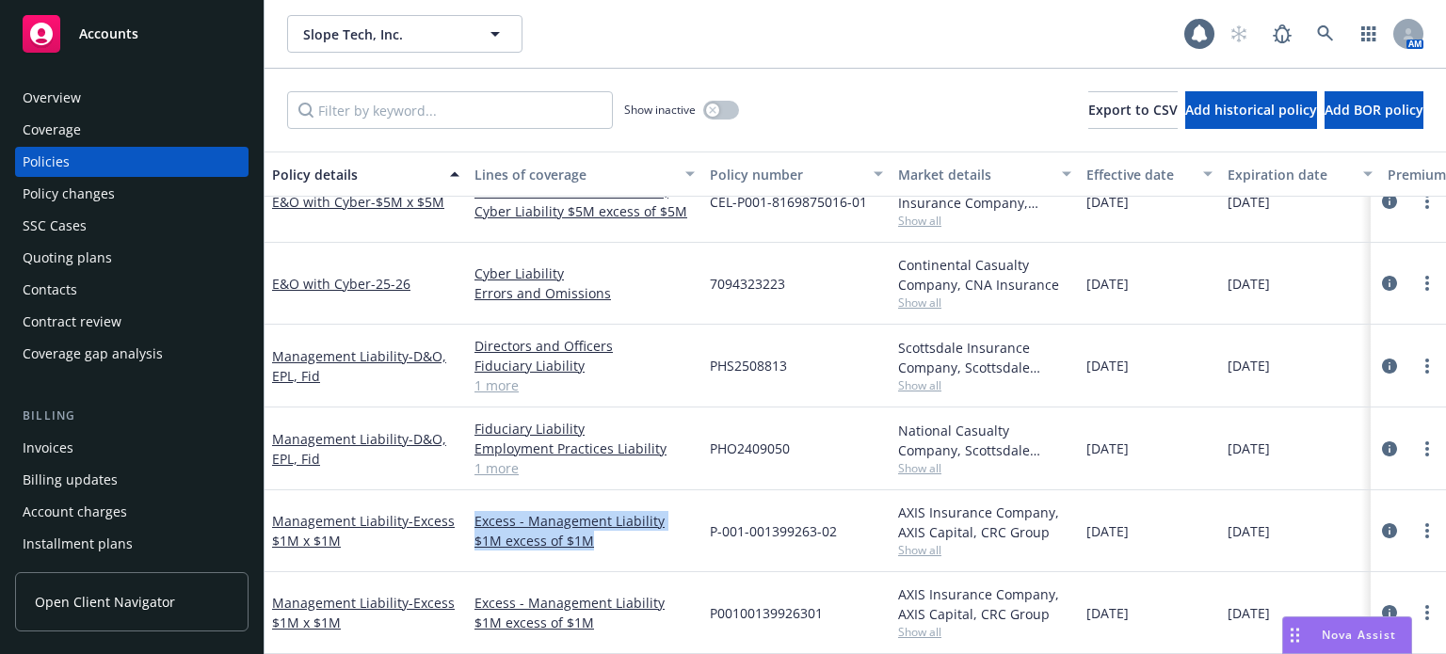
click at [649, 325] on div "Directors and Officers Fiduciary Liability Employment Practices Liability 1 more" at bounding box center [584, 366] width 235 height 83
